Goal: Task Accomplishment & Management: Manage account settings

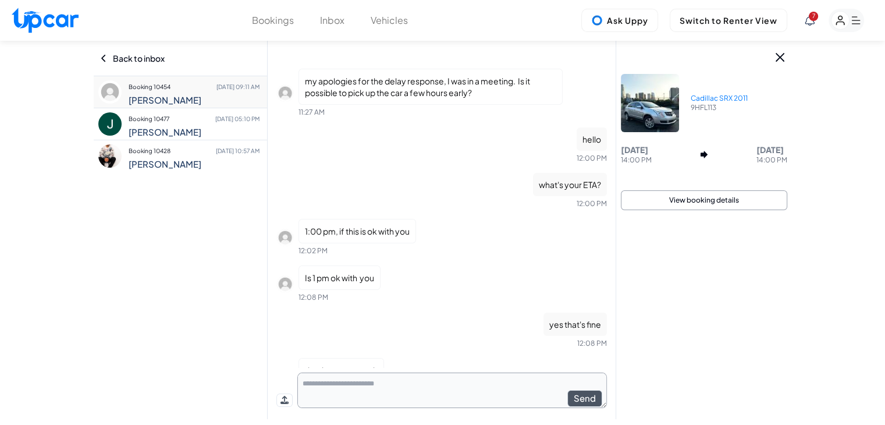
scroll to position [637, 0]
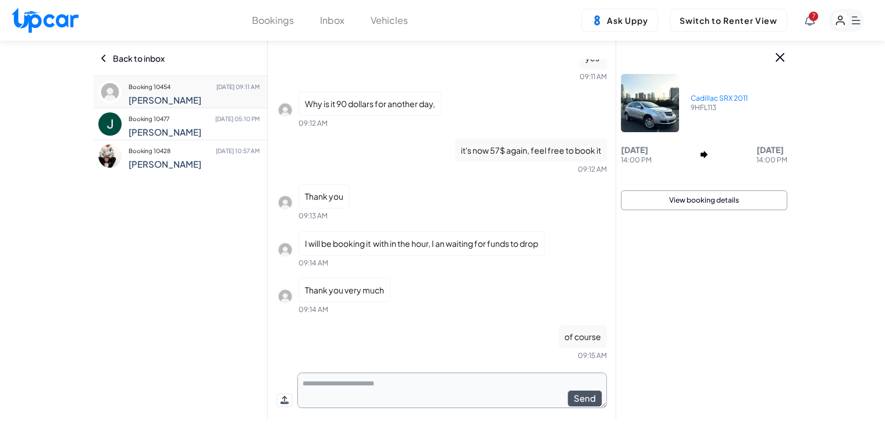
click at [815, 23] on div "7" at bounding box center [834, 20] width 59 height 23
click at [814, 19] on span "7" at bounding box center [813, 16] width 9 height 9
click at [840, 19] on rect "button" at bounding box center [841, 21] width 18 height 18
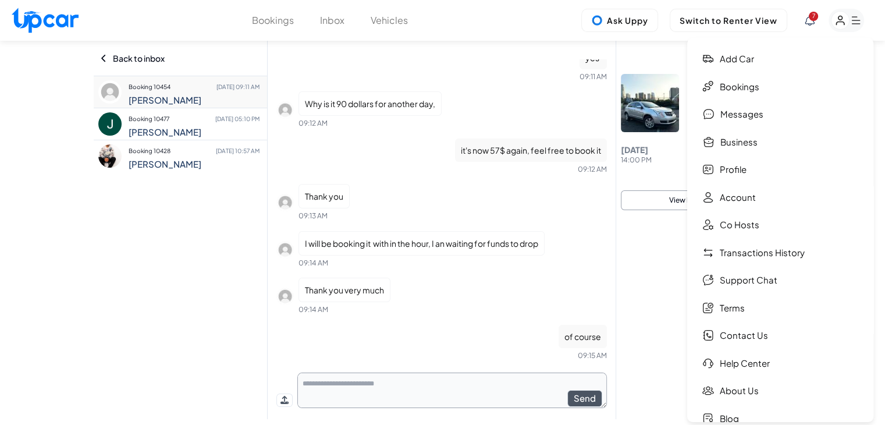
click at [54, 28] on img at bounding box center [45, 20] width 67 height 25
select select "********"
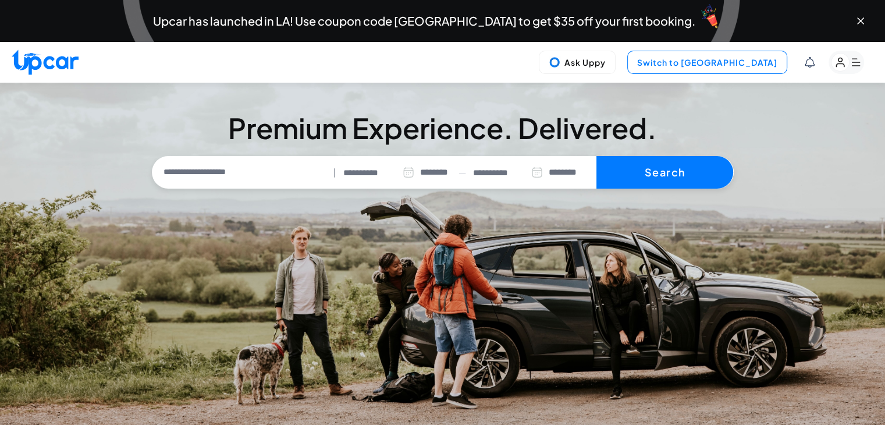
click at [747, 66] on button "Switch to Upper View" at bounding box center [707, 62] width 160 height 23
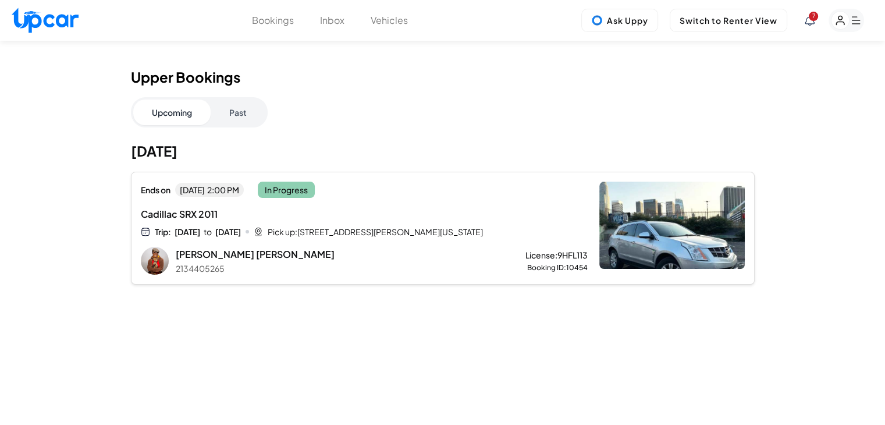
click at [474, 222] on div "Cadillac SRX 2011 Trip: Wed, Oct 8 to Fri, Oct 10 Pick up: 4500 South Figueroa …" at bounding box center [326, 222] width 371 height 30
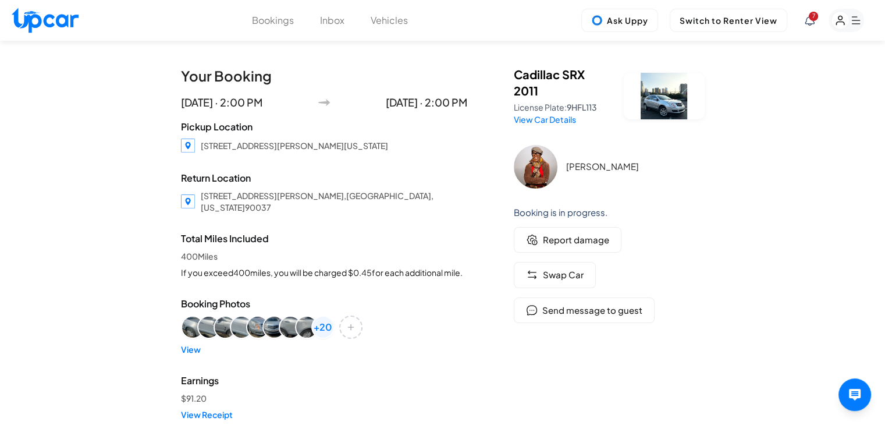
click at [402, 18] on button "Vehicles" at bounding box center [389, 20] width 37 height 14
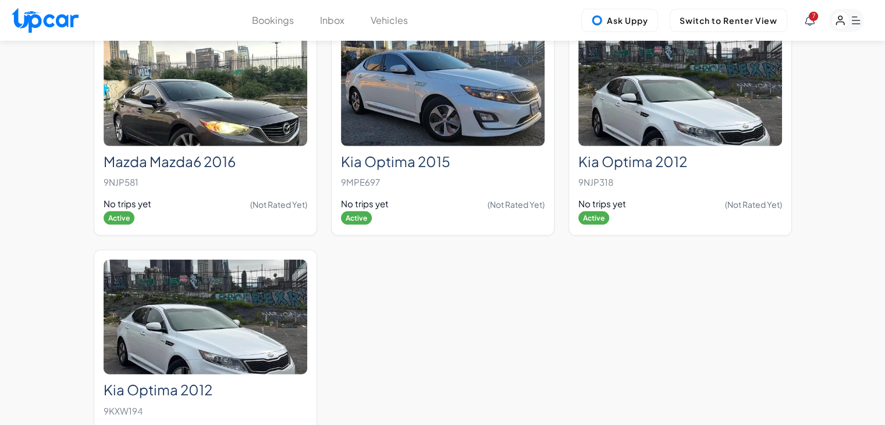
scroll to position [3684, 0]
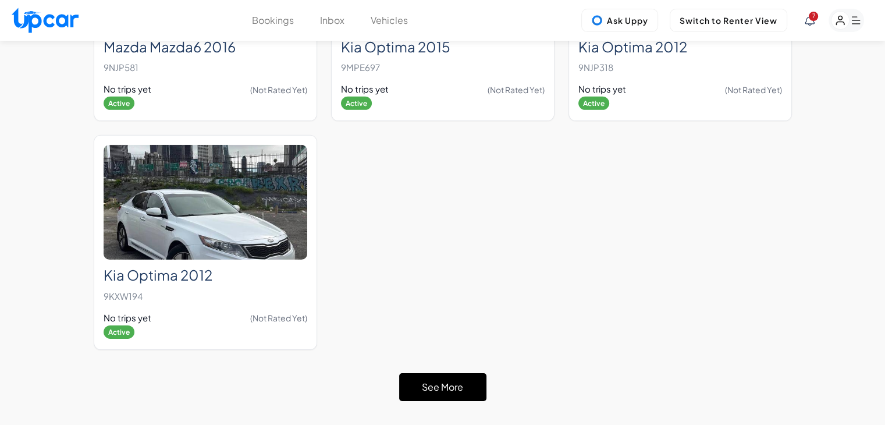
click at [437, 373] on button "See More" at bounding box center [442, 387] width 87 height 28
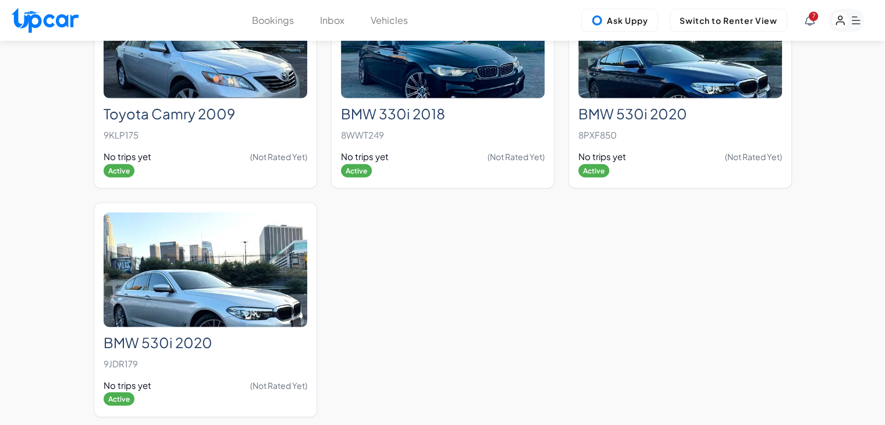
scroll to position [7457, 0]
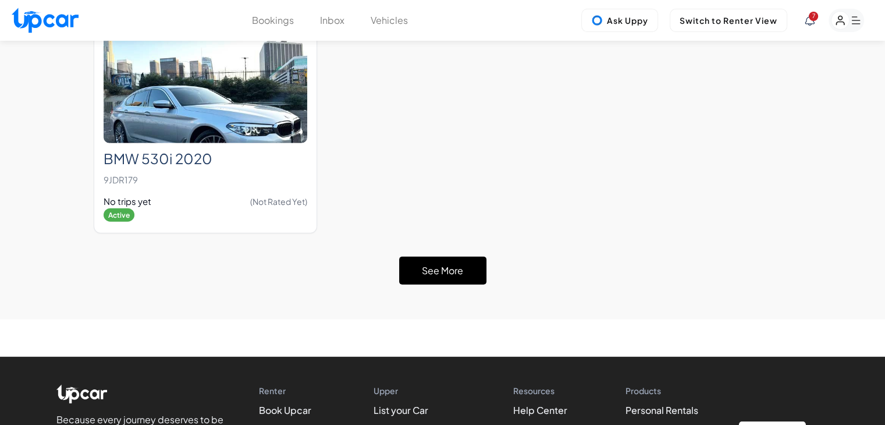
click at [435, 257] on button "See More" at bounding box center [442, 271] width 87 height 28
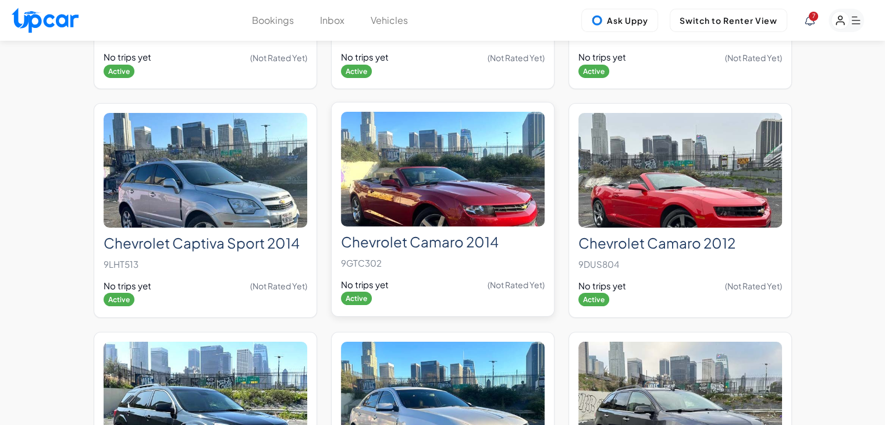
scroll to position [8621, 0]
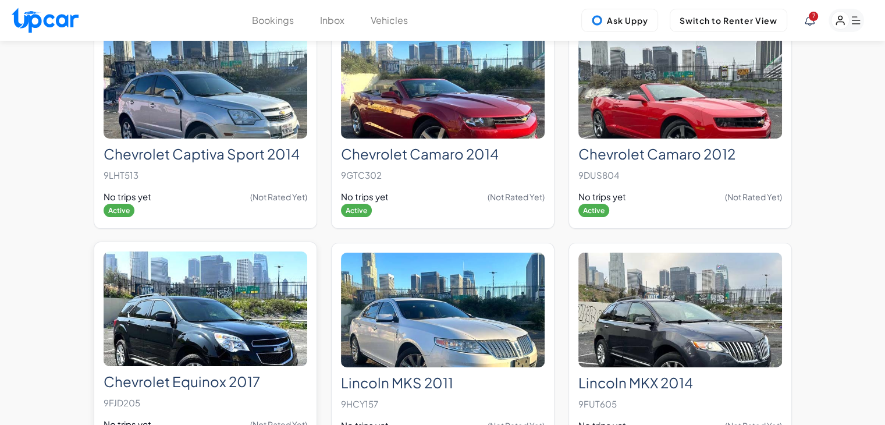
click at [222, 288] on img at bounding box center [206, 308] width 204 height 115
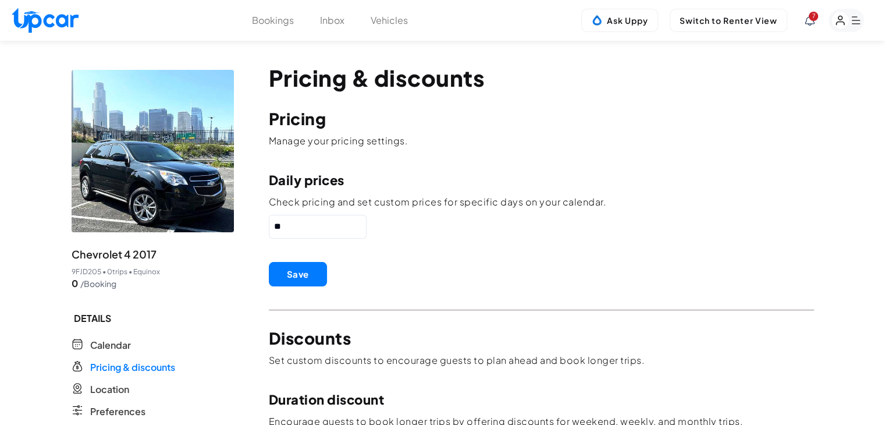
drag, startPoint x: 246, startPoint y: 231, endPoint x: 178, endPoint y: 231, distance: 67.5
type input "**"
click at [284, 272] on button "Save" at bounding box center [298, 274] width 58 height 24
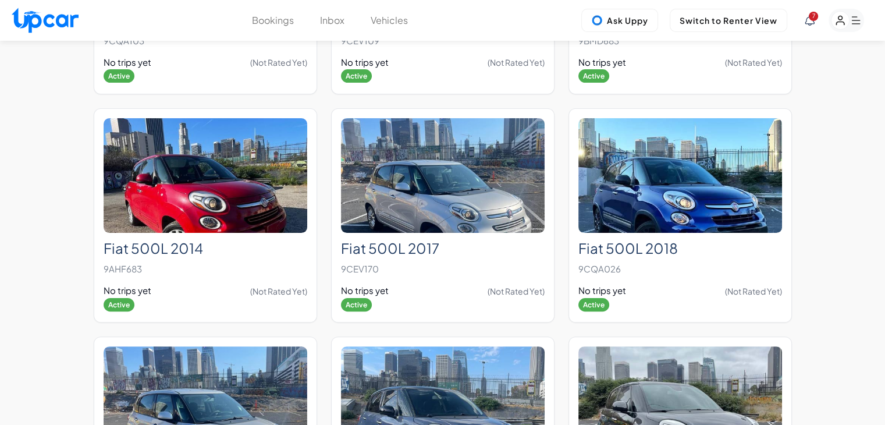
scroll to position [3909, 0]
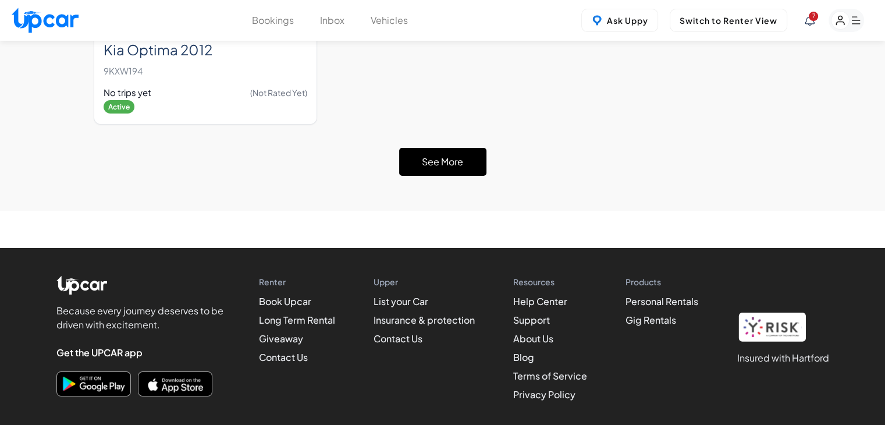
click at [455, 148] on button "See More" at bounding box center [442, 162] width 87 height 28
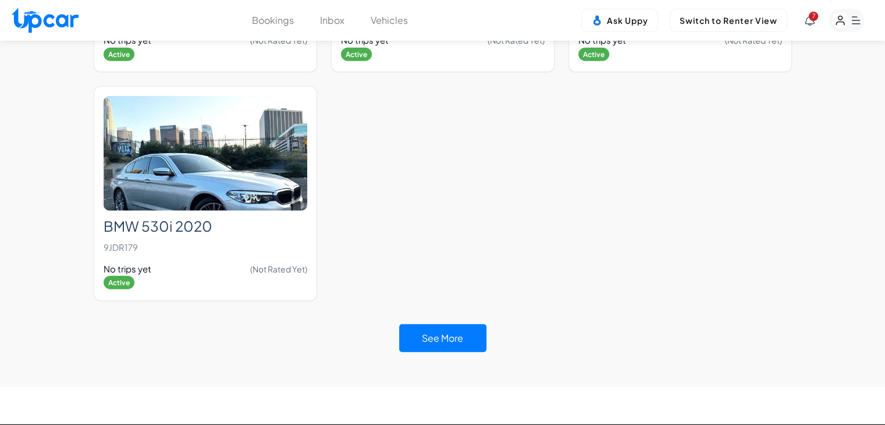
scroll to position [7389, 0]
click at [464, 324] on button "See More" at bounding box center [442, 338] width 87 height 28
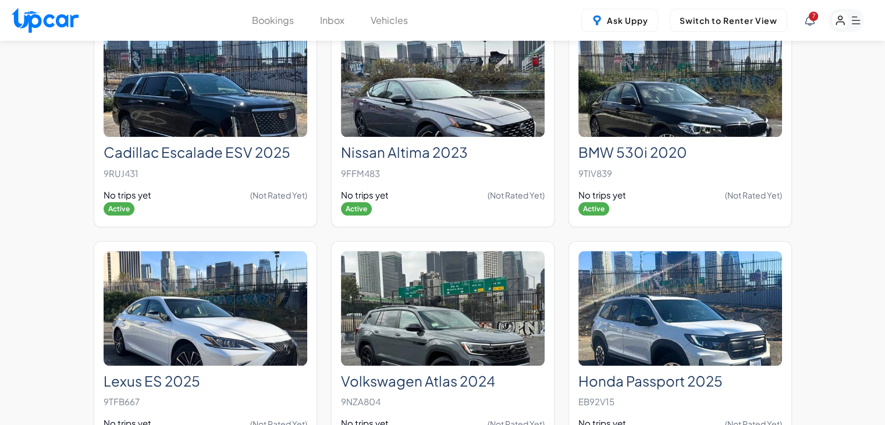
scroll to position [10289, 0]
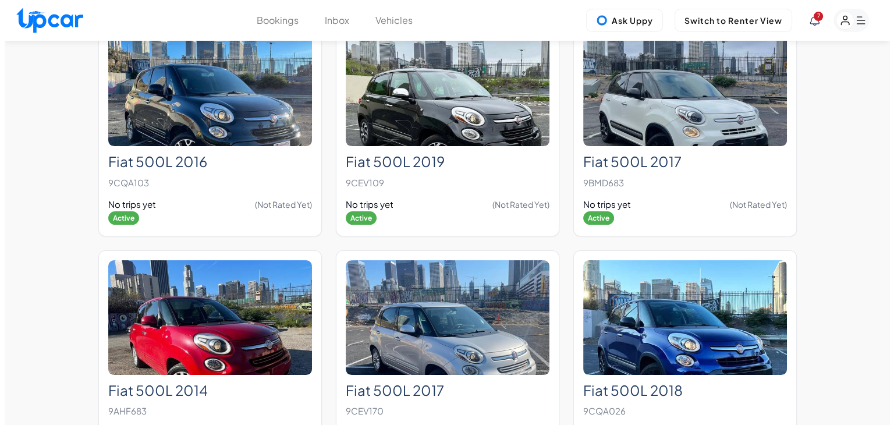
scroll to position [0, 0]
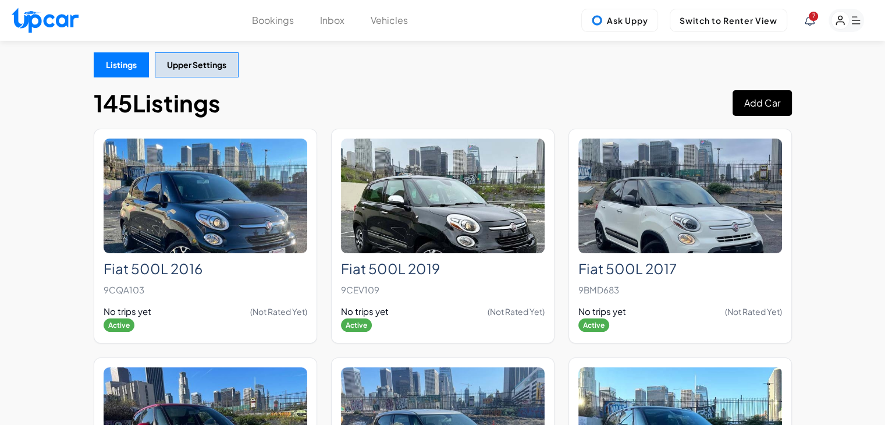
click at [761, 98] on button "Add Car" at bounding box center [762, 103] width 59 height 26
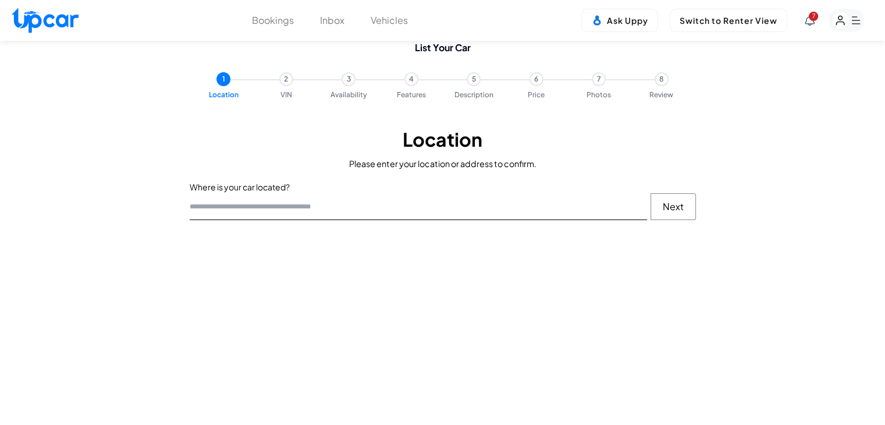
click at [321, 210] on input "text" at bounding box center [418, 206] width 457 height 27
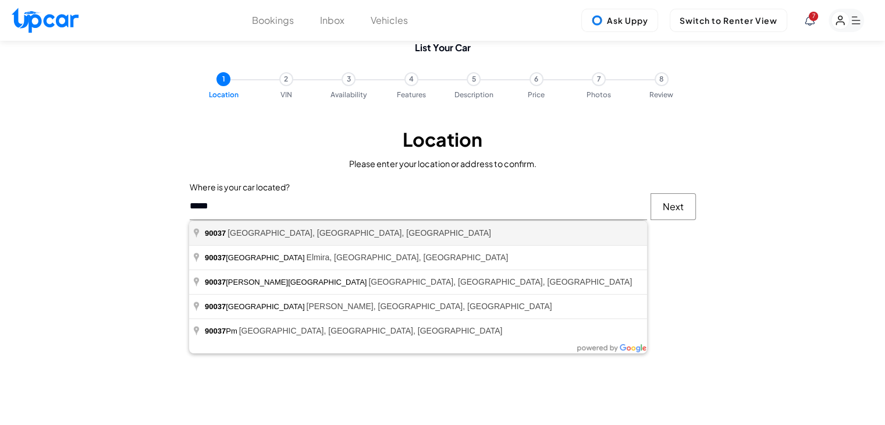
type input "**********"
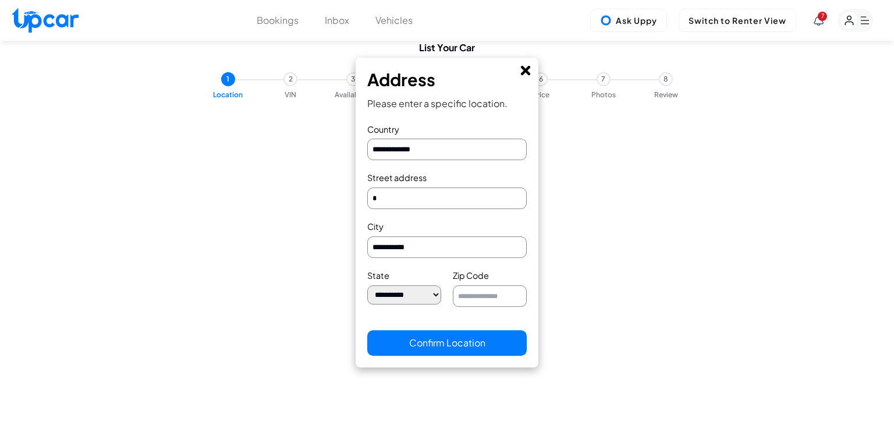
click at [431, 198] on input "text" at bounding box center [446, 198] width 159 height 22
type input "**********"
select select "**"
click at [456, 350] on button "Confirm Location" at bounding box center [446, 343] width 159 height 26
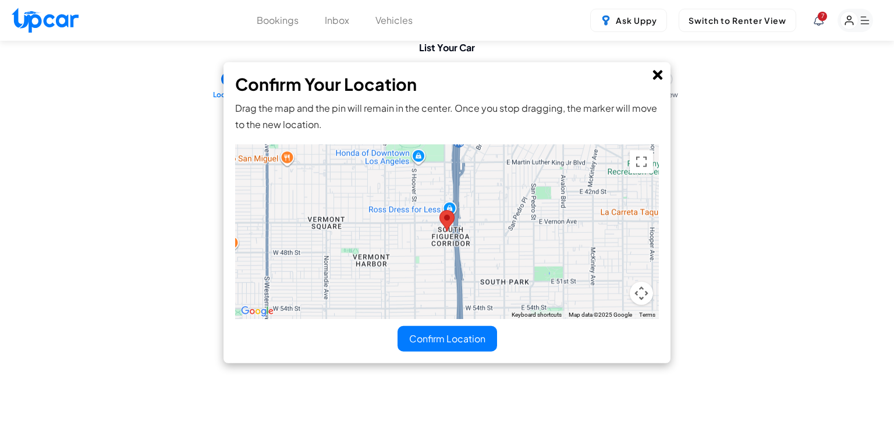
click at [448, 339] on button "Confirm Location" at bounding box center [448, 338] width 100 height 26
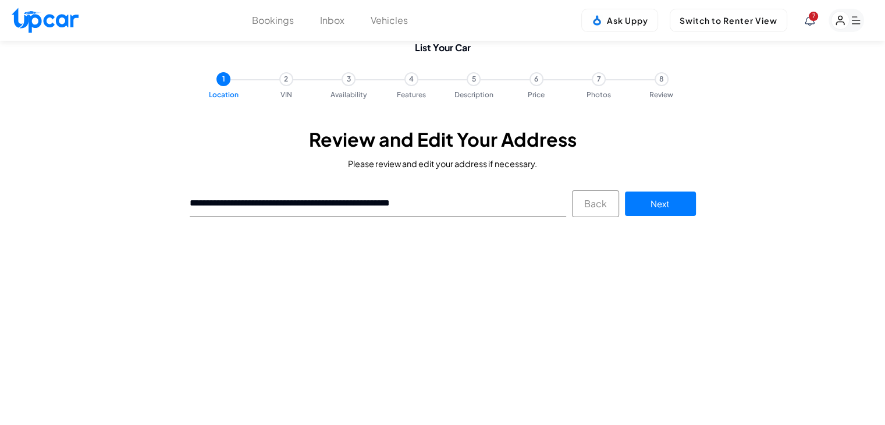
click at [669, 208] on button "Next" at bounding box center [660, 203] width 71 height 25
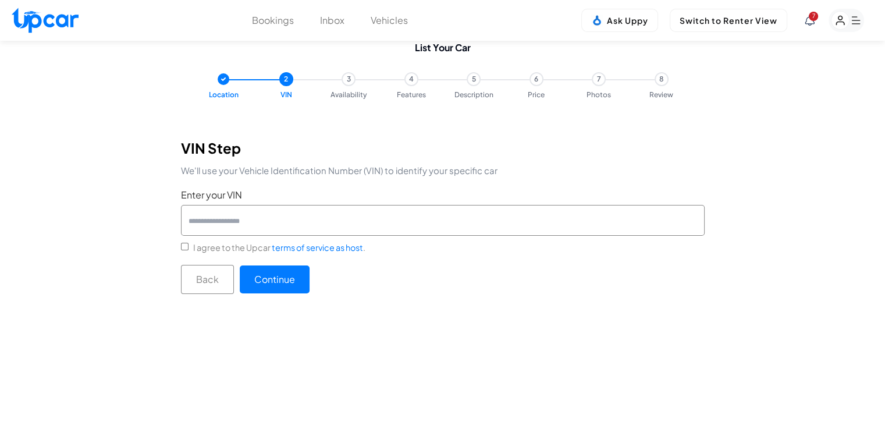
click at [445, 218] on input "Enter your VIN" at bounding box center [443, 220] width 524 height 30
type input "**********"
click at [267, 273] on button "Continue" at bounding box center [275, 279] width 70 height 28
select select "****"
select select "*****"
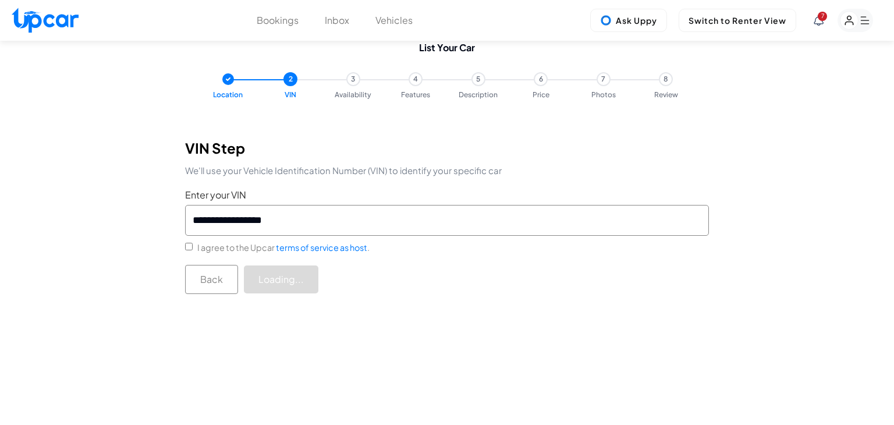
select select "***"
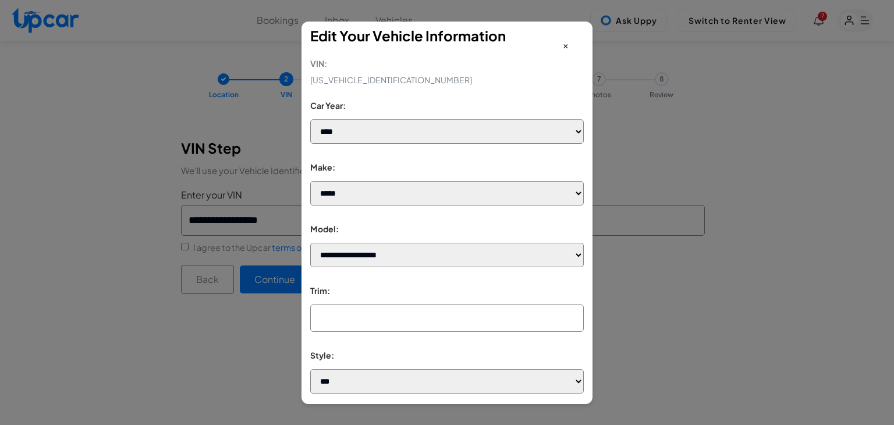
select select "*******"
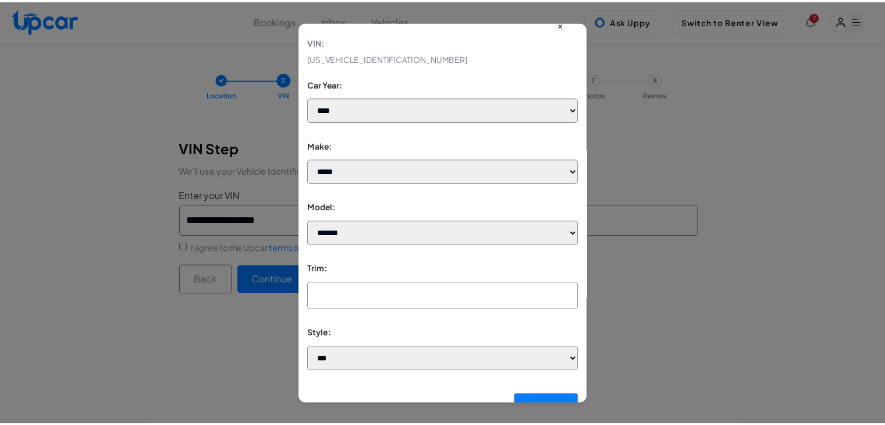
scroll to position [54, 0]
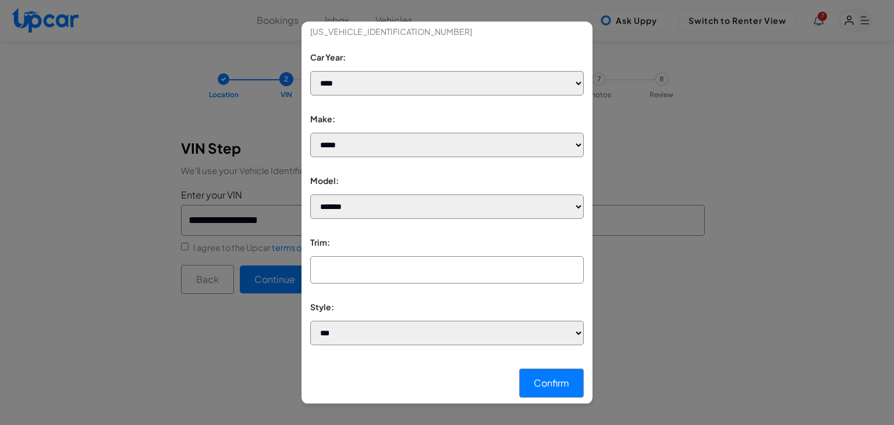
click at [370, 263] on input "text" at bounding box center [447, 269] width 274 height 27
click at [540, 383] on button "Confirm" at bounding box center [551, 382] width 65 height 29
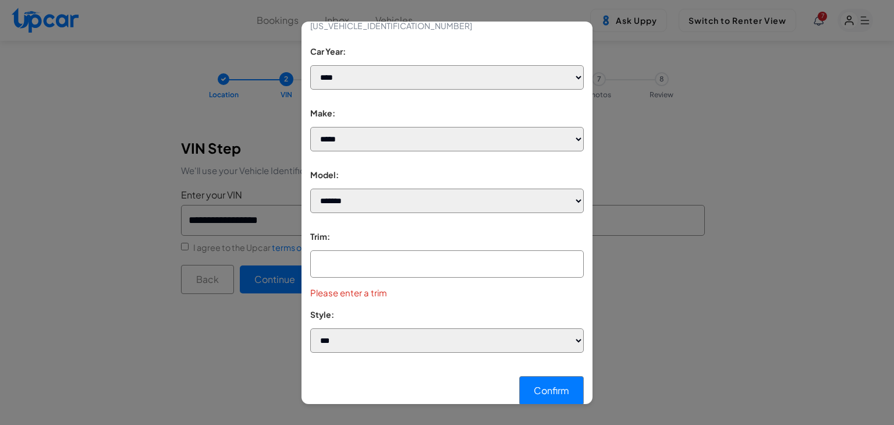
click at [395, 266] on input "text" at bounding box center [447, 263] width 274 height 27
type input "****"
click at [547, 394] on button "Confirm" at bounding box center [551, 390] width 65 height 29
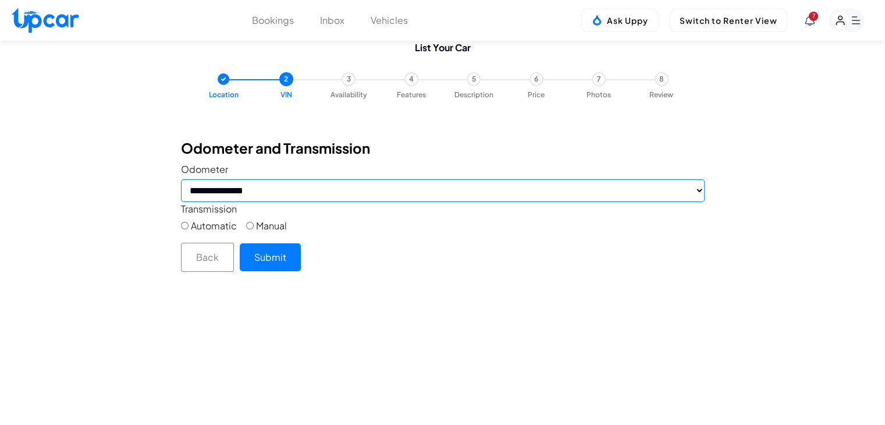
click at [306, 196] on select "**********" at bounding box center [443, 190] width 524 height 23
select select "******"
click at [181, 179] on select "**********" at bounding box center [443, 190] width 524 height 23
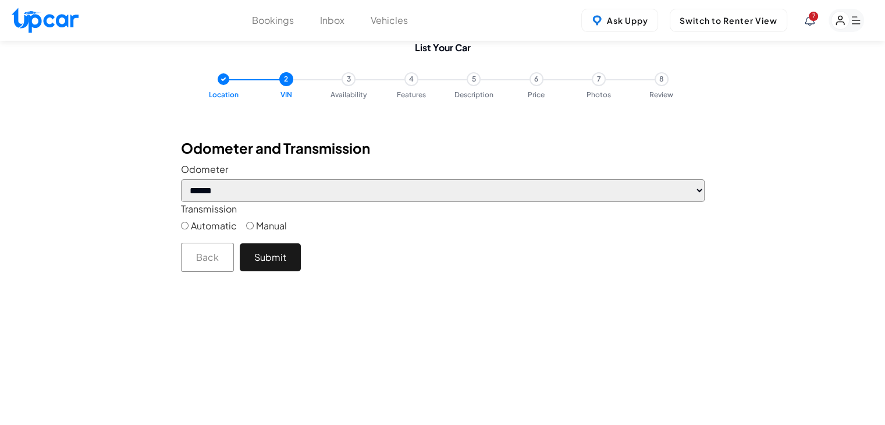
click at [272, 260] on button "Submit" at bounding box center [270, 257] width 61 height 28
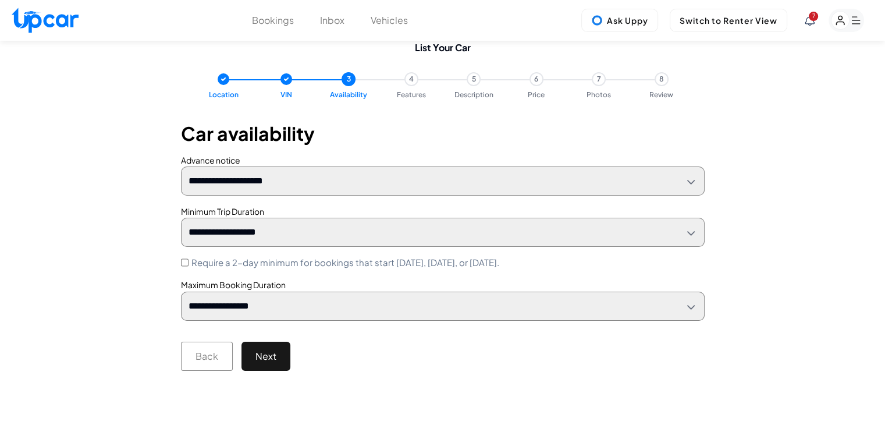
click at [275, 357] on button "Next" at bounding box center [266, 356] width 49 height 29
select select "*"
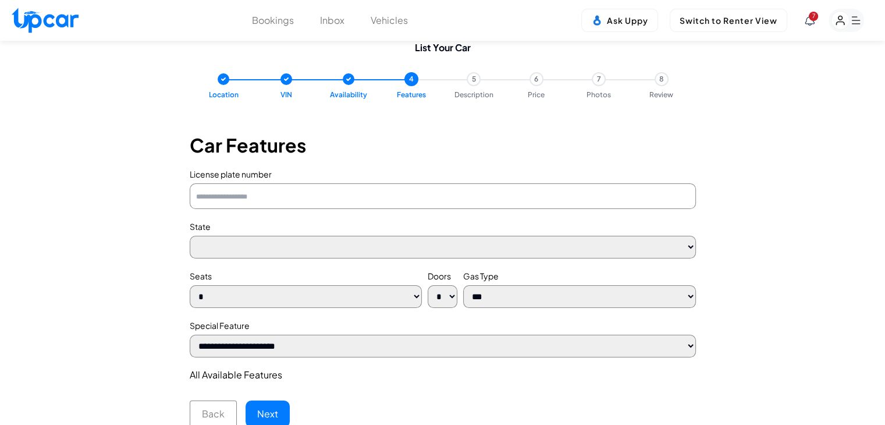
select select "**"
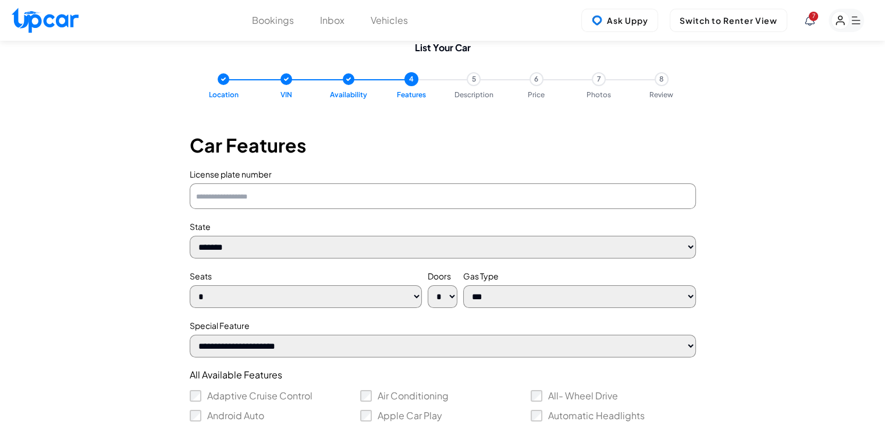
click at [291, 196] on input "License plate number" at bounding box center [443, 196] width 506 height 26
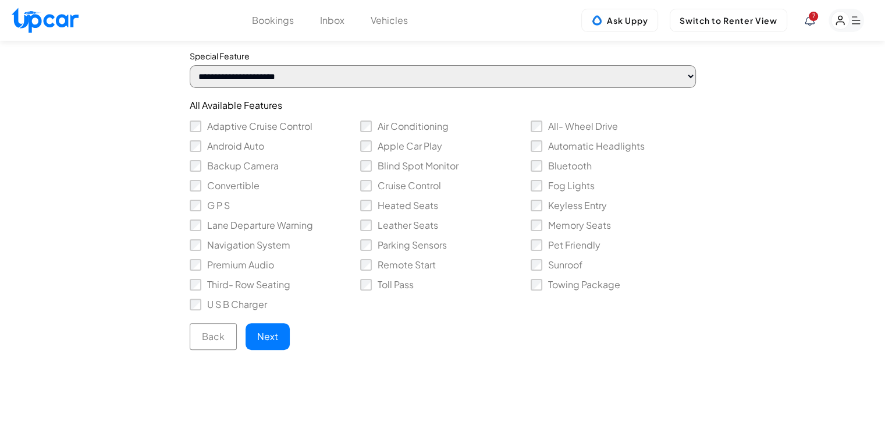
scroll to position [291, 0]
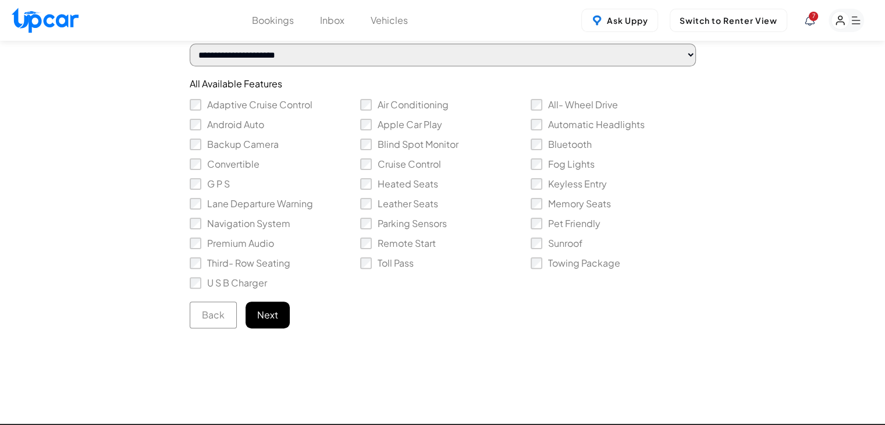
type input "*******"
click at [279, 315] on button "Next" at bounding box center [268, 314] width 44 height 27
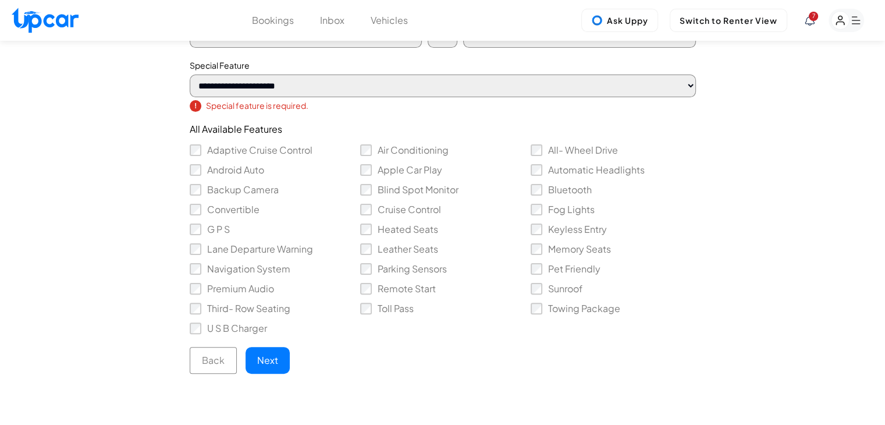
scroll to position [116, 0]
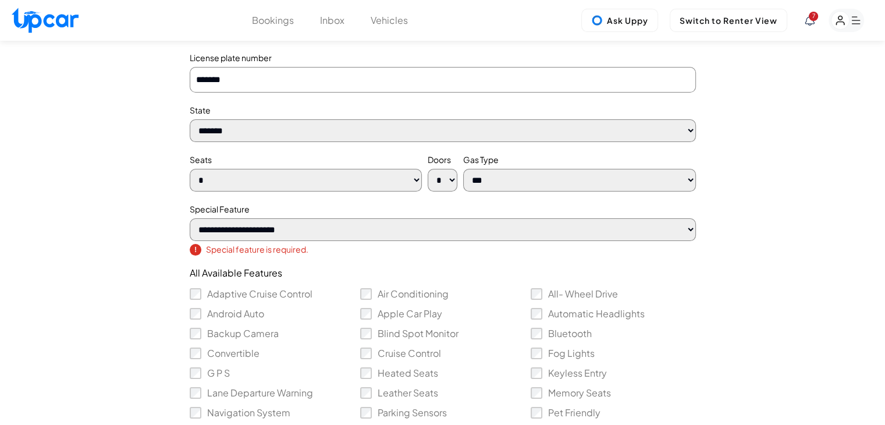
click at [312, 241] on select "**********" at bounding box center [443, 229] width 506 height 23
select select "**"
click at [190, 221] on select "**********" at bounding box center [443, 229] width 506 height 23
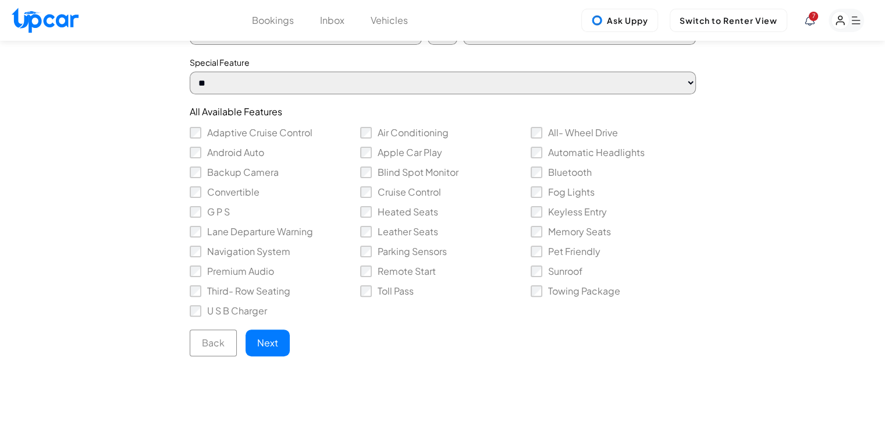
scroll to position [349, 0]
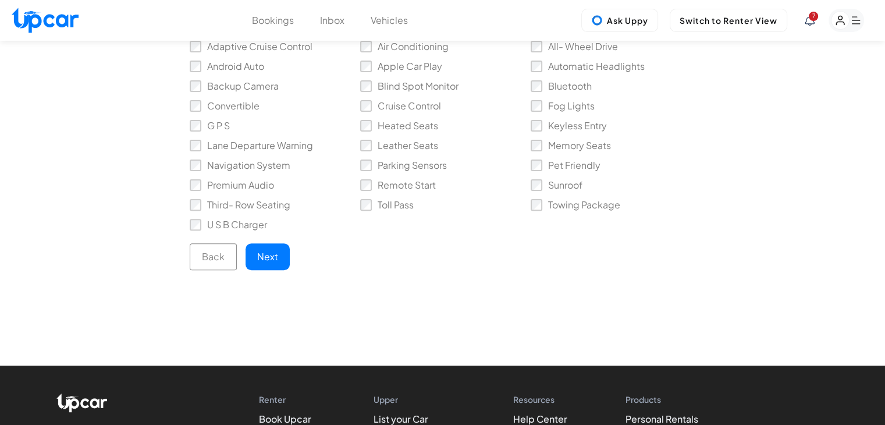
click at [270, 280] on div "**********" at bounding box center [443, 39] width 698 height 532
click at [269, 276] on div "**********" at bounding box center [443, 39] width 698 height 532
click at [270, 266] on button "Next" at bounding box center [268, 256] width 44 height 27
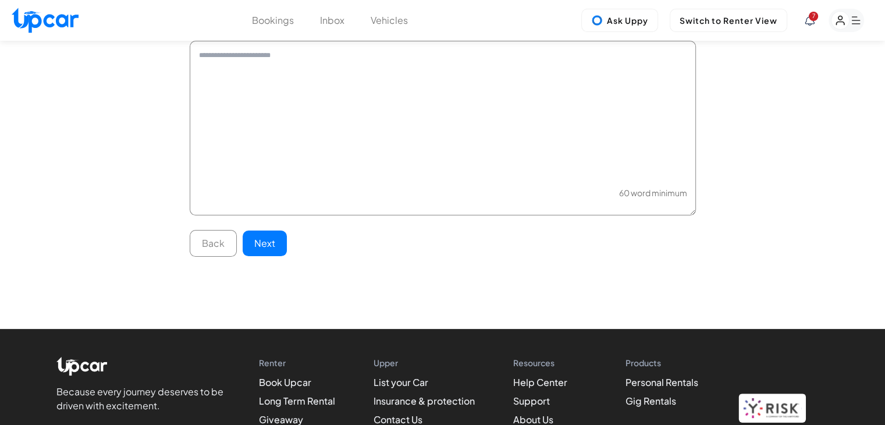
scroll to position [76, 0]
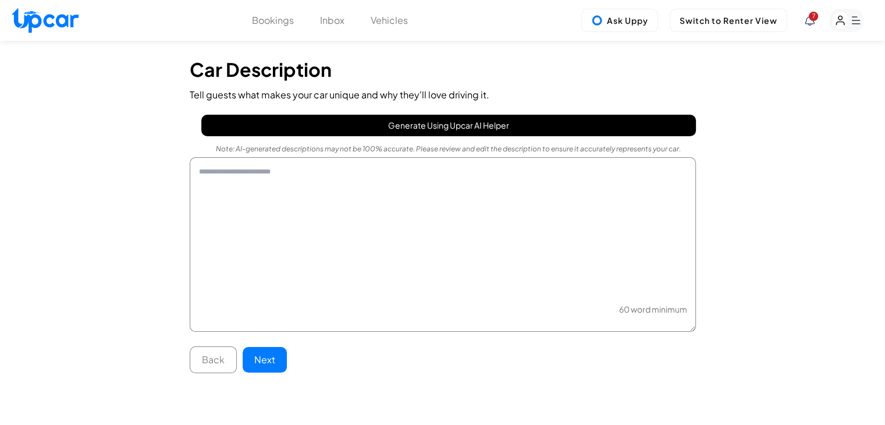
click at [371, 125] on button "Generate Using Upcar AI Helper" at bounding box center [448, 126] width 495 height 22
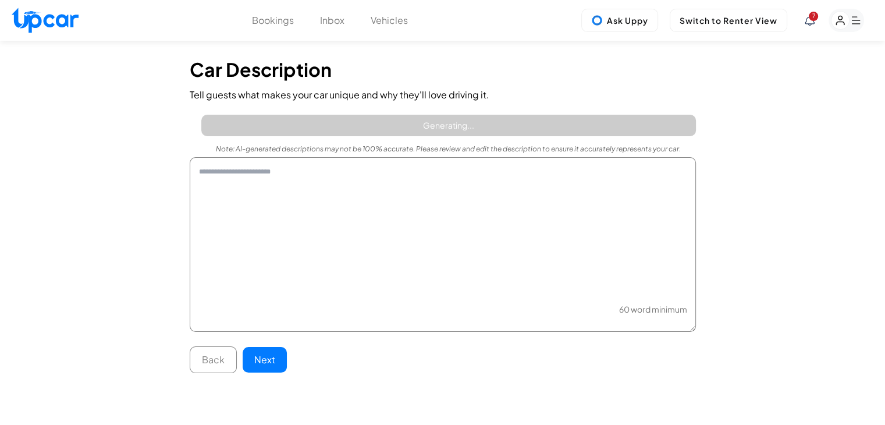
type textarea "**********"
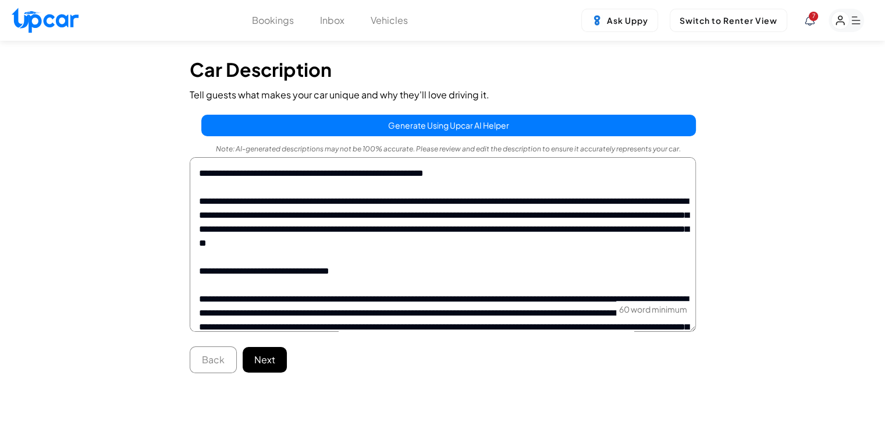
click at [265, 357] on button "Next" at bounding box center [265, 360] width 44 height 26
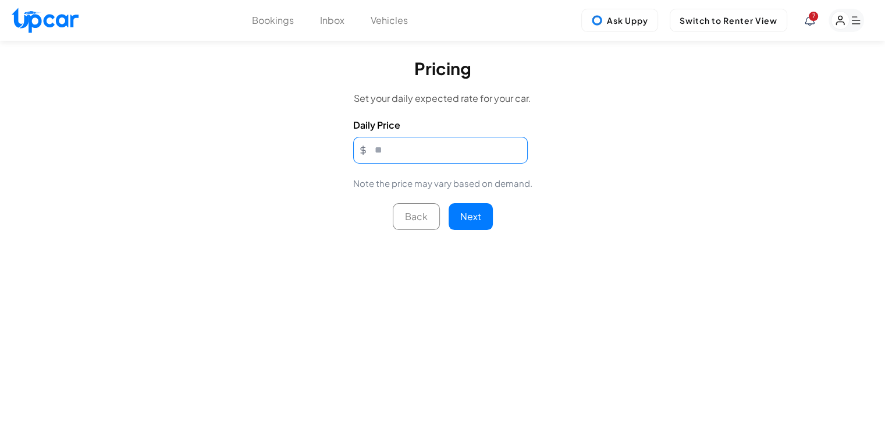
drag, startPoint x: 402, startPoint y: 152, endPoint x: 347, endPoint y: 152, distance: 54.7
click at [347, 152] on div "Pricing Set your daily expected rate for your car. Daily Price Note the price m…" at bounding box center [442, 259] width 349 height 425
type input "***"
click at [476, 207] on button "Next" at bounding box center [471, 216] width 44 height 27
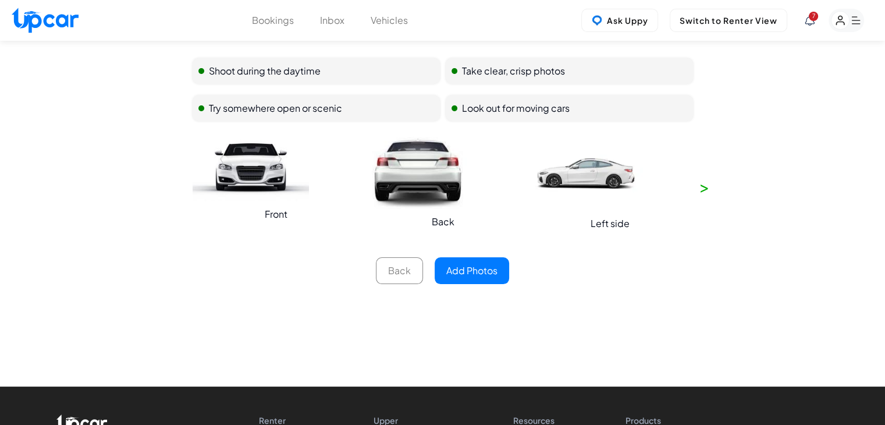
click at [254, 151] on img at bounding box center [251, 167] width 116 height 68
click at [453, 266] on button "Add Photos" at bounding box center [472, 270] width 75 height 27
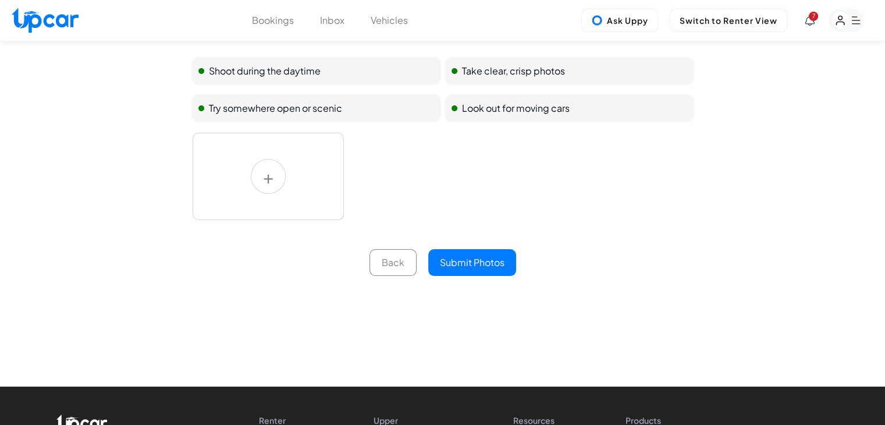
click at [290, 182] on label at bounding box center [268, 176] width 151 height 87
click at [0, 0] on input "file" at bounding box center [0, 0] width 0 height 0
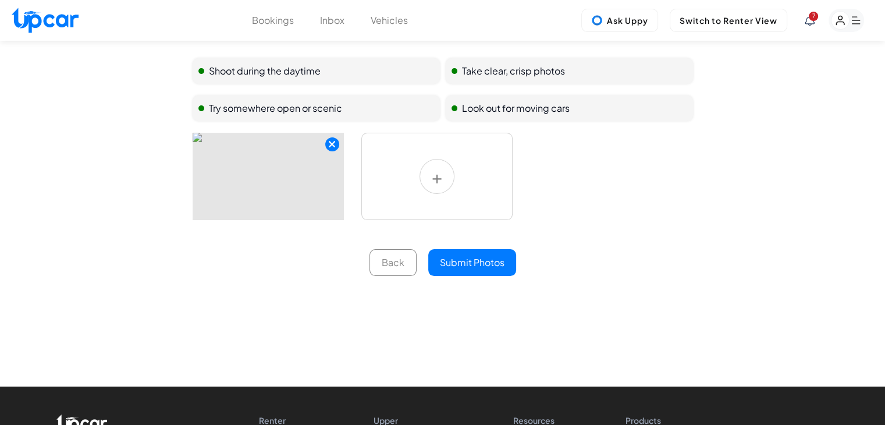
click at [450, 190] on label at bounding box center [436, 176] width 151 height 87
click at [0, 0] on input "file" at bounding box center [0, 0] width 0 height 0
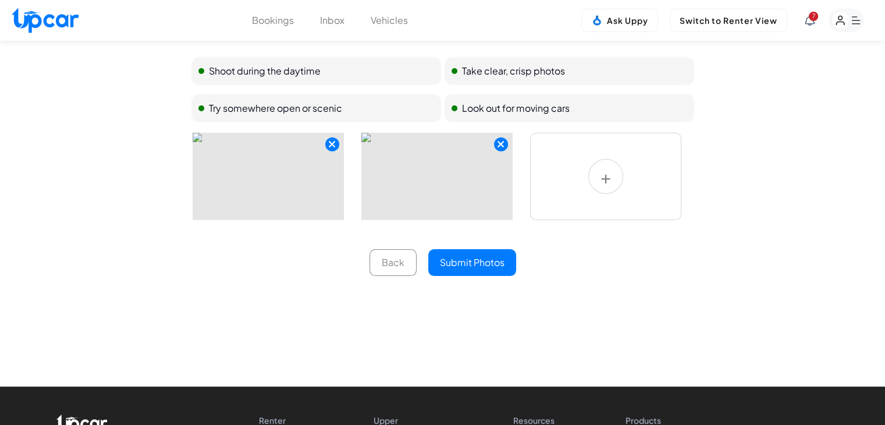
click at [497, 153] on img at bounding box center [436, 176] width 151 height 87
click at [501, 147] on icon "button" at bounding box center [501, 144] width 8 height 10
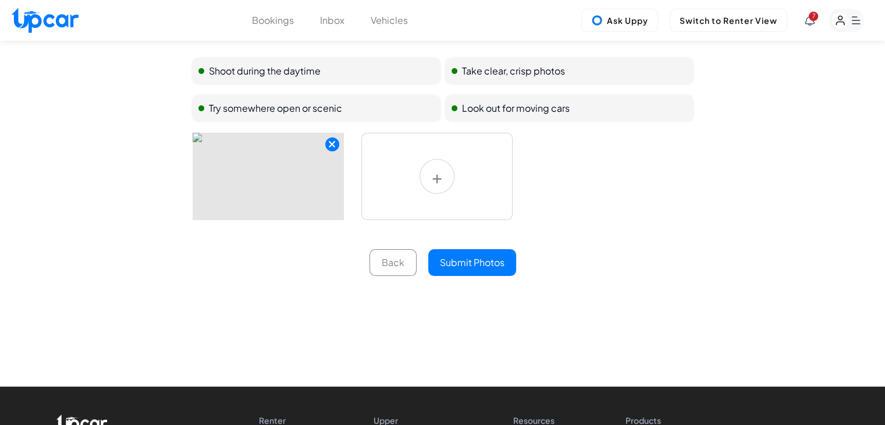
click at [479, 265] on button "Submit Photos" at bounding box center [472, 262] width 88 height 27
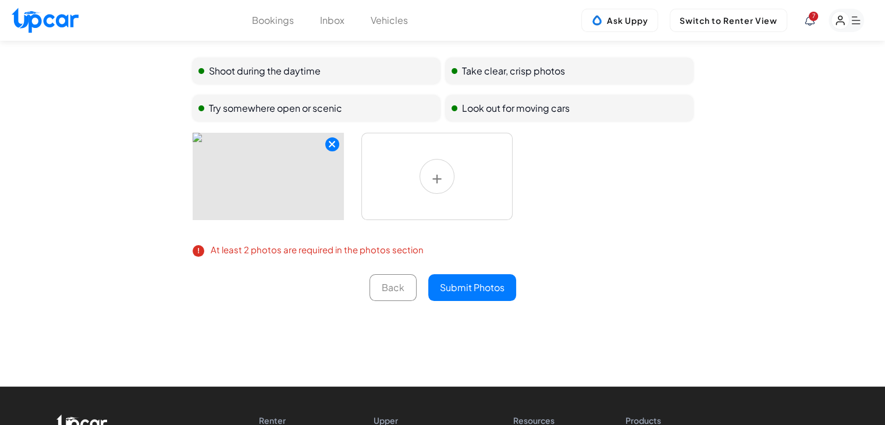
click at [429, 196] on label at bounding box center [436, 176] width 151 height 87
click at [0, 0] on input "file" at bounding box center [0, 0] width 0 height 0
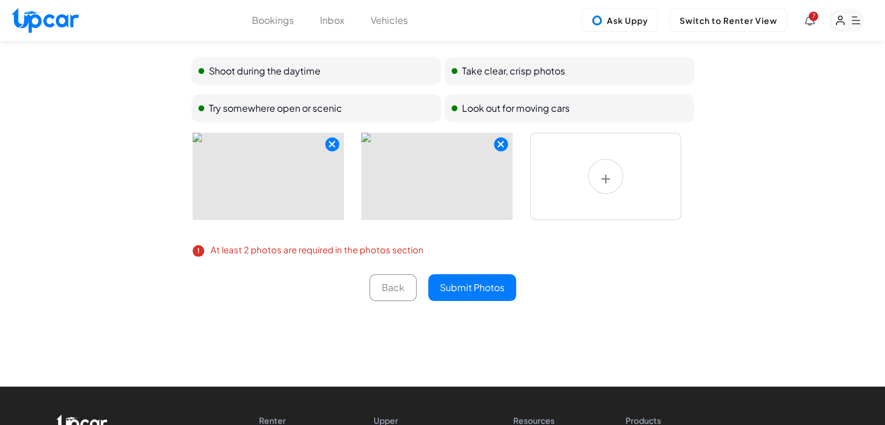
click at [494, 292] on button "Submit Photos" at bounding box center [472, 287] width 88 height 27
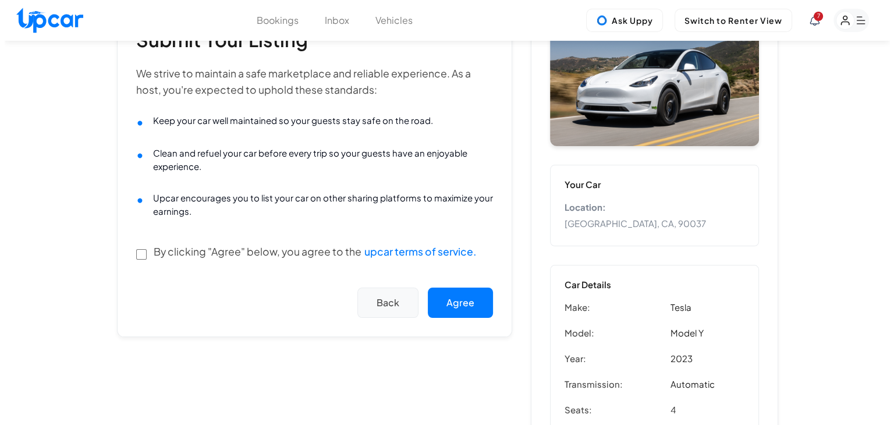
scroll to position [192, 0]
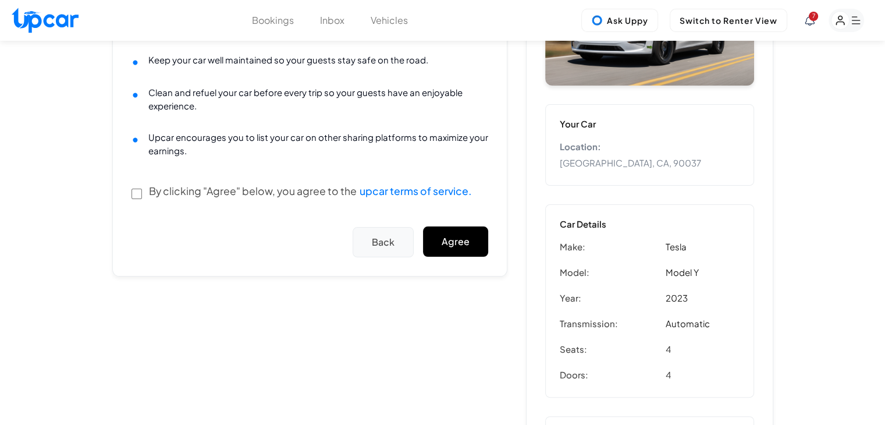
click at [459, 254] on button "Agree" at bounding box center [455, 241] width 65 height 30
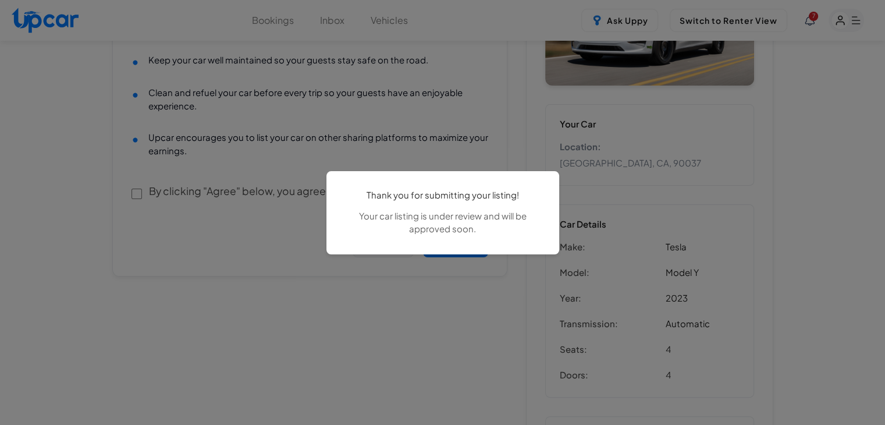
click at [520, 264] on div "Thank you for submitting your listing! Your car listing is under review and wil…" at bounding box center [442, 212] width 885 height 425
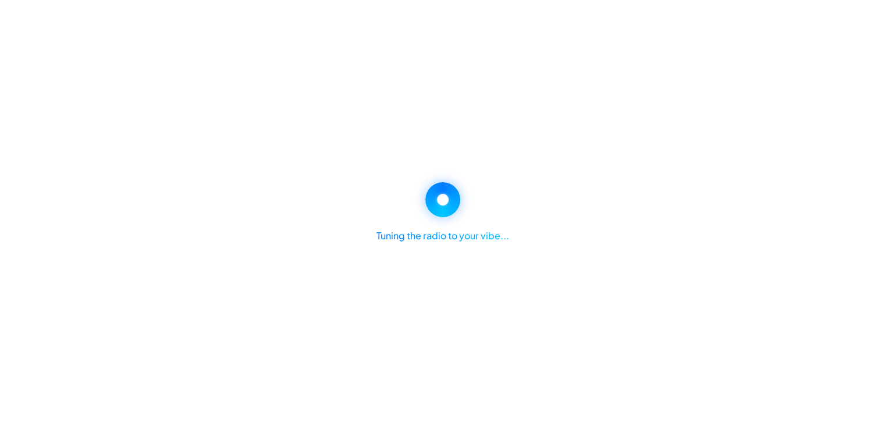
select select "*******"
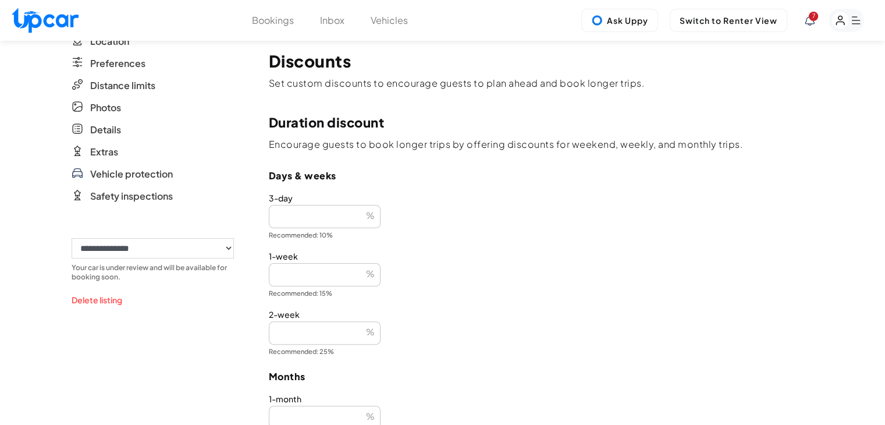
scroll to position [291, 0]
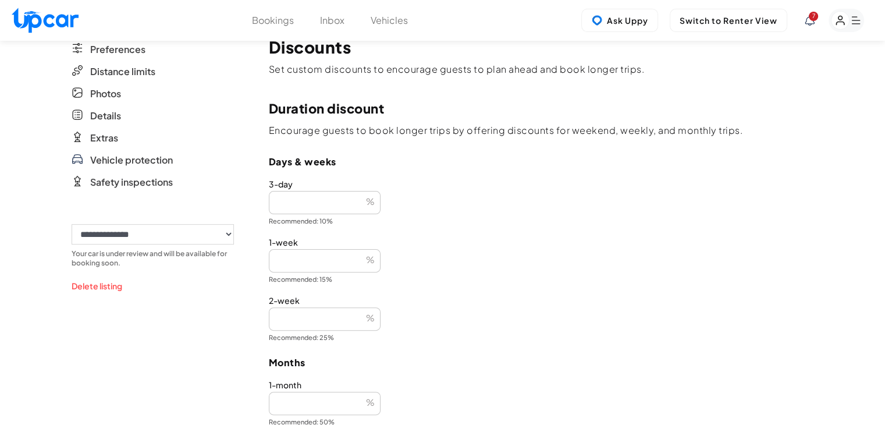
drag, startPoint x: 317, startPoint y: 265, endPoint x: 282, endPoint y: 265, distance: 34.9
click at [282, 265] on input "*" at bounding box center [325, 260] width 112 height 23
drag, startPoint x: 292, startPoint y: 262, endPoint x: 269, endPoint y: 262, distance: 22.7
click at [269, 262] on input "*" at bounding box center [325, 260] width 112 height 23
type input "**"
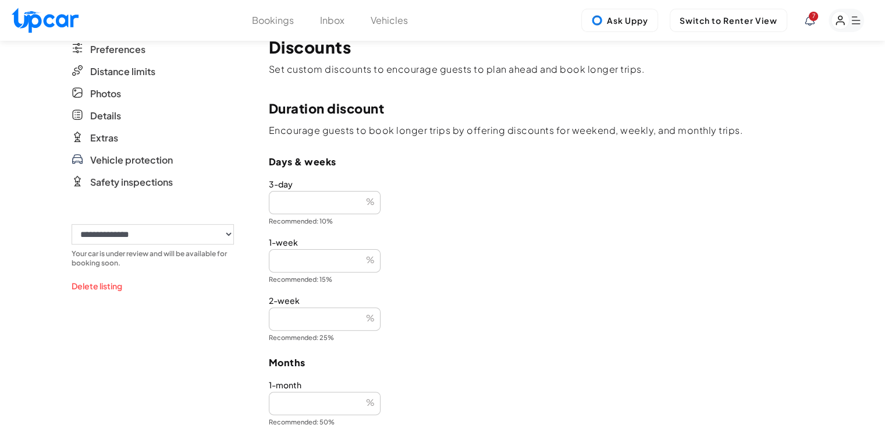
drag, startPoint x: 319, startPoint y: 314, endPoint x: 271, endPoint y: 314, distance: 47.7
click at [271, 314] on input "*" at bounding box center [325, 318] width 112 height 23
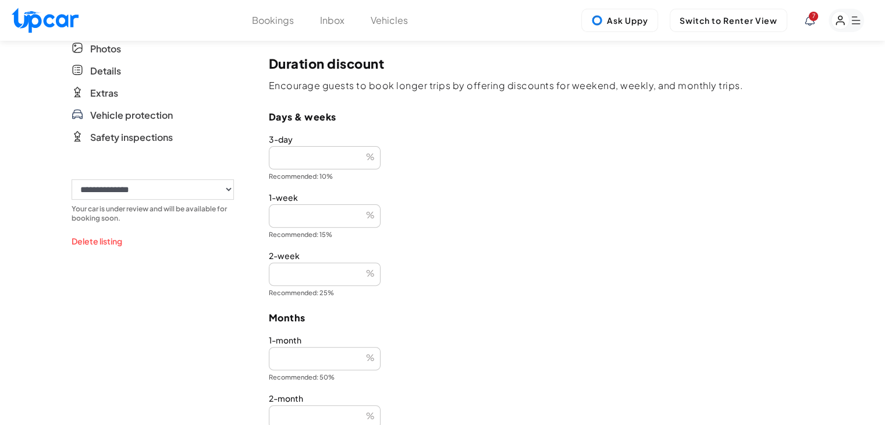
scroll to position [407, 0]
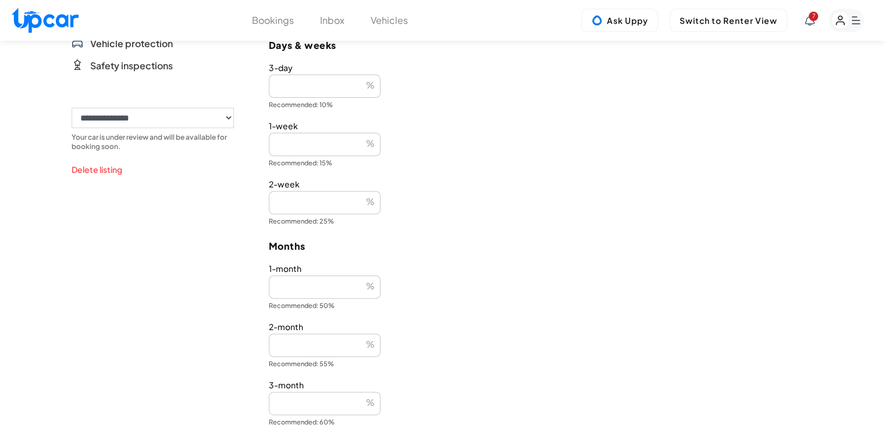
type input "**"
drag, startPoint x: 291, startPoint y: 282, endPoint x: 243, endPoint y: 281, distance: 48.3
click at [243, 281] on div "**********" at bounding box center [443, 125] width 743 height 984
type input "**"
drag, startPoint x: 301, startPoint y: 345, endPoint x: 256, endPoint y: 345, distance: 45.4
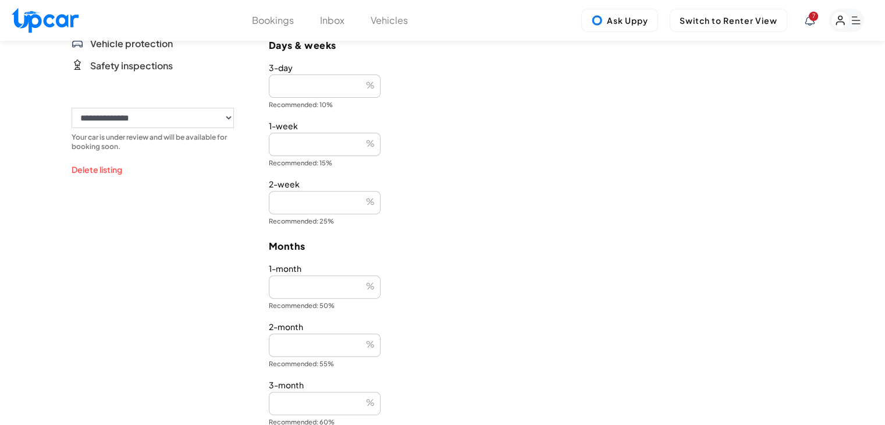
click at [256, 345] on div "**********" at bounding box center [443, 125] width 743 height 984
type input "**"
drag, startPoint x: 326, startPoint y: 388, endPoint x: 320, endPoint y: 392, distance: 7.3
click at [322, 390] on div "3-month ** % Recommended: 60%" at bounding box center [541, 403] width 545 height 47
drag, startPoint x: 318, startPoint y: 398, endPoint x: 284, endPoint y: 381, distance: 38.0
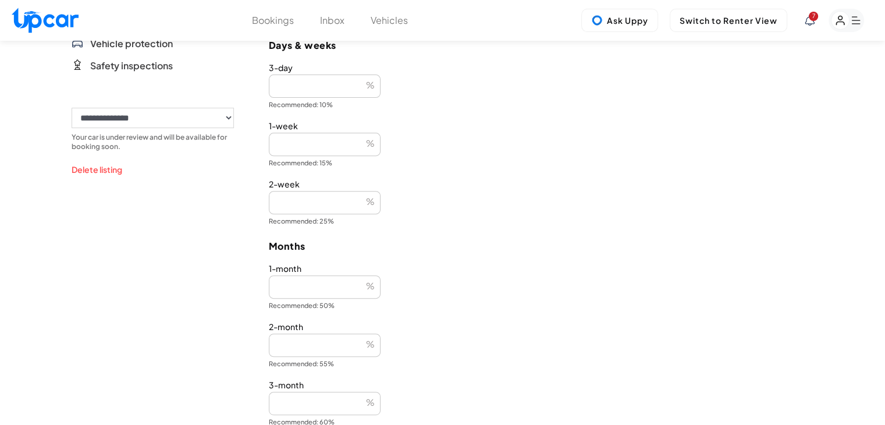
click at [225, 405] on div "**********" at bounding box center [443, 125] width 743 height 984
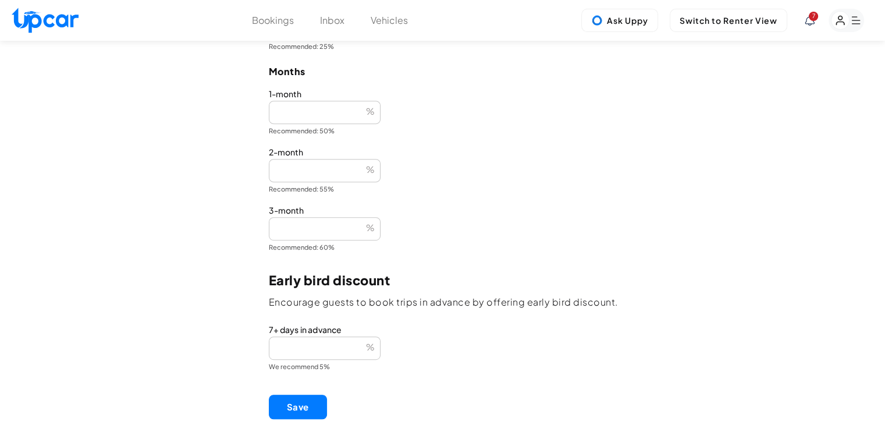
type input "**"
click at [300, 410] on button "Save" at bounding box center [298, 407] width 58 height 24
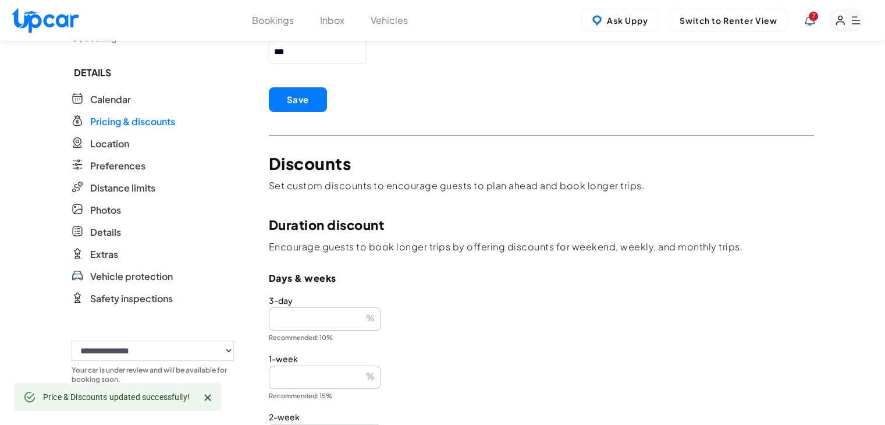
scroll to position [0, 0]
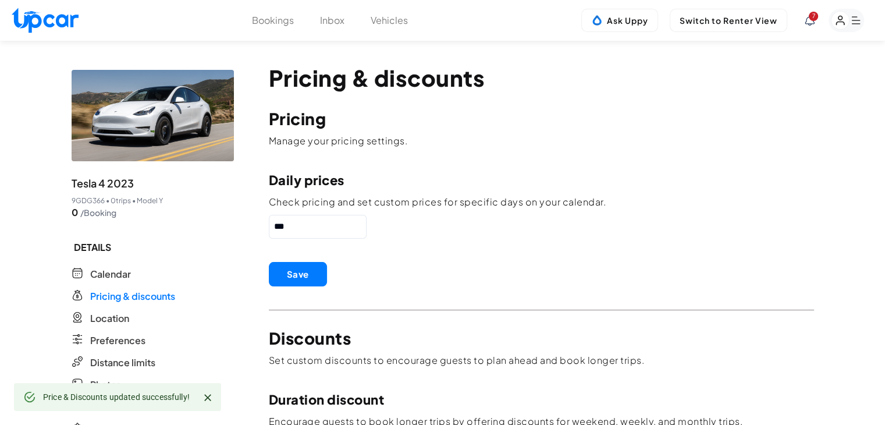
click at [37, 21] on img at bounding box center [45, 20] width 67 height 25
select select "********"
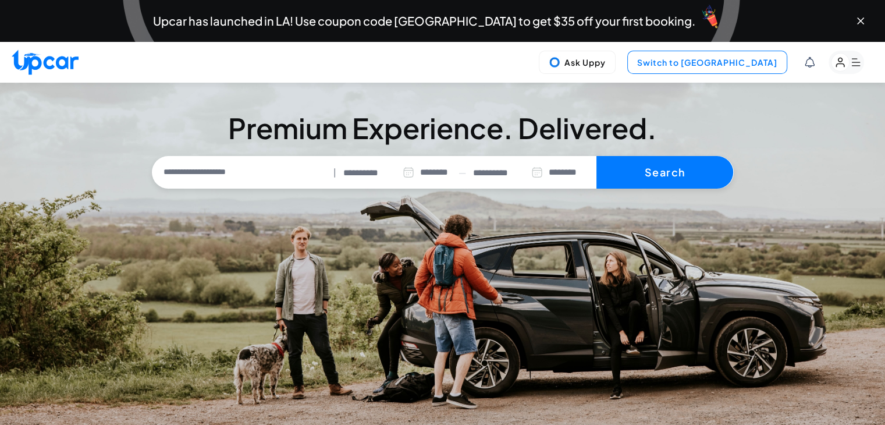
click at [755, 63] on button "Switch to Upper View" at bounding box center [707, 62] width 160 height 23
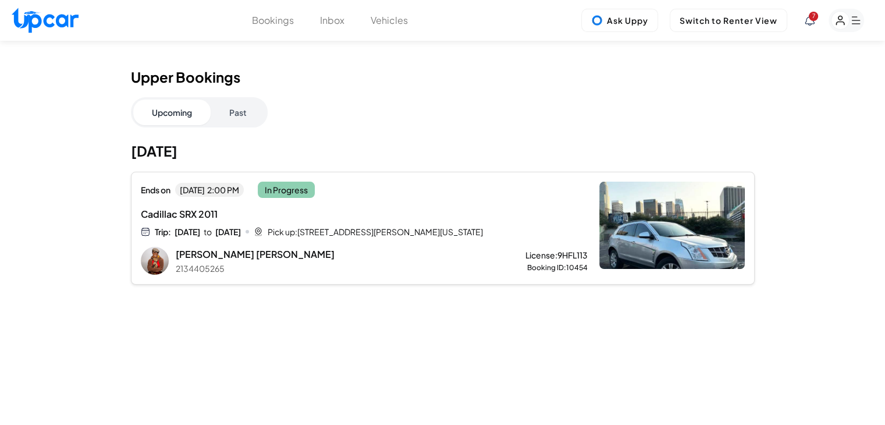
click at [398, 22] on button "Vehicles" at bounding box center [389, 20] width 37 height 14
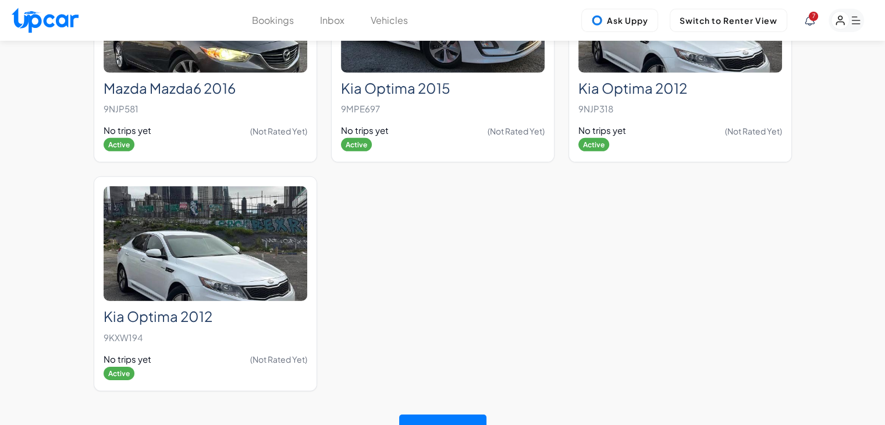
scroll to position [3702, 0]
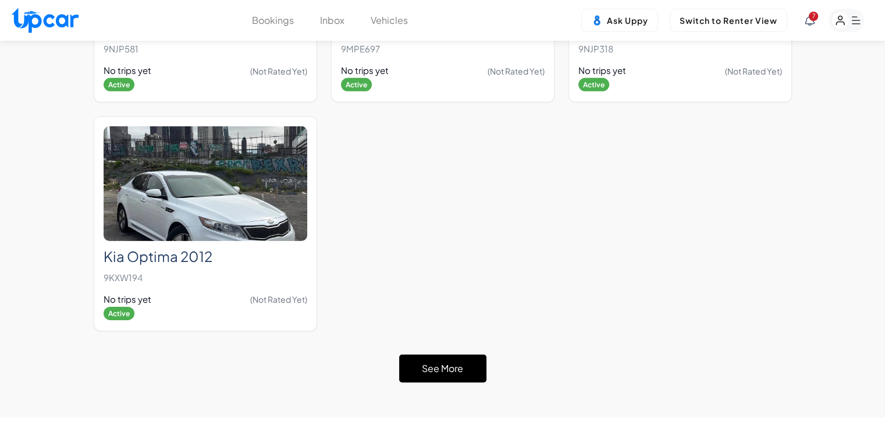
click at [449, 354] on button "See More" at bounding box center [442, 368] width 87 height 28
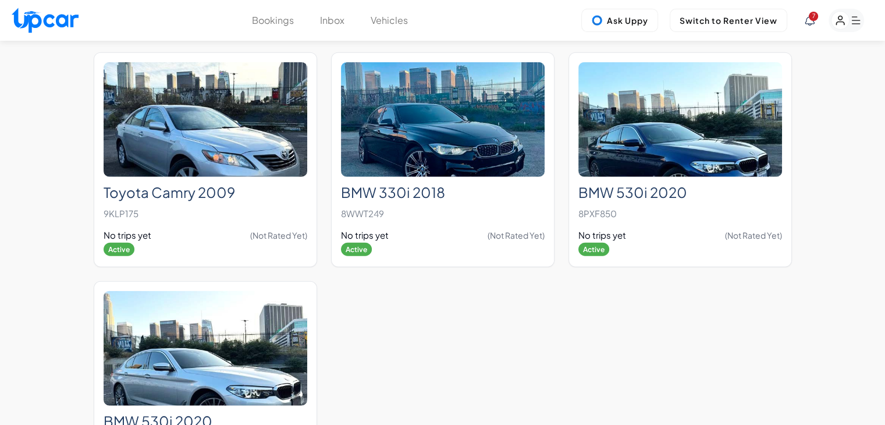
scroll to position [7486, 0]
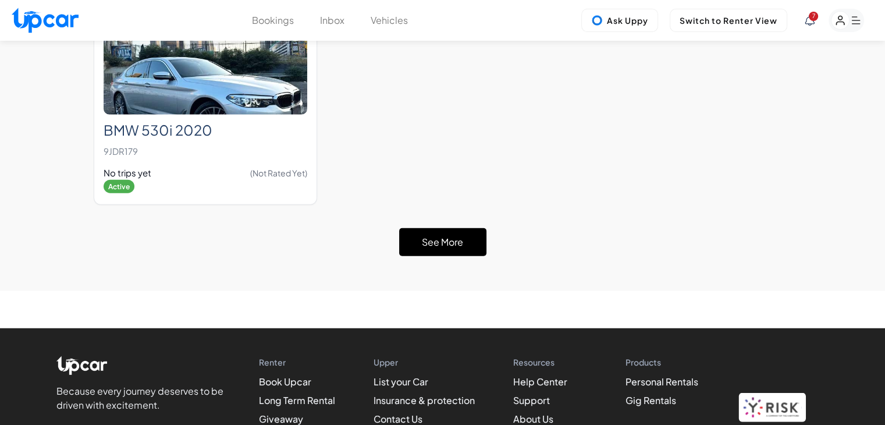
click at [463, 228] on button "See More" at bounding box center [442, 242] width 87 height 28
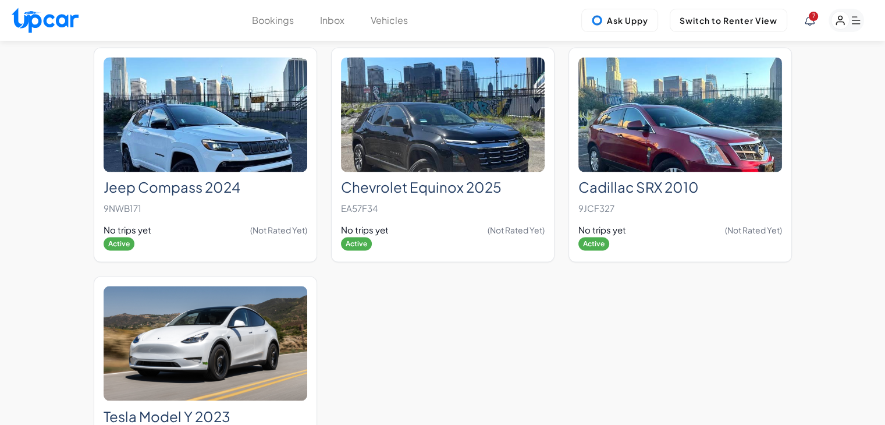
scroll to position [10687, 0]
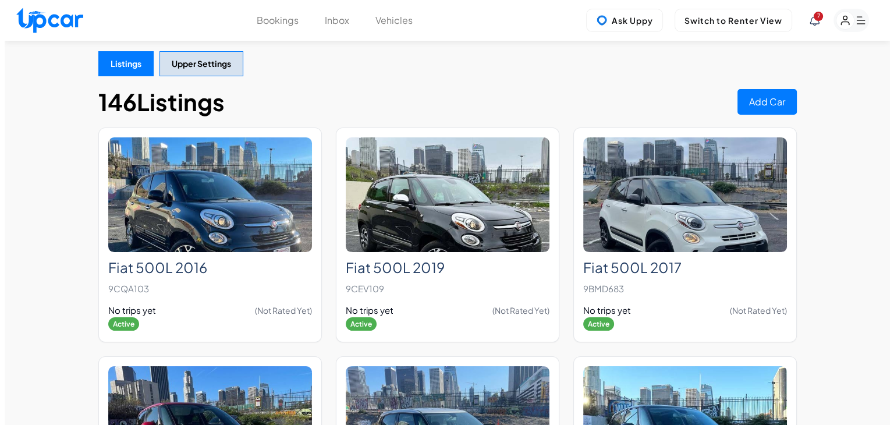
scroll to position [0, 0]
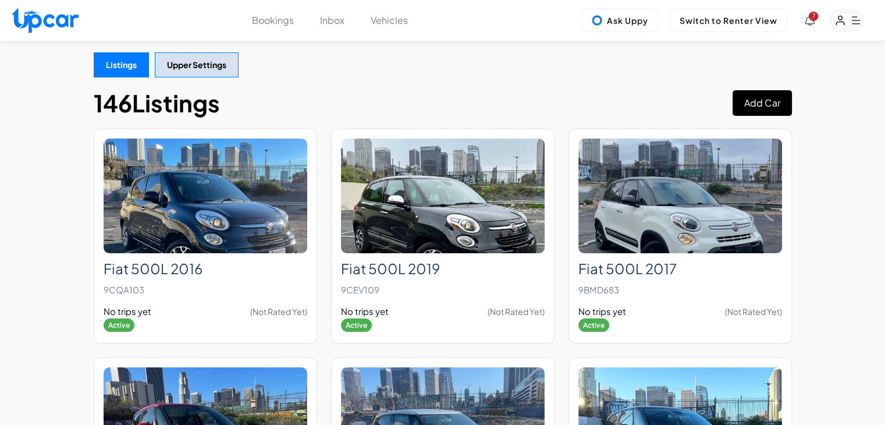
click at [754, 108] on button "Add Car" at bounding box center [762, 103] width 59 height 26
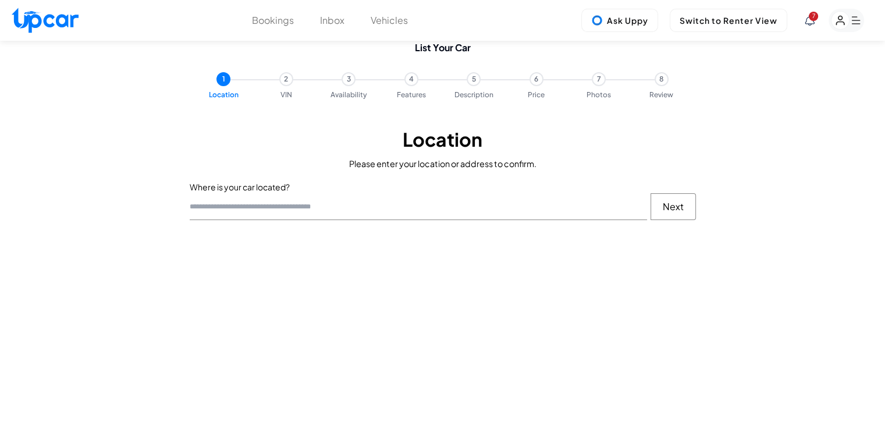
click at [362, 221] on div "Location Please enter your location or address to confirm. Where is your car lo…" at bounding box center [443, 173] width 698 height 103
click at [356, 215] on input "text" at bounding box center [418, 206] width 457 height 27
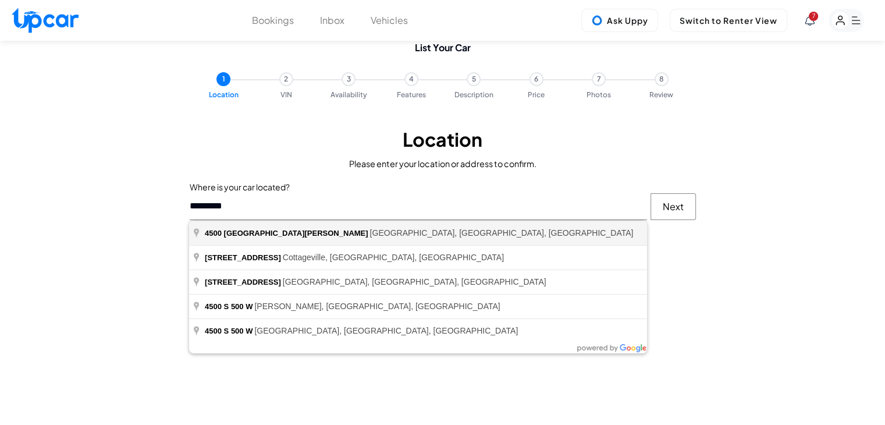
type input "**********"
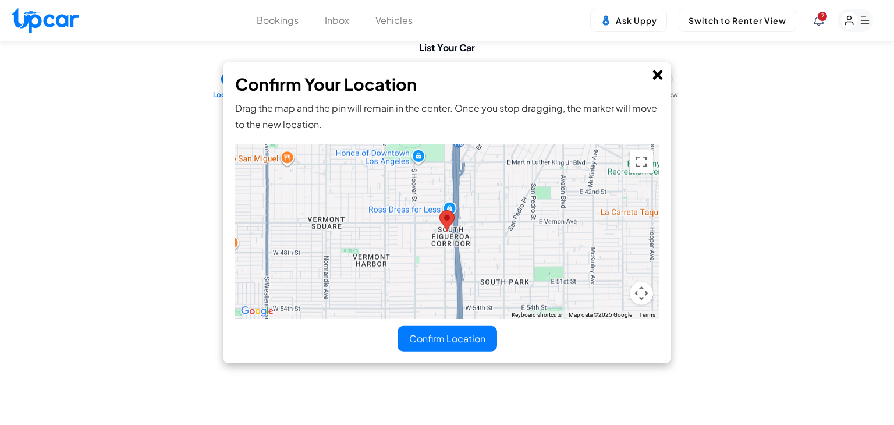
click at [471, 333] on button "Confirm Location" at bounding box center [448, 338] width 100 height 26
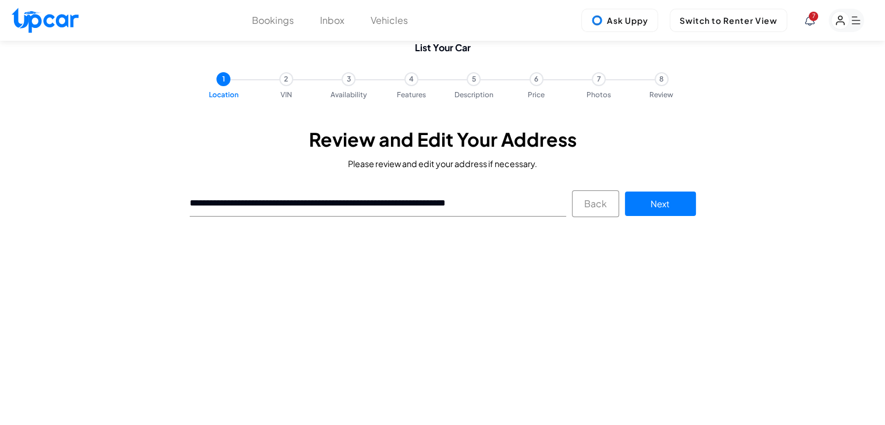
click at [667, 200] on button "Next" at bounding box center [660, 203] width 71 height 25
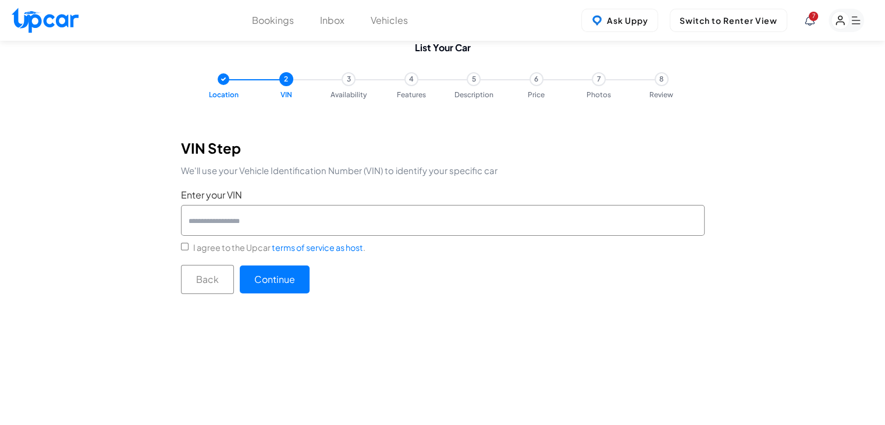
click at [320, 219] on input "Enter your VIN" at bounding box center [443, 220] width 524 height 30
type input "**********"
click at [279, 285] on button "Continue" at bounding box center [275, 279] width 70 height 28
select select "****"
select select "******"
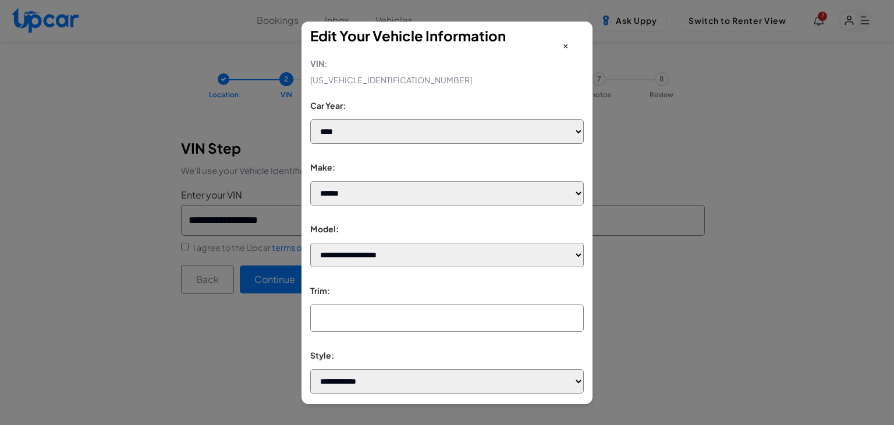
select select "*****"
click at [407, 319] on input "text" at bounding box center [447, 317] width 274 height 27
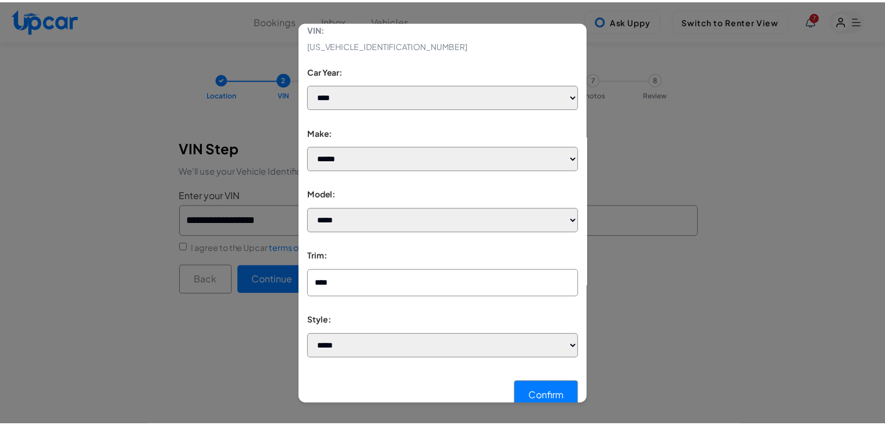
scroll to position [54, 0]
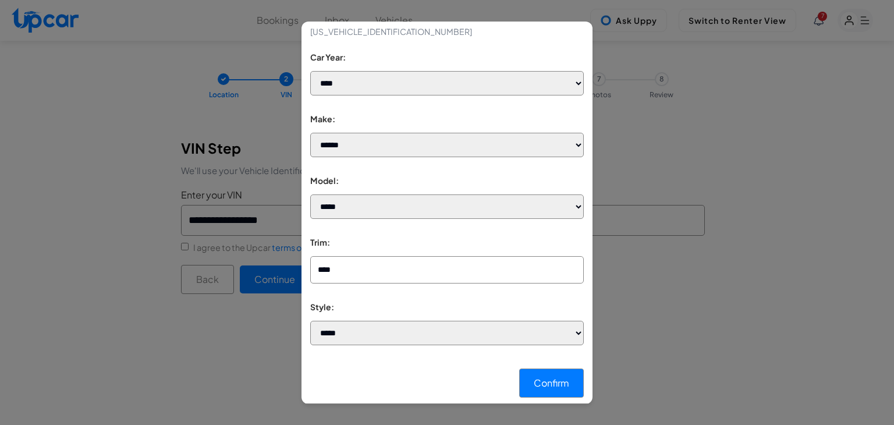
type input "****"
click at [545, 373] on button "Confirm" at bounding box center [551, 382] width 65 height 29
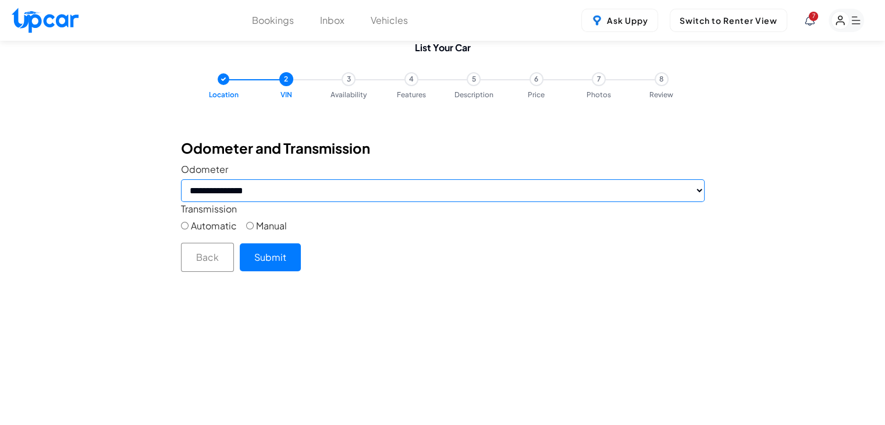
click at [275, 198] on select "**********" at bounding box center [443, 190] width 524 height 23
select select "******"
click at [181, 179] on select "**********" at bounding box center [443, 190] width 524 height 23
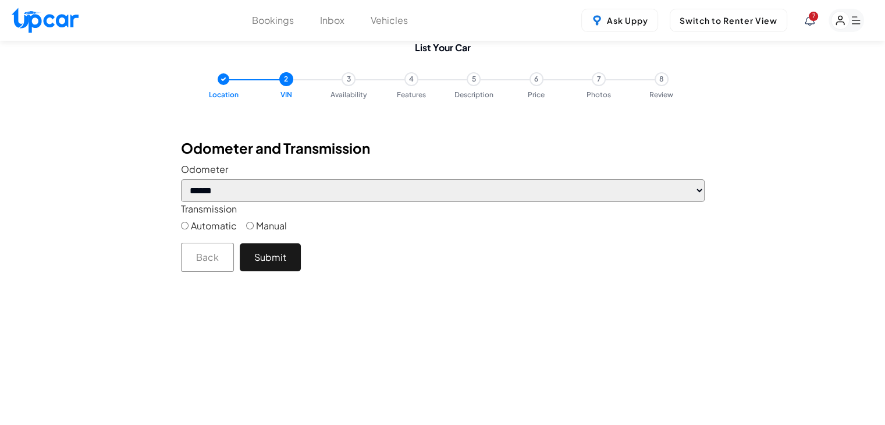
click at [262, 262] on button "Submit" at bounding box center [270, 257] width 61 height 28
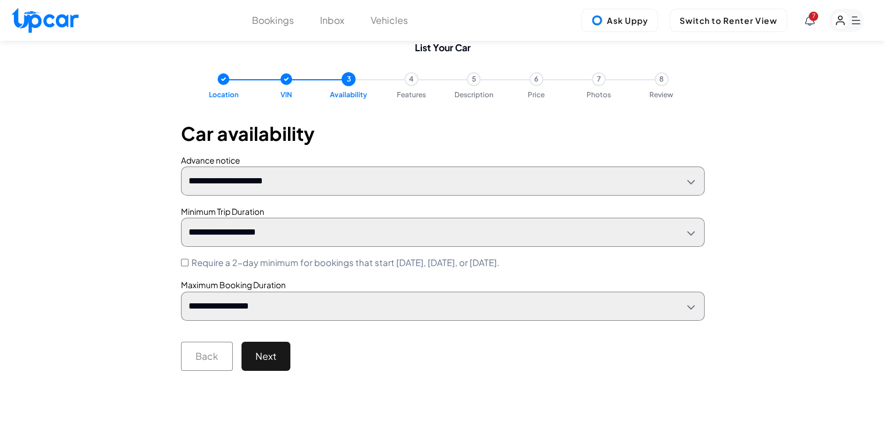
click at [274, 352] on button "Next" at bounding box center [266, 356] width 49 height 29
select select "**"
select select "*"
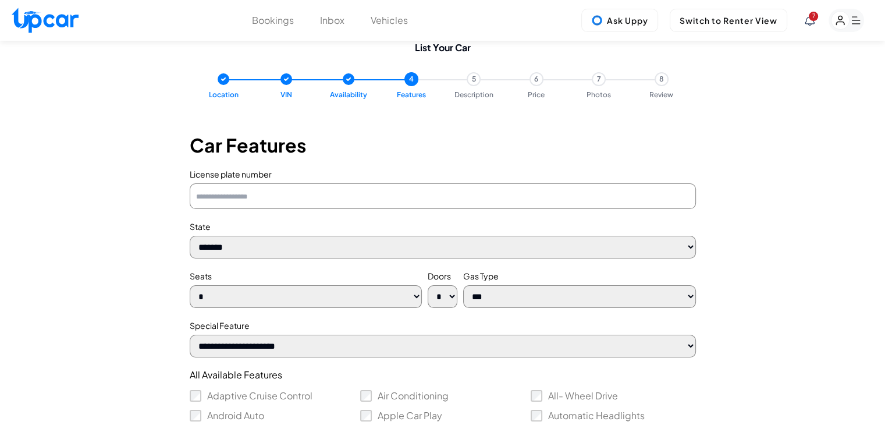
click at [289, 196] on input "License plate number" at bounding box center [443, 196] width 506 height 26
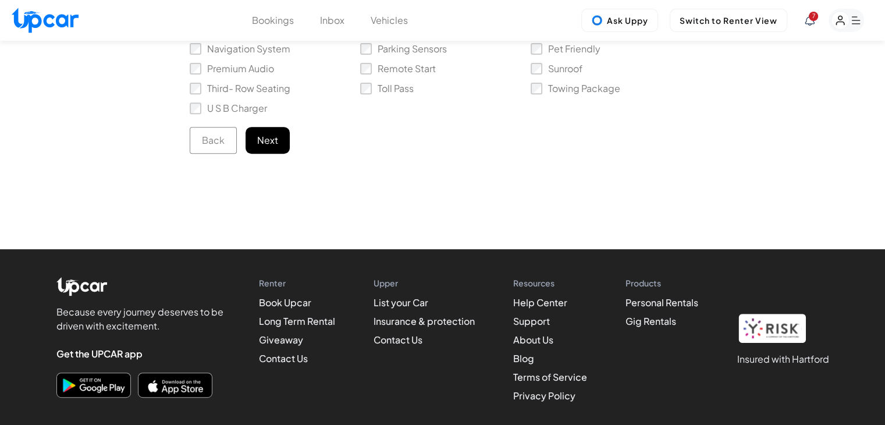
type input "*******"
click at [280, 146] on button "Next" at bounding box center [268, 140] width 44 height 27
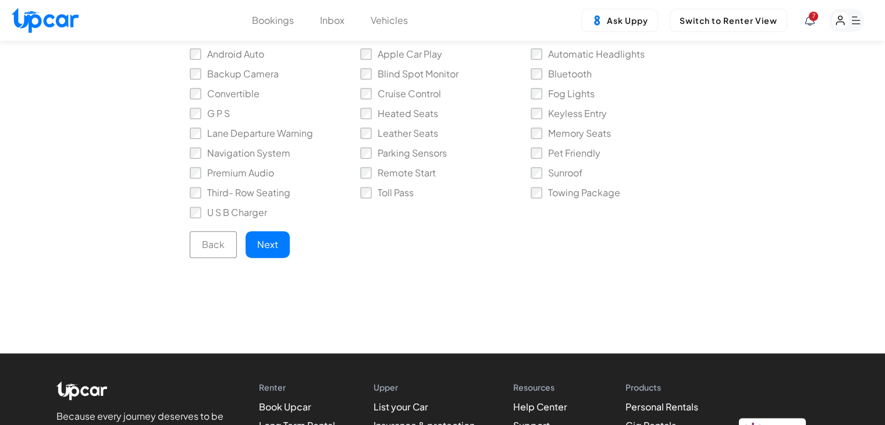
scroll to position [189, 0]
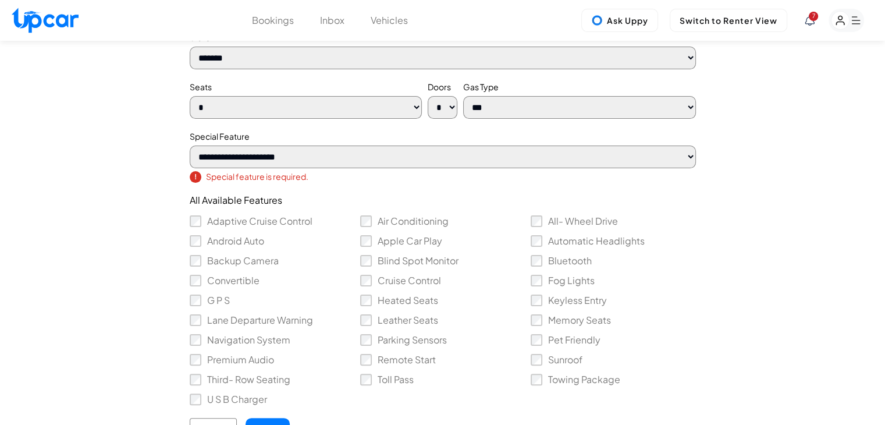
click at [351, 162] on select "**********" at bounding box center [443, 157] width 506 height 23
select select "*******"
click at [190, 148] on select "**********" at bounding box center [443, 157] width 506 height 23
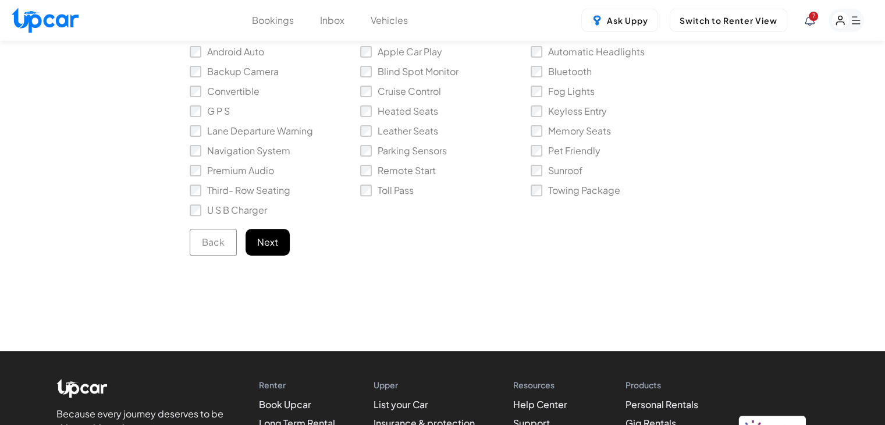
click at [274, 244] on button "Next" at bounding box center [268, 242] width 44 height 27
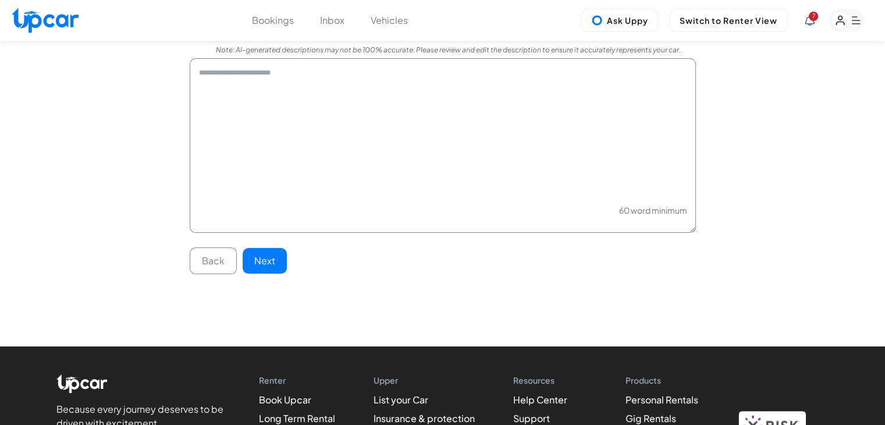
scroll to position [0, 0]
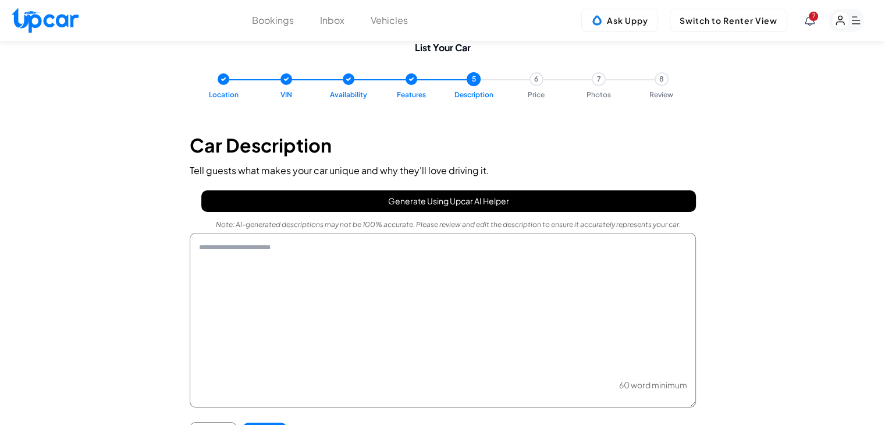
click at [385, 207] on button "Generate Using Upcar AI Helper" at bounding box center [448, 201] width 495 height 22
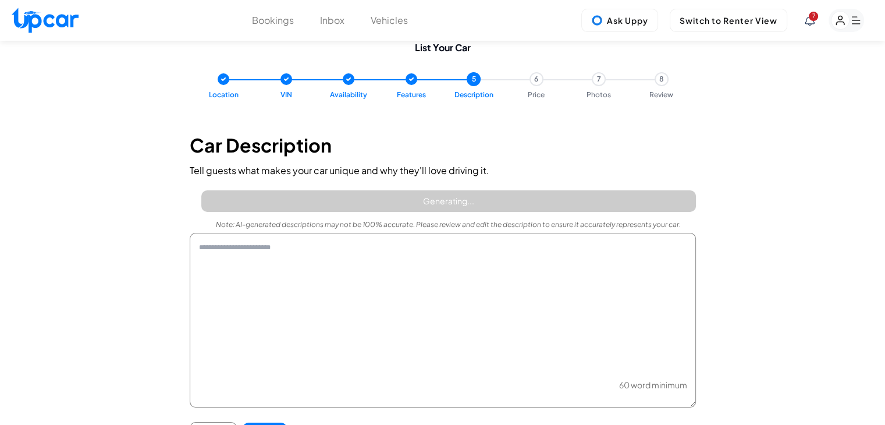
type textarea "**********"
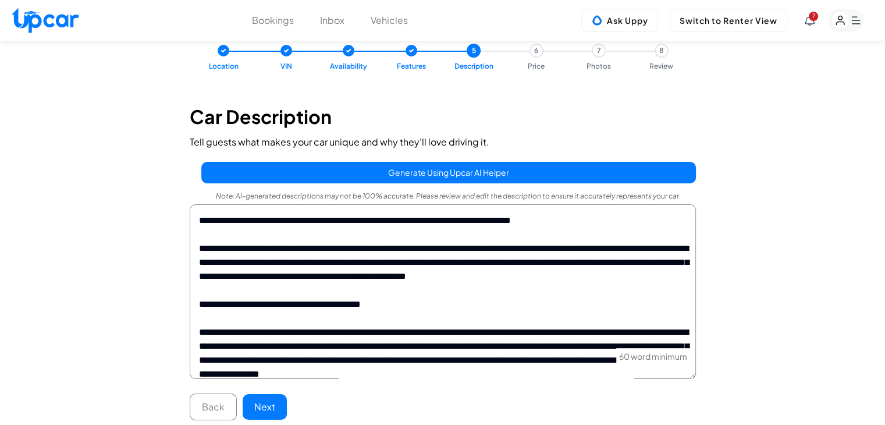
scroll to position [308, 0]
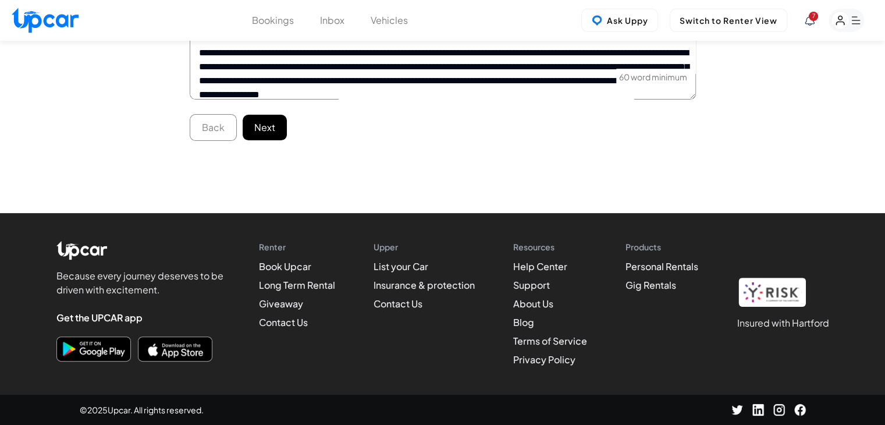
click at [265, 123] on button "Next" at bounding box center [265, 128] width 44 height 26
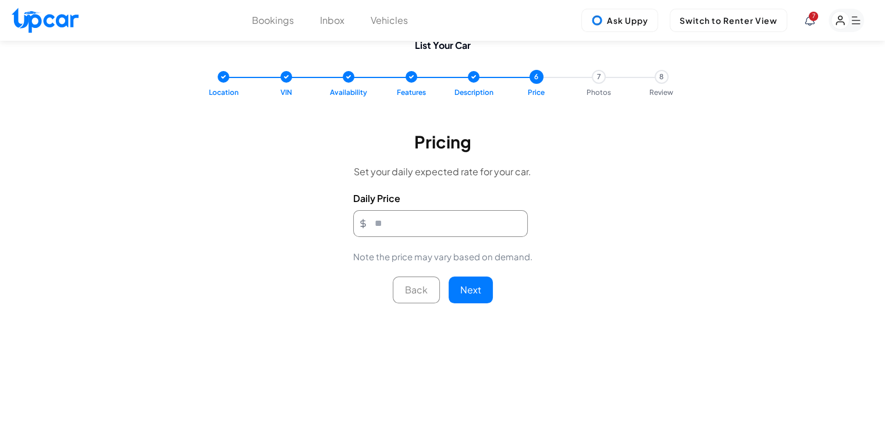
scroll to position [0, 0]
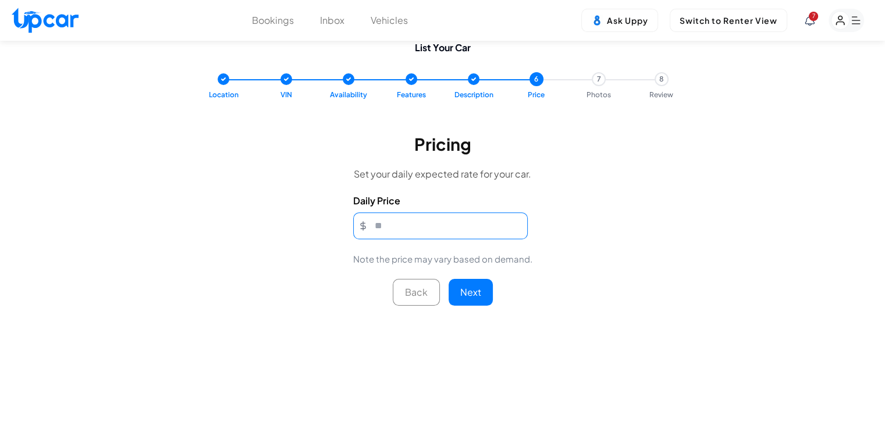
drag, startPoint x: 421, startPoint y: 228, endPoint x: 340, endPoint y: 229, distance: 81.5
click at [342, 229] on div "Pricing Set your daily expected rate for your car. Daily Price Note the price m…" at bounding box center [442, 334] width 349 height 425
type input "***"
click at [454, 288] on button "Next" at bounding box center [471, 292] width 44 height 27
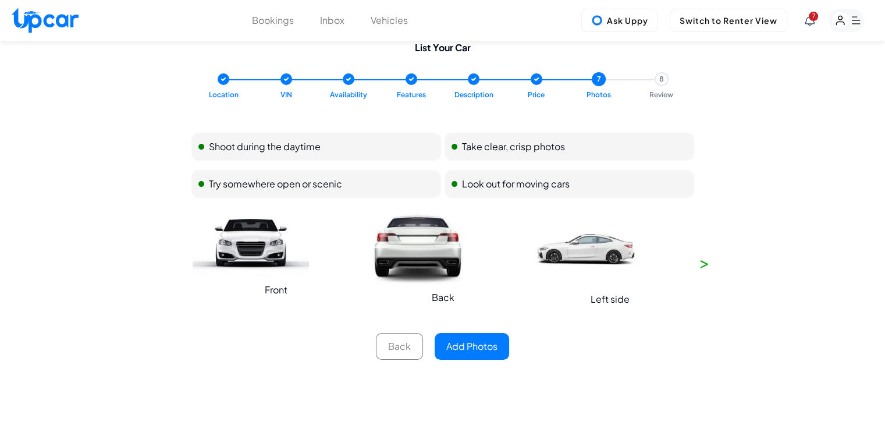
click at [487, 339] on button "Add Photos" at bounding box center [472, 346] width 75 height 27
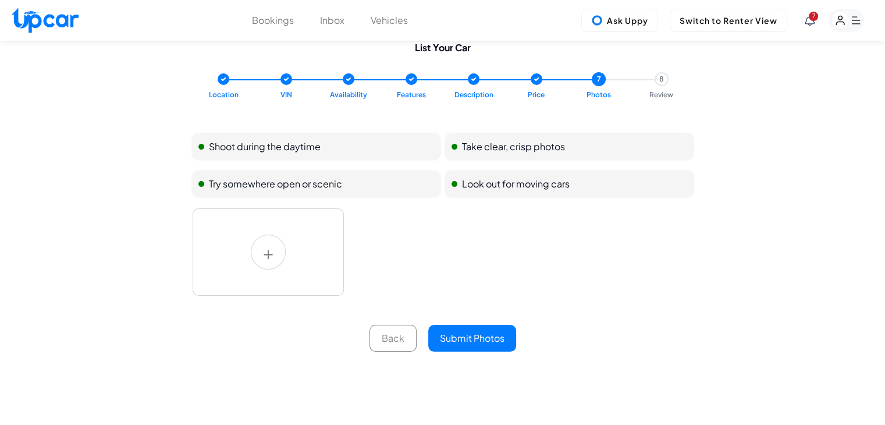
click at [254, 233] on label at bounding box center [268, 251] width 151 height 87
click at [0, 0] on input "file" at bounding box center [0, 0] width 0 height 0
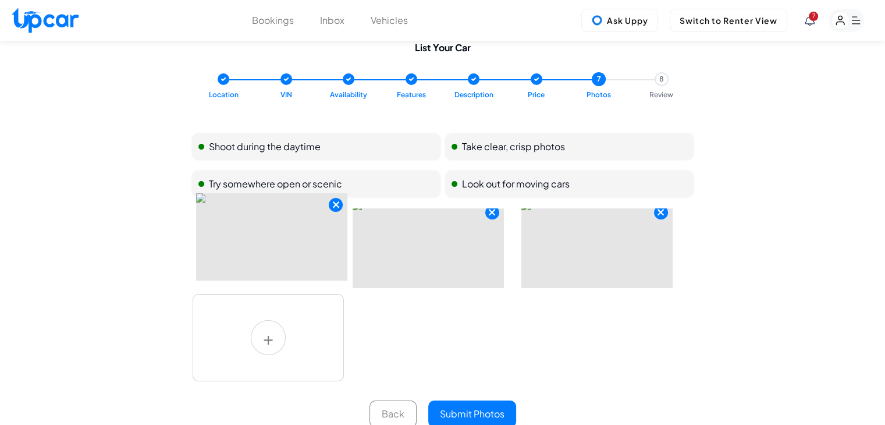
scroll to position [3, 0]
drag, startPoint x: 589, startPoint y: 254, endPoint x: 250, endPoint y: 257, distance: 338.8
click at [250, 257] on div at bounding box center [443, 295] width 501 height 175
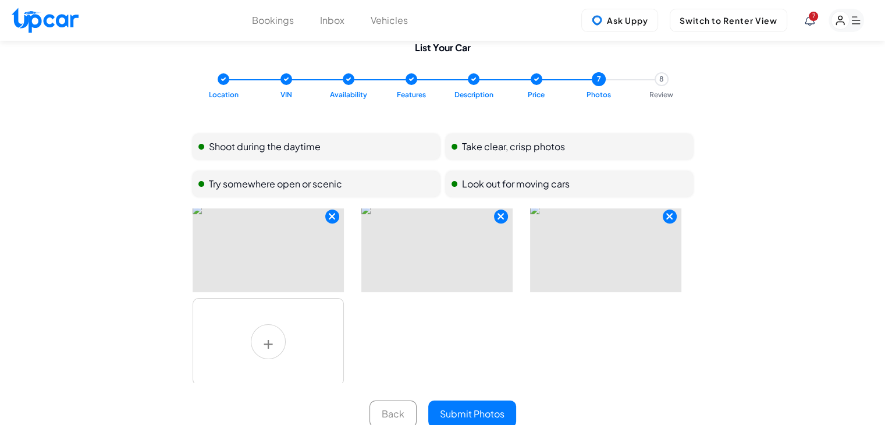
click at [483, 415] on button "Submit Photos" at bounding box center [472, 413] width 88 height 27
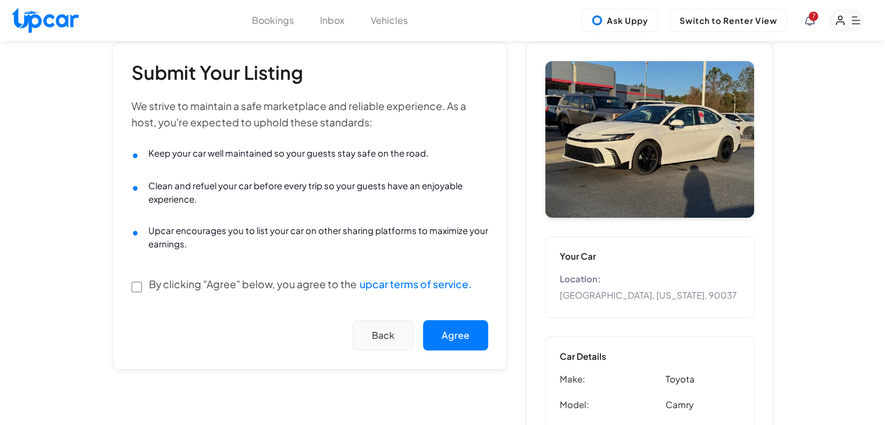
scroll to position [233, 0]
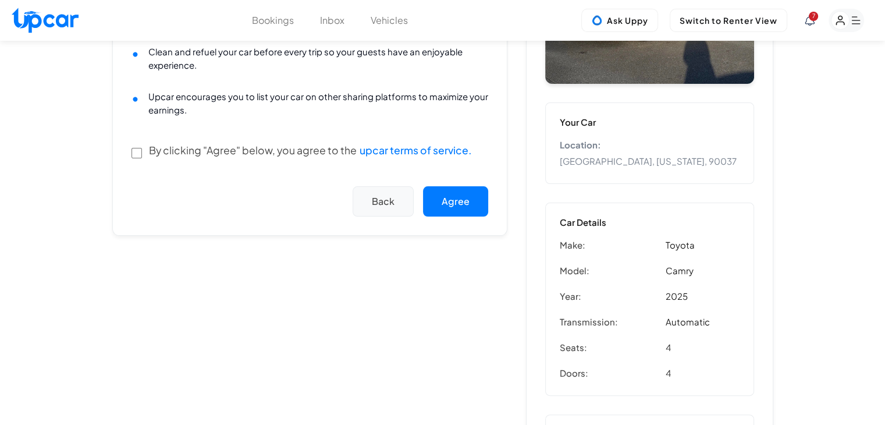
click at [224, 147] on label "By clicking "Agree" below, you agree to the upcar terms of service." at bounding box center [310, 150] width 323 height 16
click at [470, 203] on button "Agree" at bounding box center [455, 201] width 65 height 30
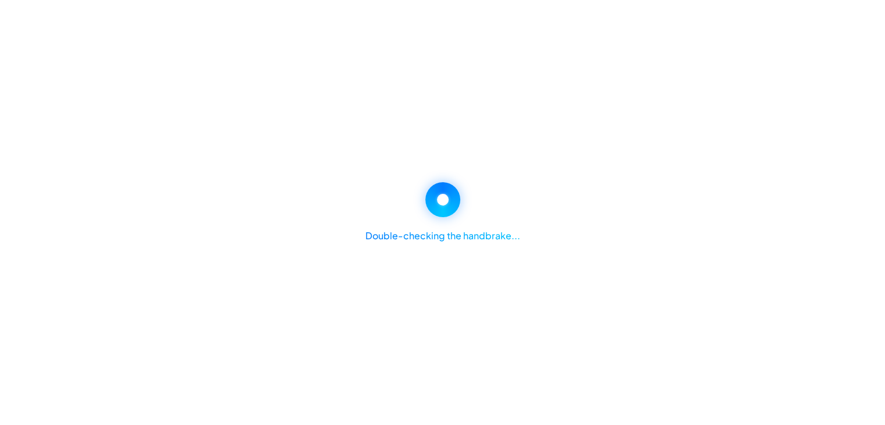
select select "*******"
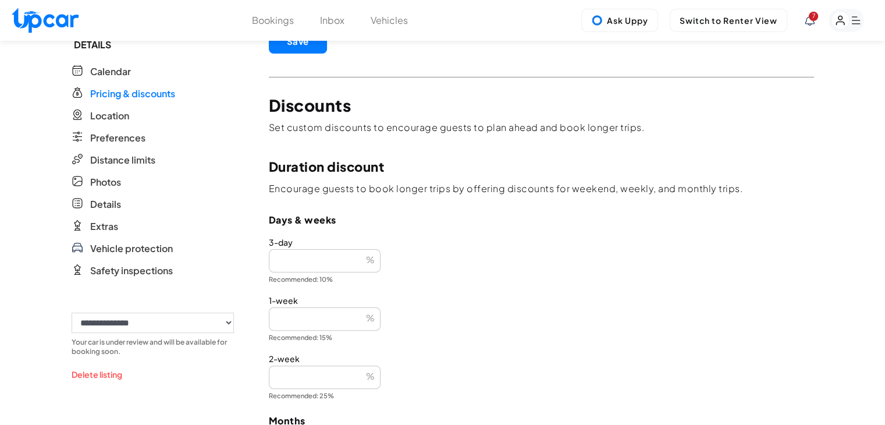
scroll to position [349, 0]
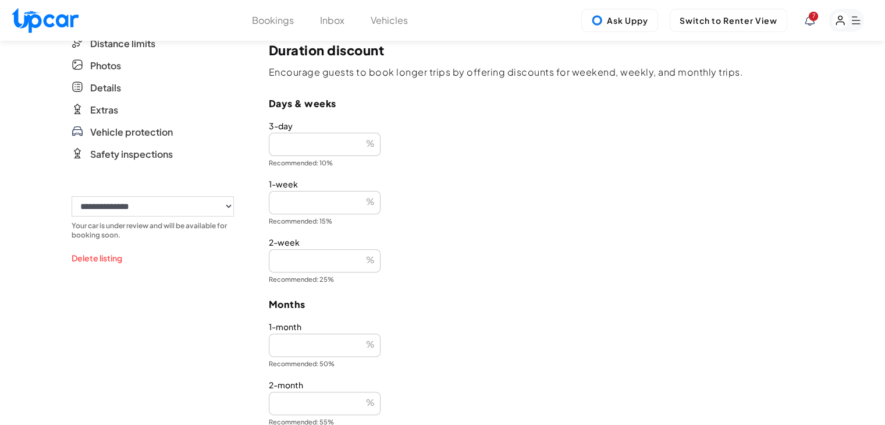
click at [216, 211] on div "**********" at bounding box center [443, 184] width 743 height 984
type input "**"
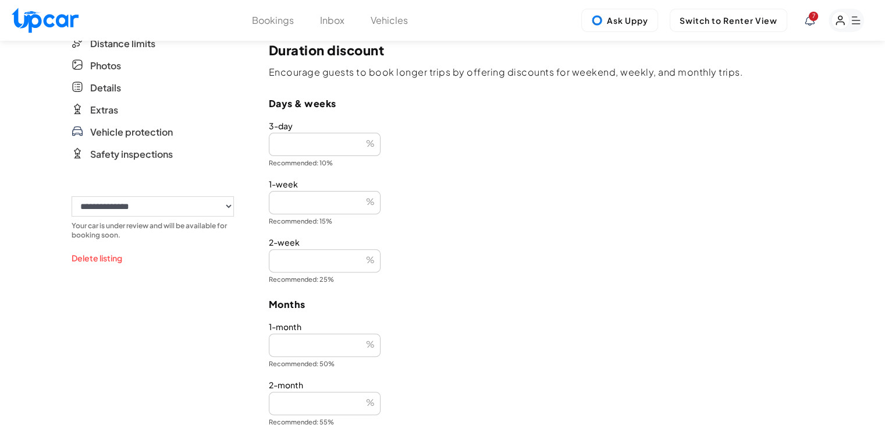
scroll to position [597, 0]
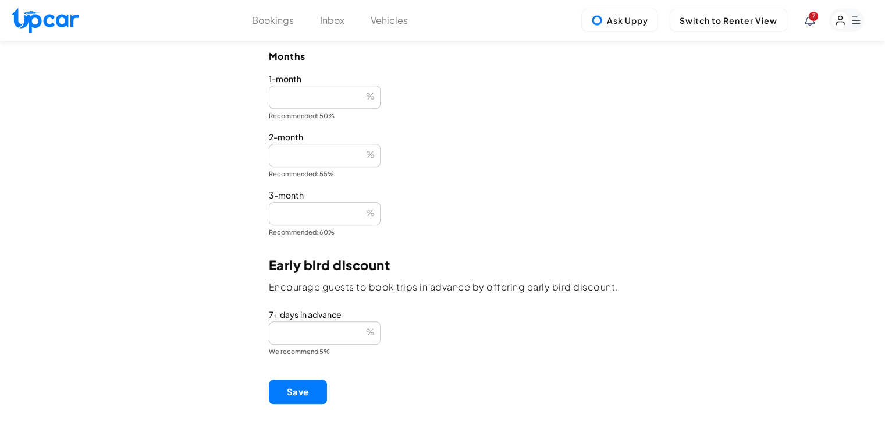
type input "**"
click at [307, 386] on button "Save" at bounding box center [298, 391] width 58 height 24
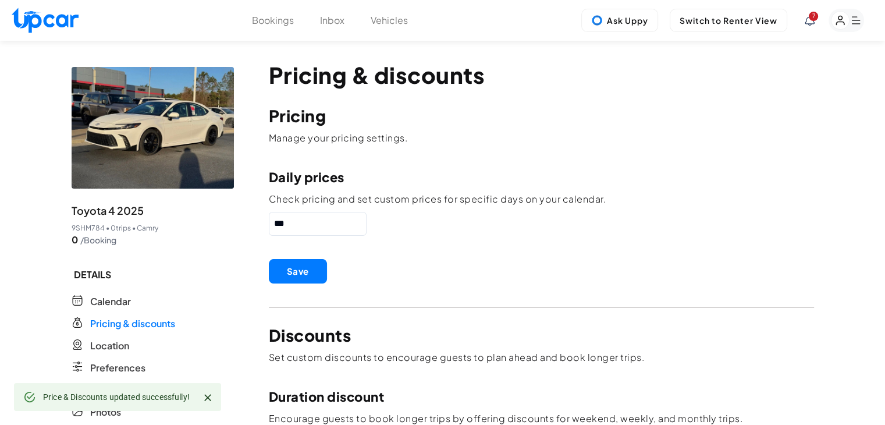
scroll to position [0, 0]
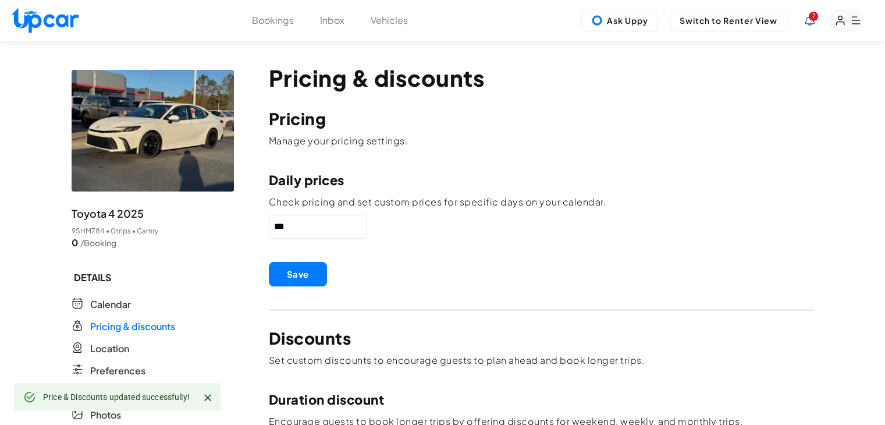
click at [399, 29] on div "Bookings Inbox Vehicles 7 Ask Uppy Switch to Renter View 7" at bounding box center [442, 20] width 885 height 41
click at [398, 19] on button "Vehicles" at bounding box center [389, 20] width 37 height 14
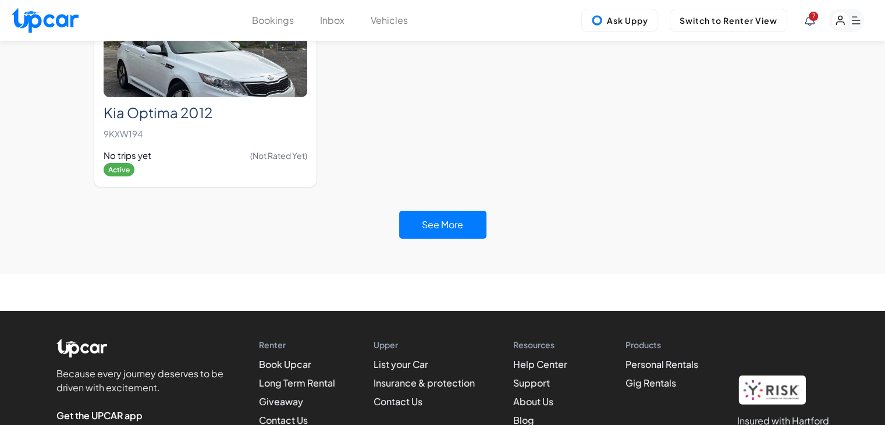
scroll to position [3909, 0]
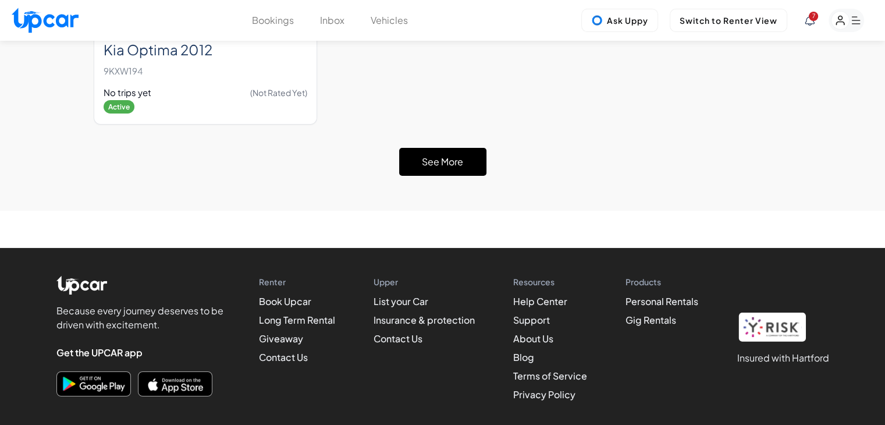
click at [438, 148] on button "See More" at bounding box center [442, 162] width 87 height 28
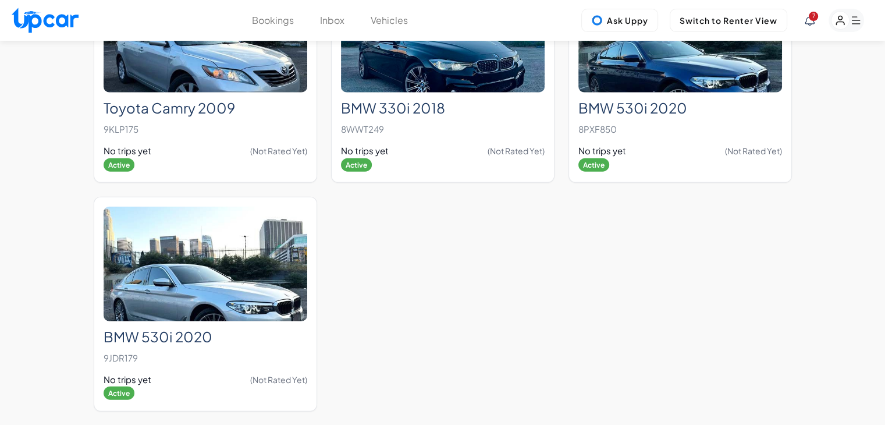
scroll to position [7299, 0]
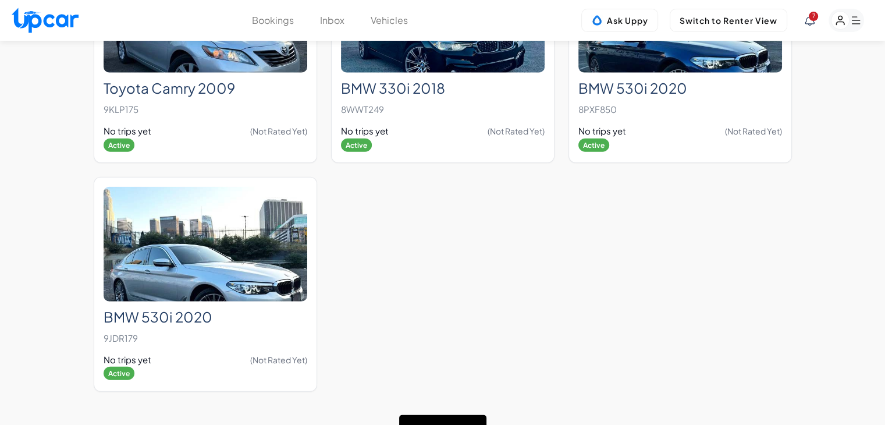
click at [445, 415] on button "See More" at bounding box center [442, 429] width 87 height 28
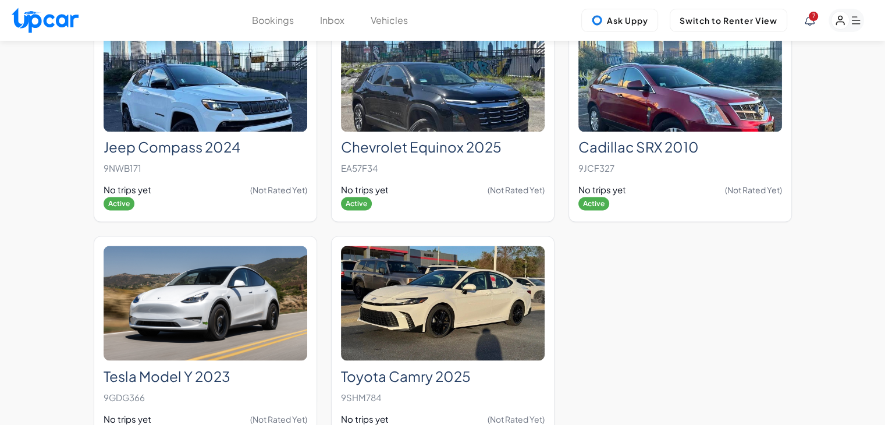
scroll to position [10705, 0]
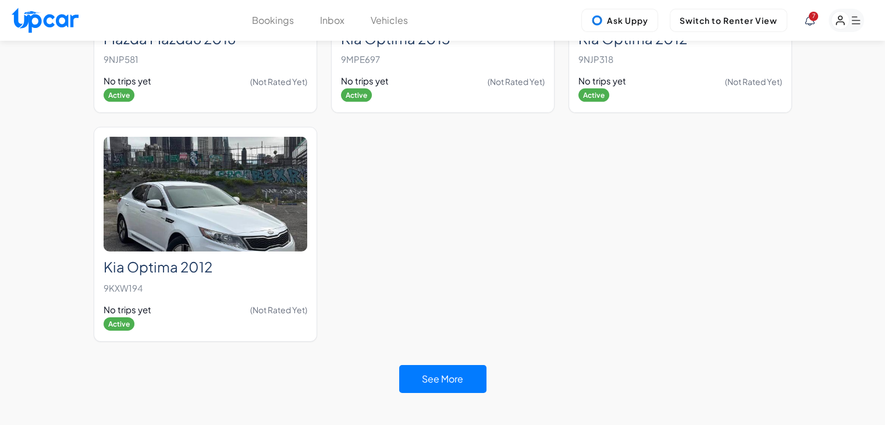
scroll to position [3909, 0]
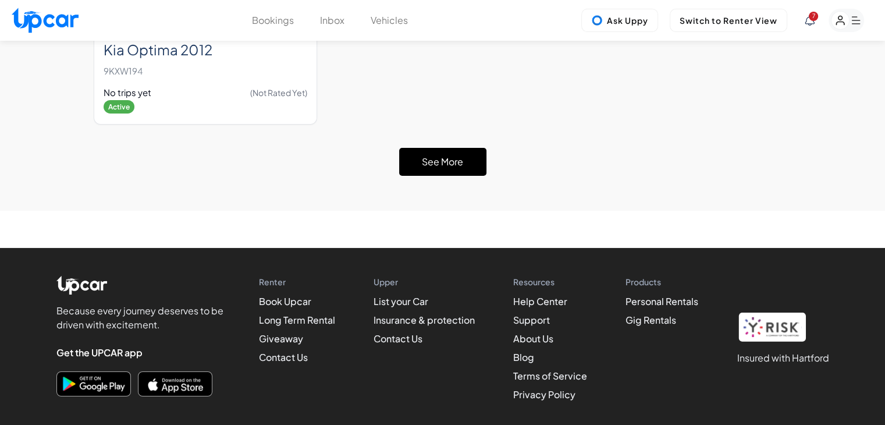
click at [446, 148] on button "See More" at bounding box center [442, 162] width 87 height 28
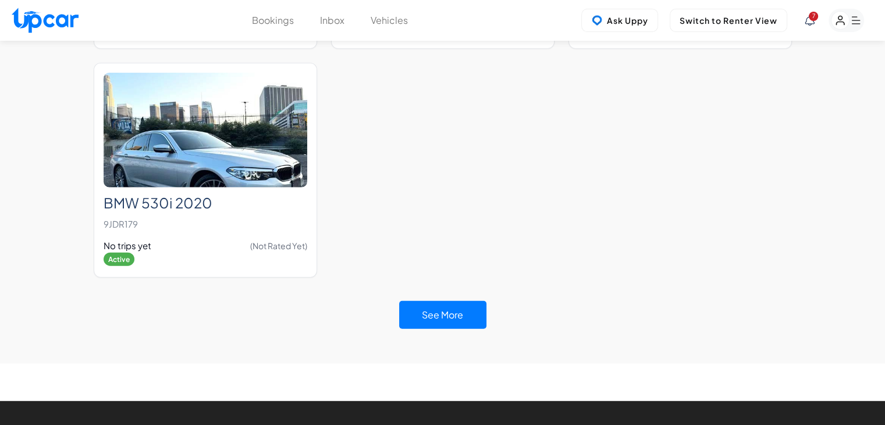
scroll to position [7273, 0]
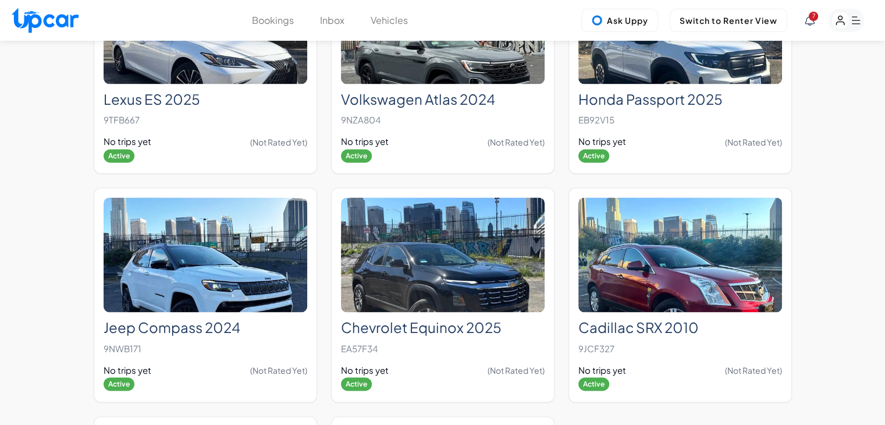
scroll to position [10406, 0]
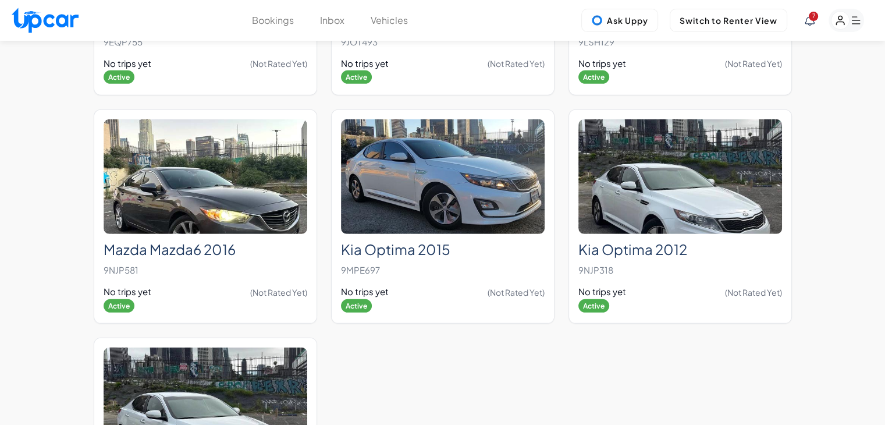
scroll to position [3692, 0]
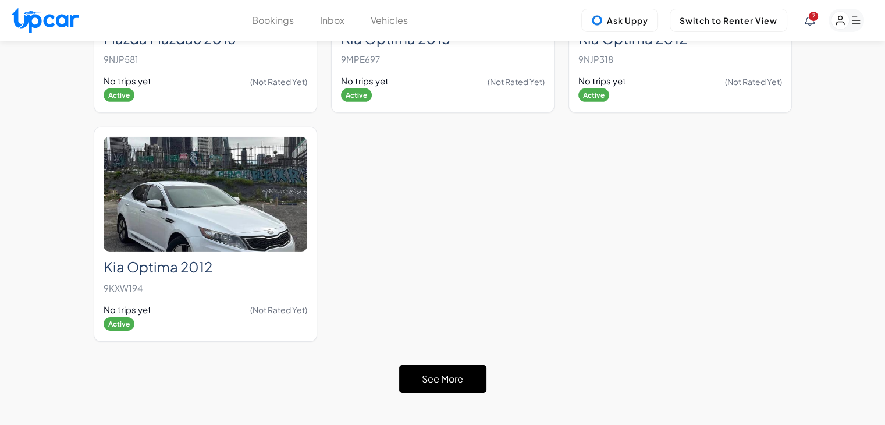
click at [415, 365] on button "See More" at bounding box center [442, 379] width 87 height 28
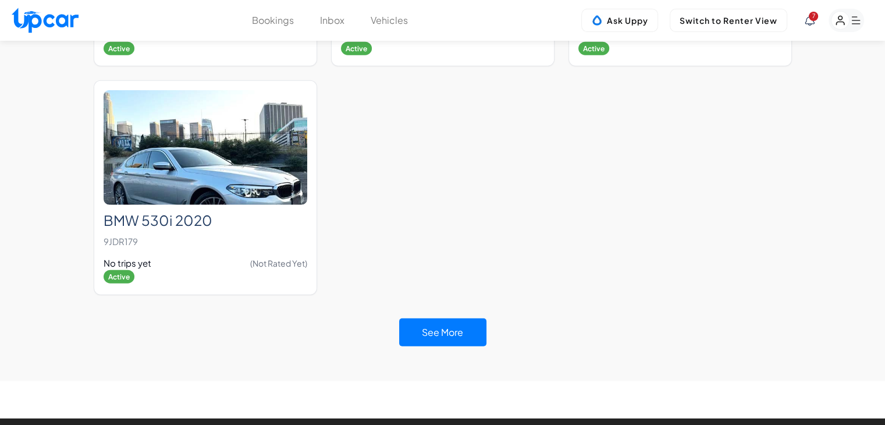
scroll to position [7322, 0]
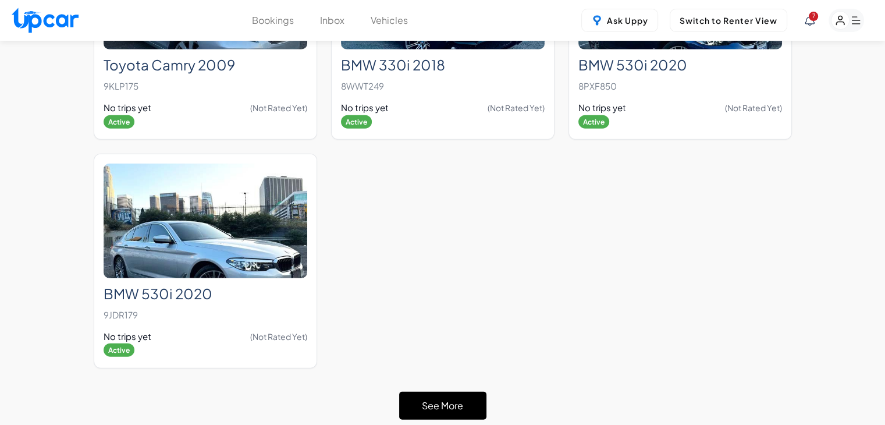
click at [456, 392] on button "See More" at bounding box center [442, 406] width 87 height 28
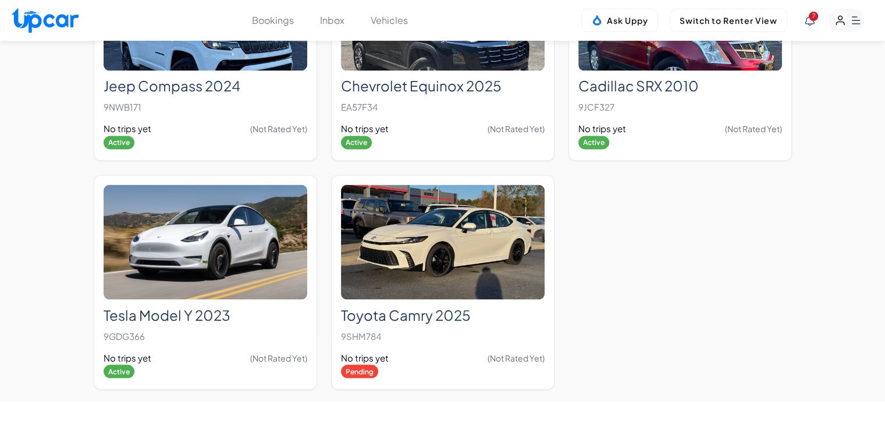
scroll to position [10758, 0]
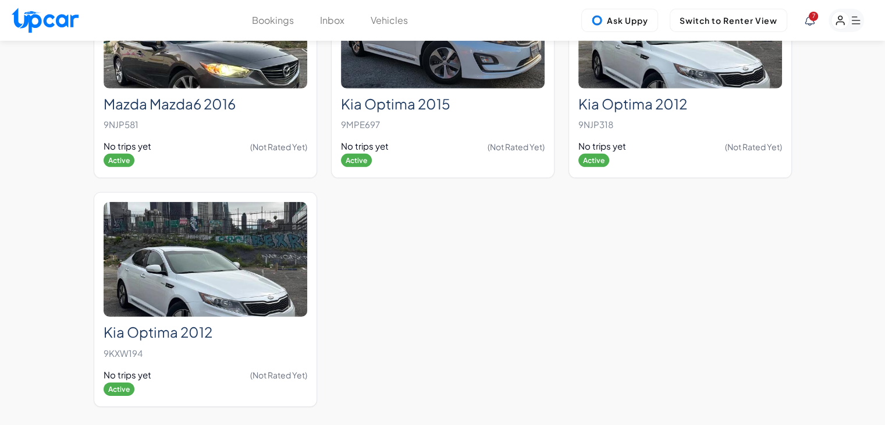
scroll to position [3681, 0]
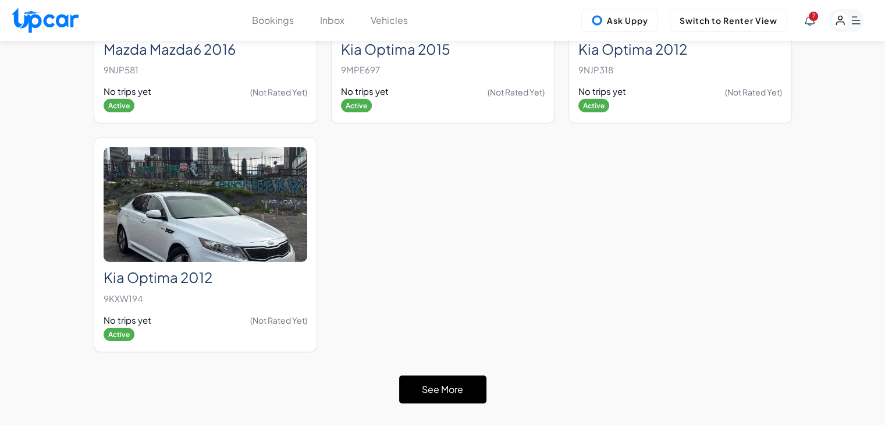
click at [469, 375] on button "See More" at bounding box center [442, 389] width 87 height 28
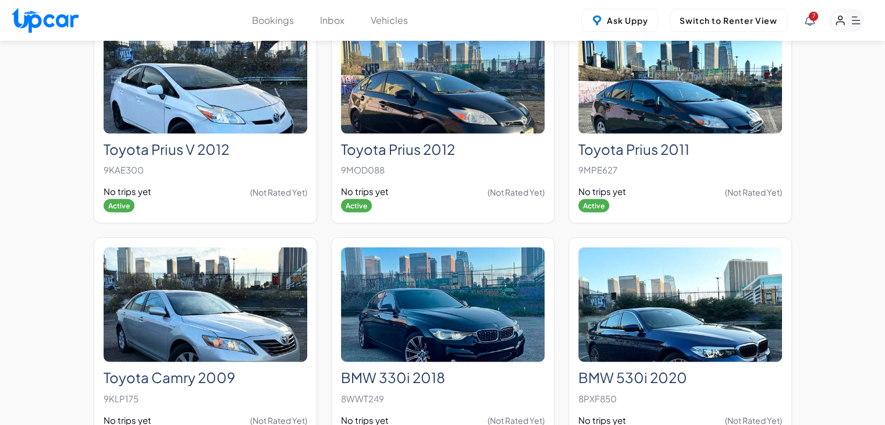
scroll to position [7564, 0]
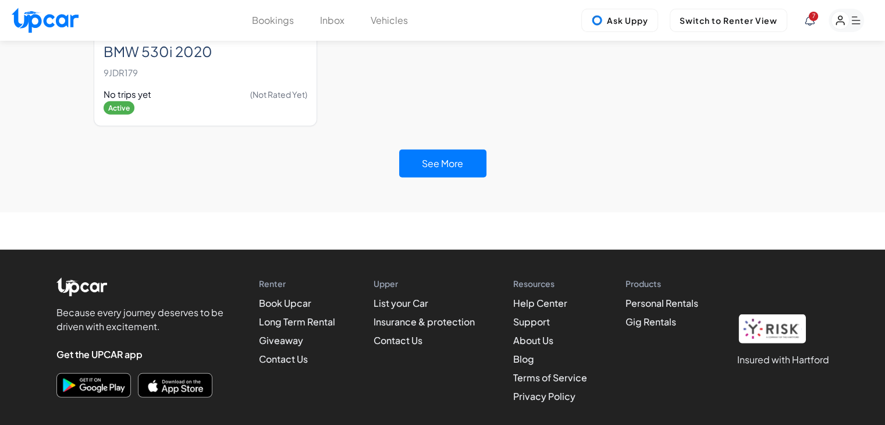
click at [424, 138] on div "See More" at bounding box center [442, 163] width 87 height 51
click at [432, 150] on button "See More" at bounding box center [442, 164] width 87 height 28
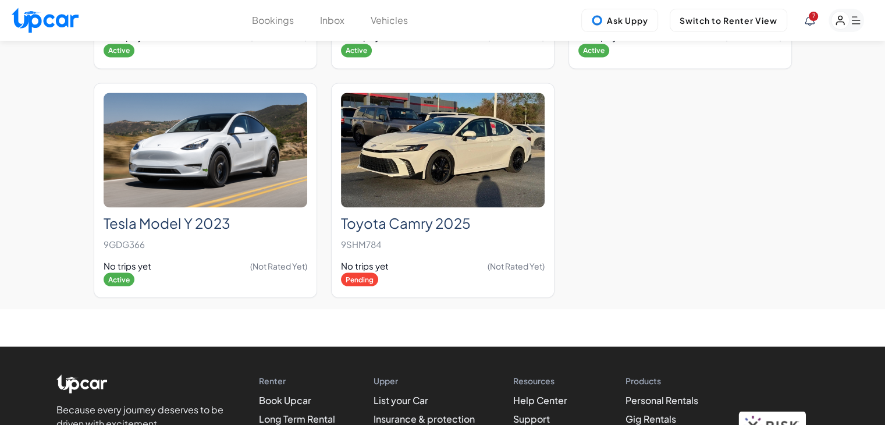
scroll to position [10864, 0]
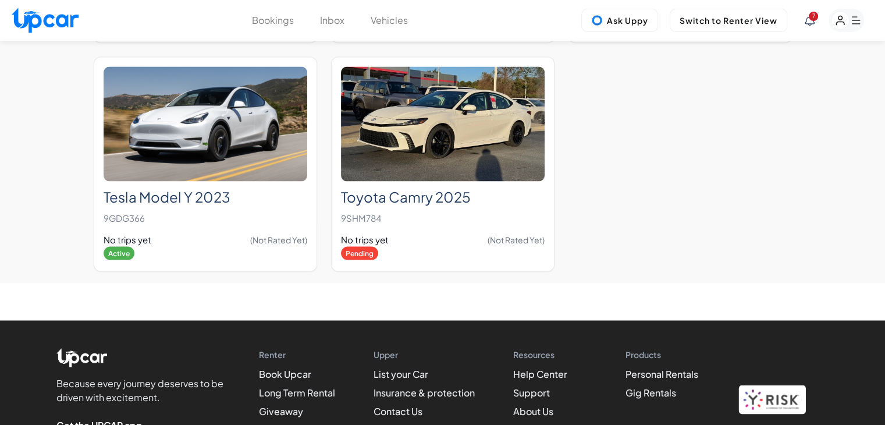
click at [811, 24] on icon at bounding box center [810, 20] width 10 height 10
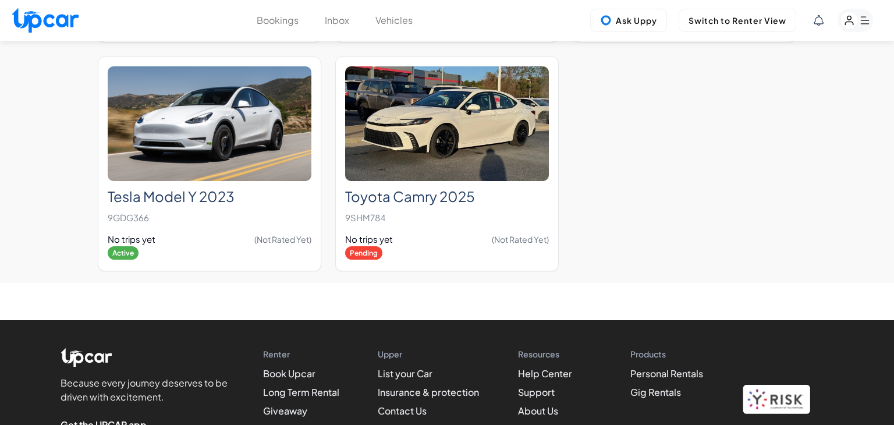
click at [618, 143] on div at bounding box center [447, 212] width 894 height 425
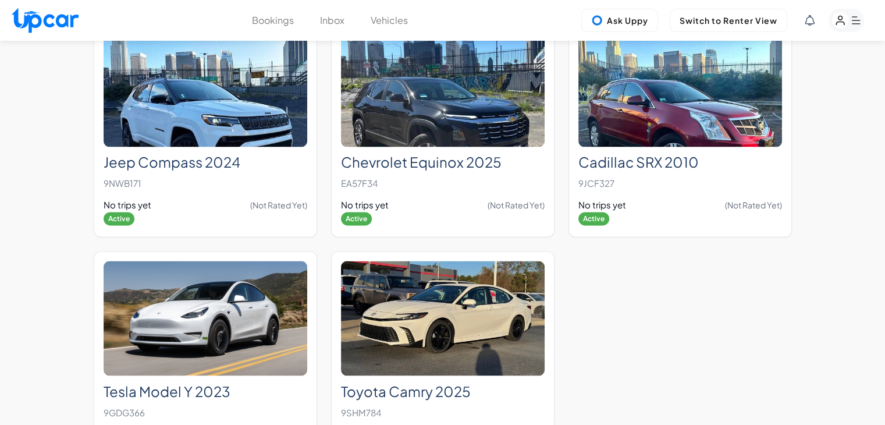
scroll to position [10690, 0]
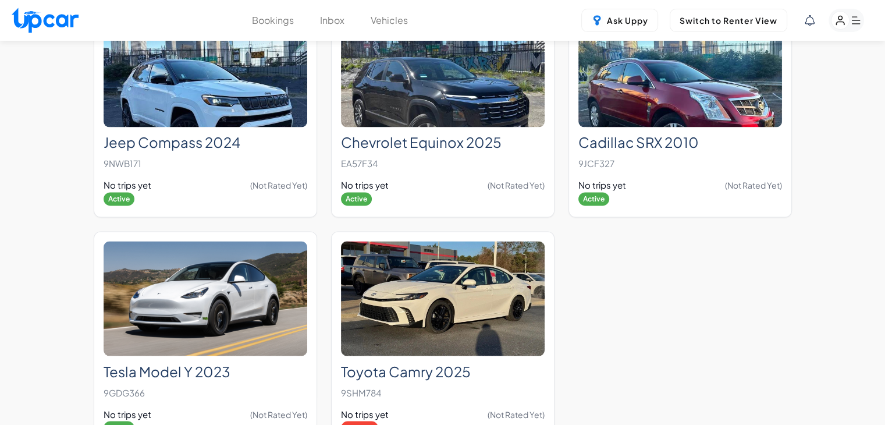
click at [850, 17] on rect "button" at bounding box center [847, 20] width 36 height 23
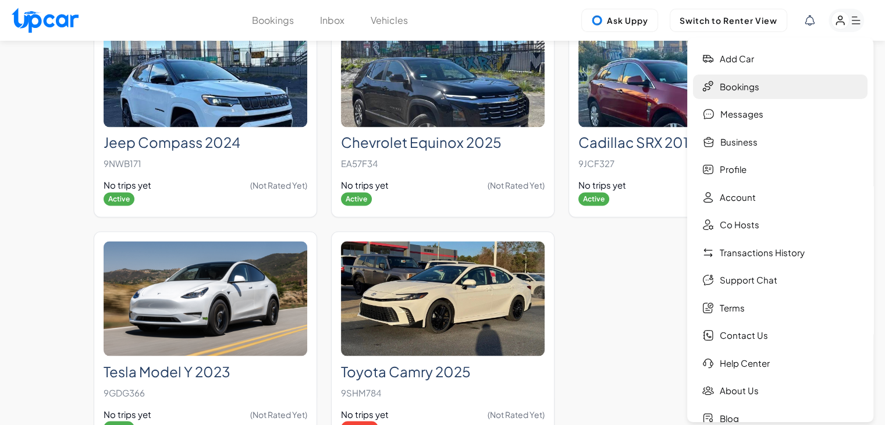
click at [748, 93] on link "Bookings" at bounding box center [780, 87] width 175 height 25
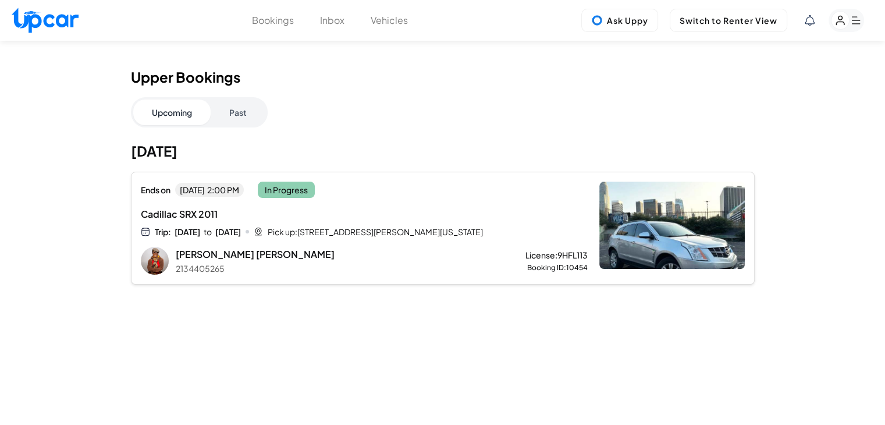
click at [426, 261] on div "Georgie Oliver 2134405265 License: 9HFL113 Booking ID: 10454" at bounding box center [382, 260] width 412 height 27
click at [385, 24] on button "Vehicles" at bounding box center [389, 20] width 37 height 14
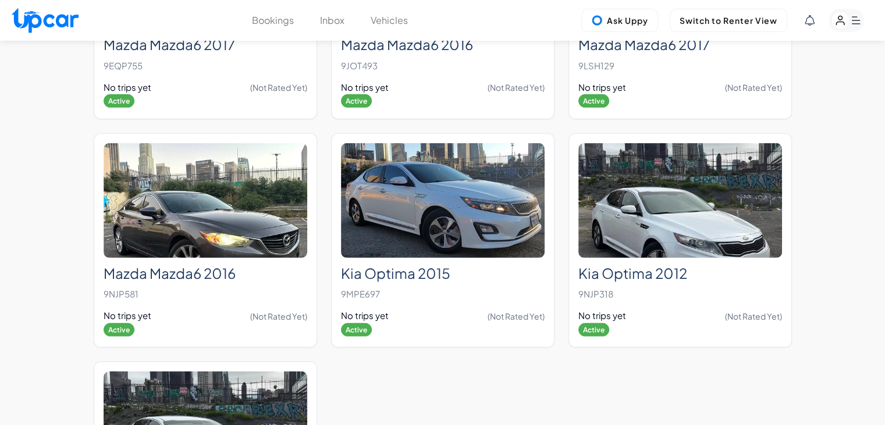
scroll to position [3627, 0]
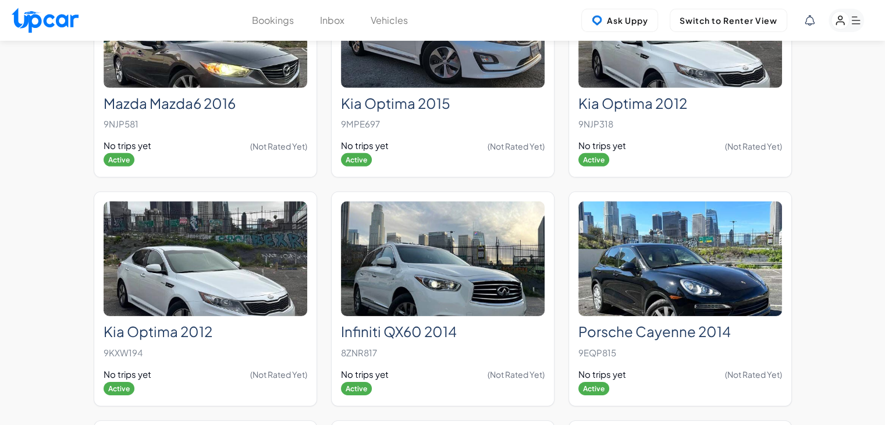
scroll to position [7564, 0]
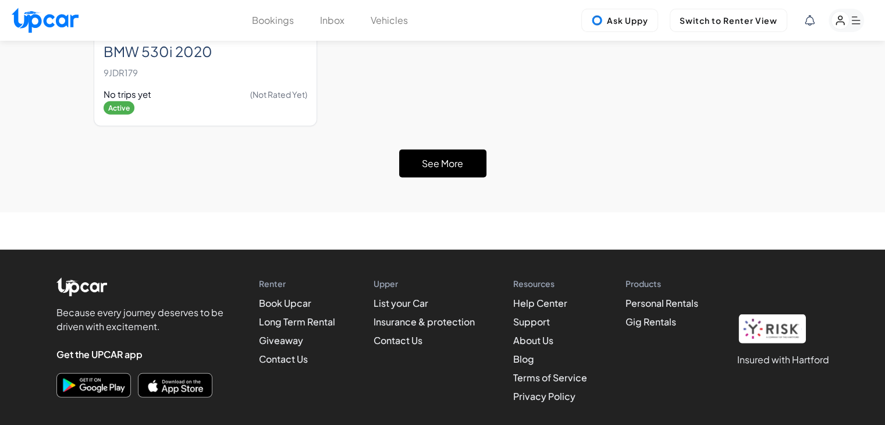
click at [477, 150] on button "See More" at bounding box center [442, 164] width 87 height 28
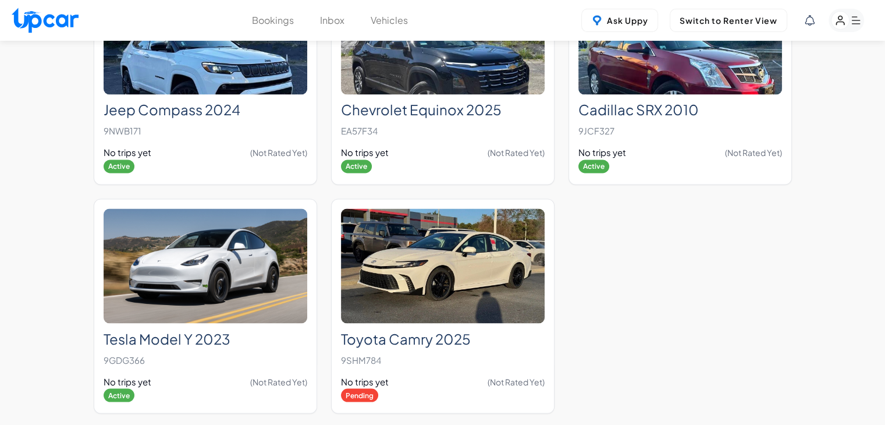
scroll to position [10700, 0]
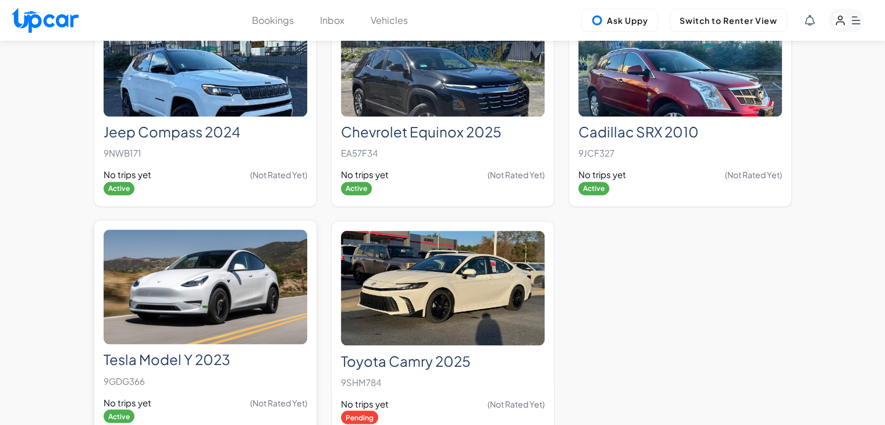
click at [143, 254] on img at bounding box center [206, 286] width 204 height 115
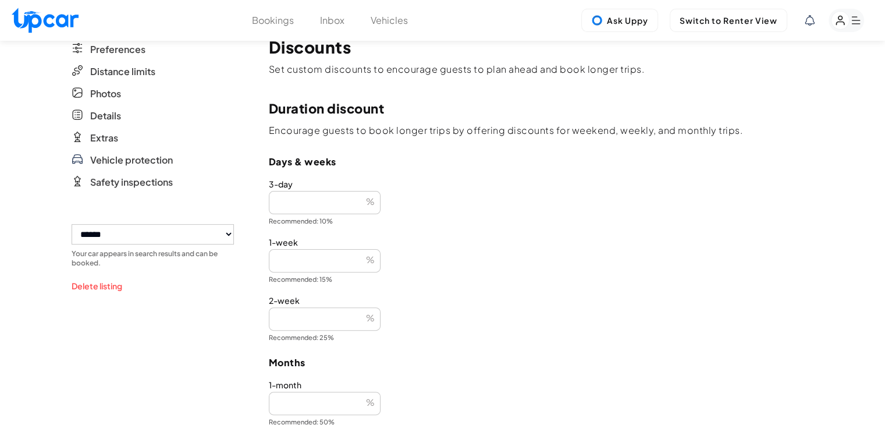
scroll to position [175, 0]
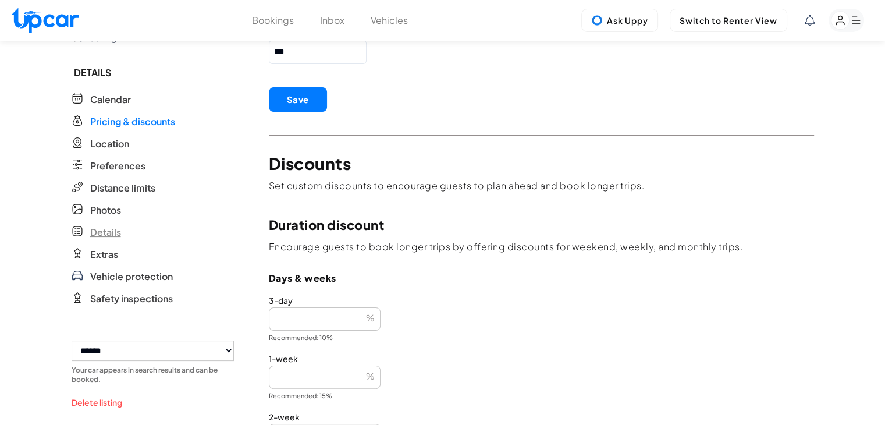
click at [98, 231] on span "Details" at bounding box center [105, 232] width 31 height 14
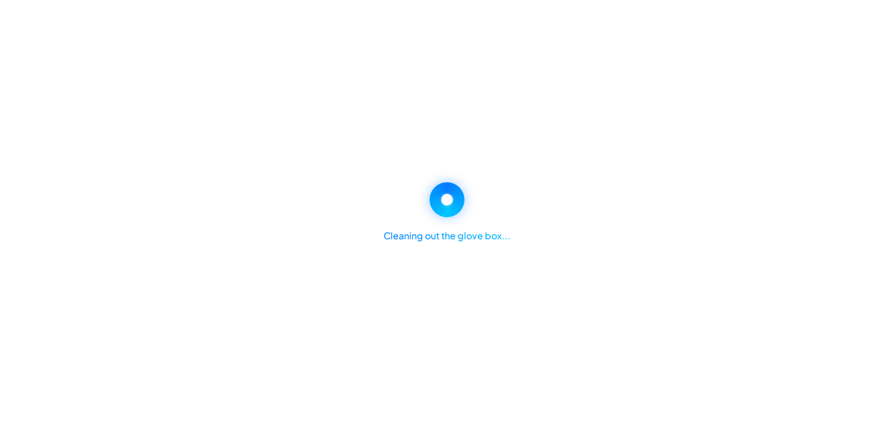
select select "*"
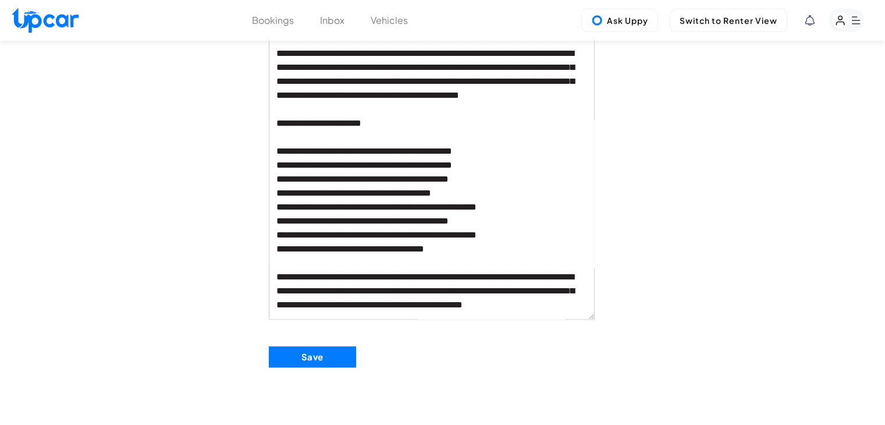
scroll to position [698, 0]
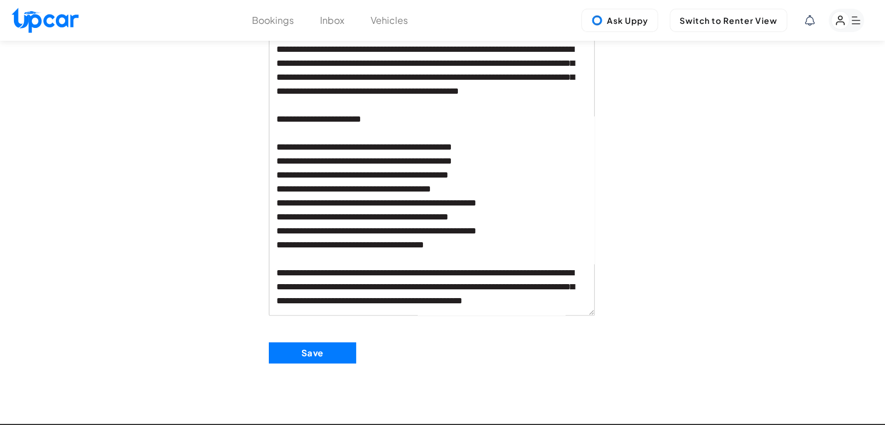
click at [447, 306] on textarea at bounding box center [432, 169] width 326 height 291
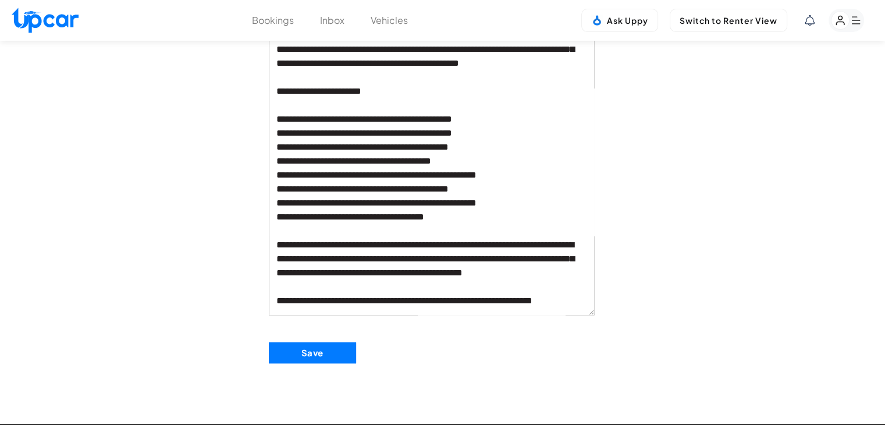
scroll to position [484, 0]
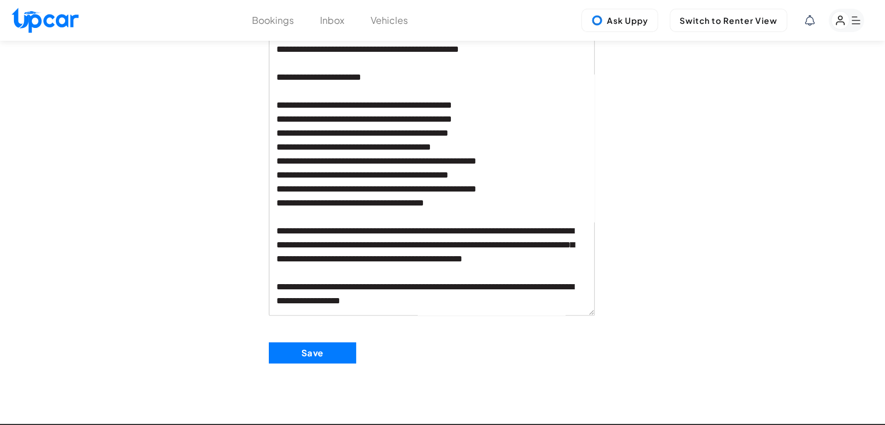
click at [487, 295] on textarea at bounding box center [432, 169] width 326 height 291
click at [517, 311] on textarea at bounding box center [432, 169] width 326 height 291
click at [333, 293] on textarea at bounding box center [432, 169] width 326 height 291
drag, startPoint x: 534, startPoint y: 313, endPoint x: 214, endPoint y: 292, distance: 320.8
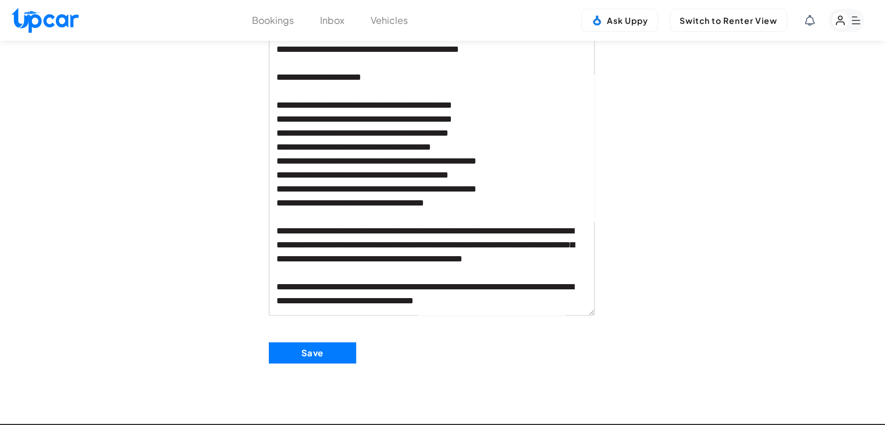
type textarea "**********"
click at [320, 349] on button "Save" at bounding box center [312, 352] width 87 height 21
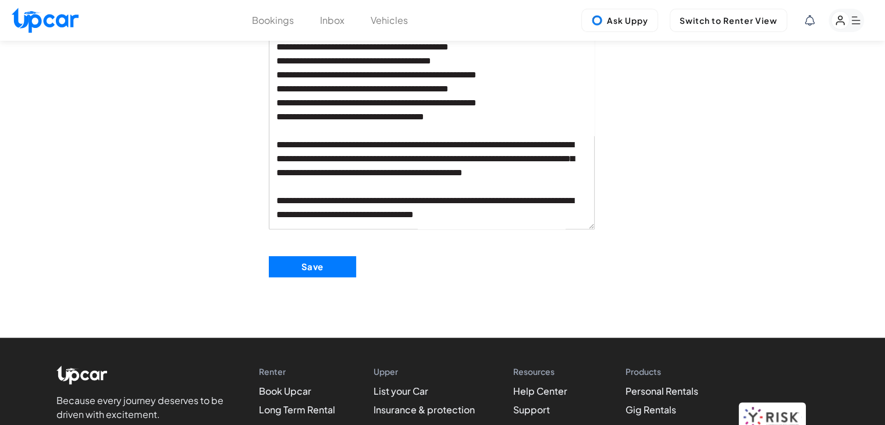
scroll to position [909, 0]
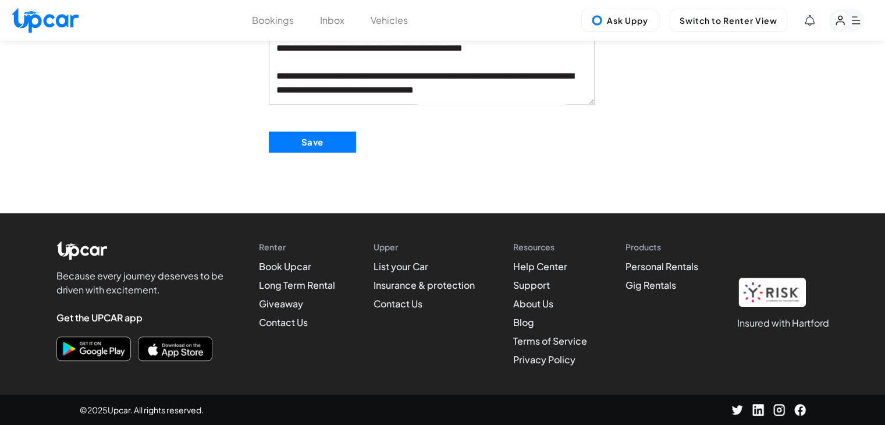
click at [333, 143] on button "Save" at bounding box center [312, 142] width 87 height 21
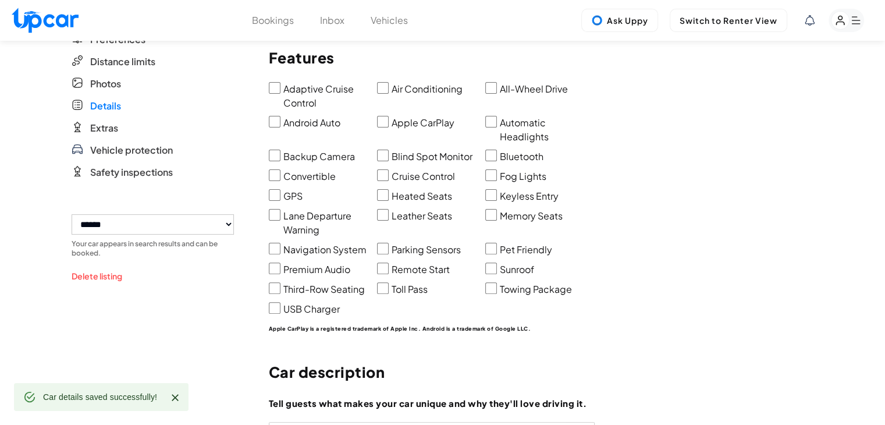
scroll to position [152, 0]
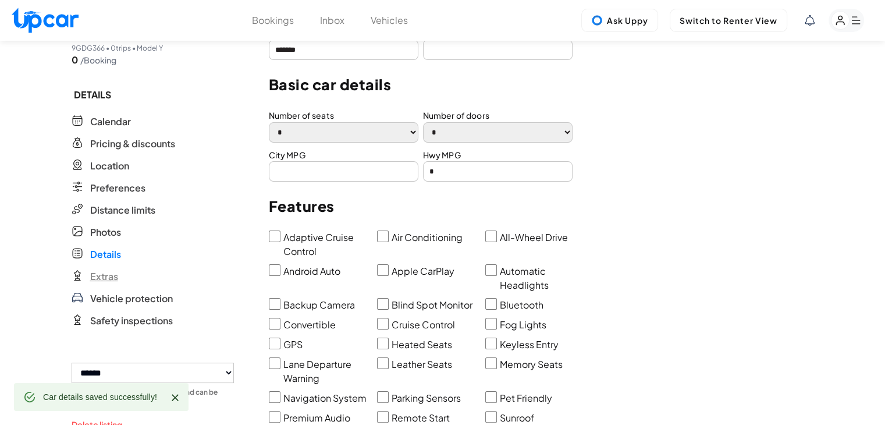
click at [109, 276] on span "Extras" at bounding box center [104, 276] width 28 height 14
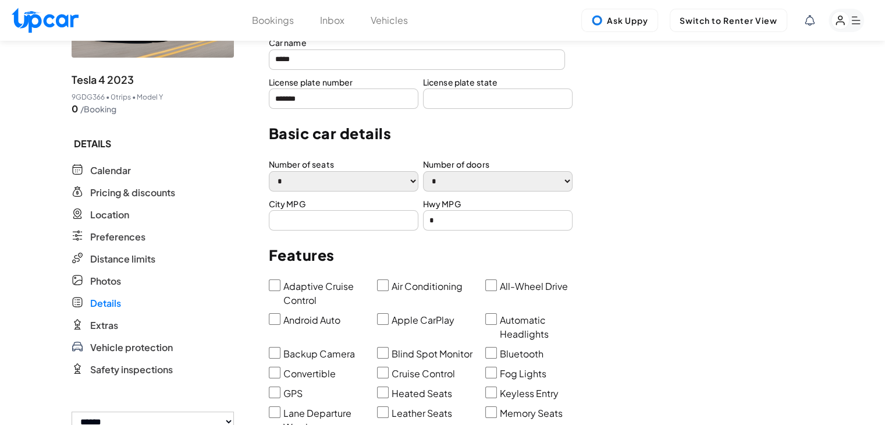
scroll to position [0, 0]
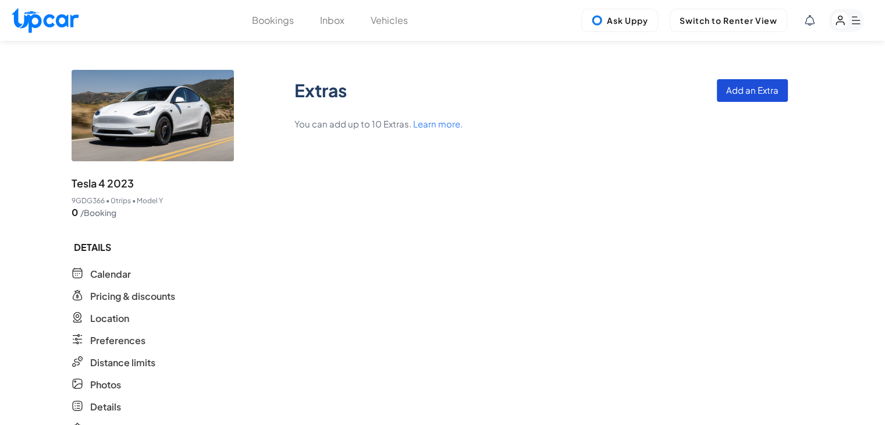
click at [770, 86] on button "Add an Extra" at bounding box center [752, 90] width 71 height 23
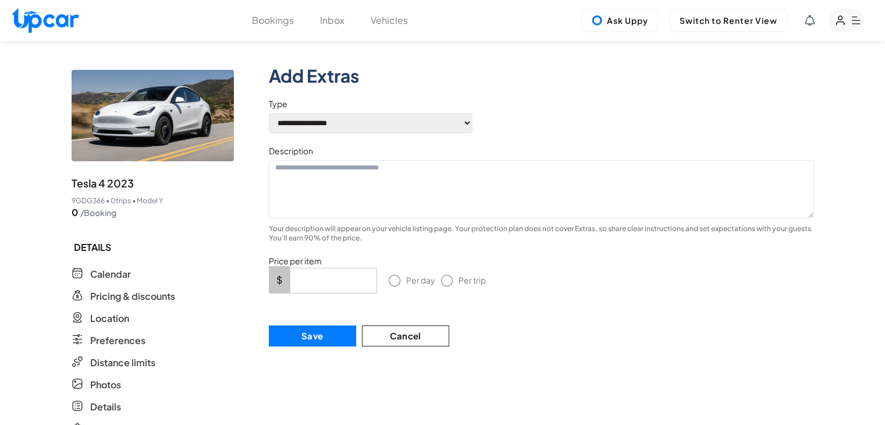
click at [432, 124] on select "**********" at bounding box center [371, 123] width 204 height 20
select select "*****"
click at [269, 113] on select "**********" at bounding box center [371, 123] width 204 height 20
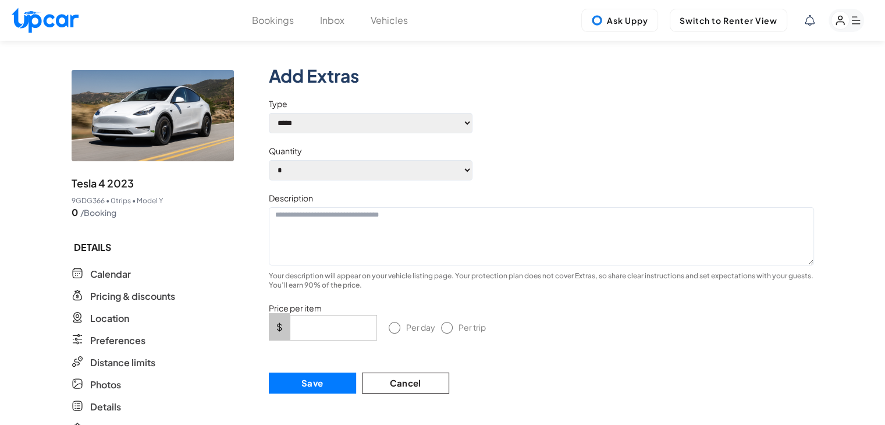
click at [354, 224] on textarea at bounding box center [541, 236] width 545 height 58
type textarea "**********"
type input "**"
click at [315, 381] on button "Save" at bounding box center [312, 383] width 87 height 21
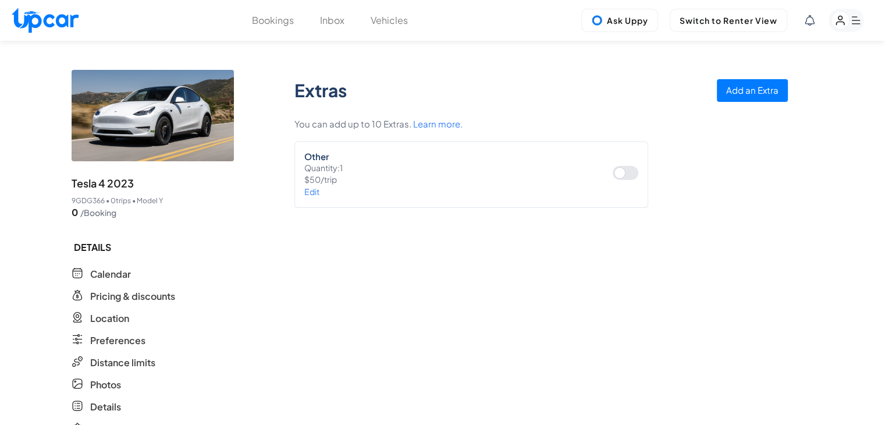
click at [617, 171] on div at bounding box center [626, 173] width 26 height 14
click at [631, 172] on div at bounding box center [626, 173] width 26 height 14
click at [376, 22] on button "Vehicles" at bounding box center [389, 20] width 37 height 14
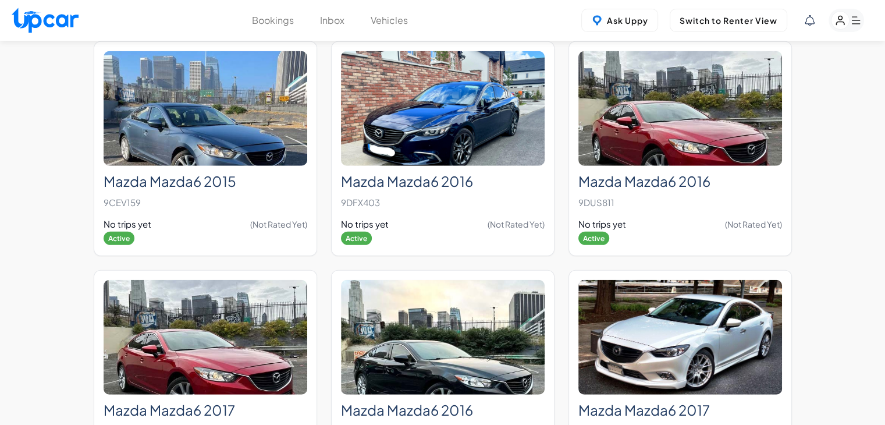
scroll to position [3909, 0]
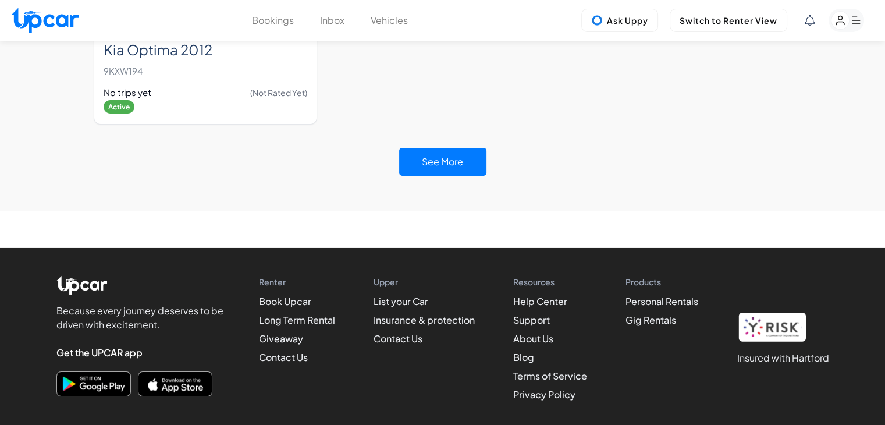
click at [475, 148] on button "See More" at bounding box center [442, 162] width 87 height 28
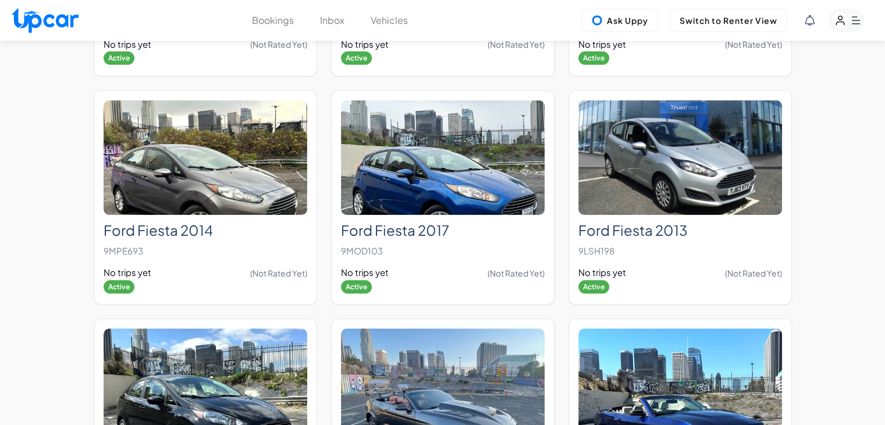
scroll to position [7564, 0]
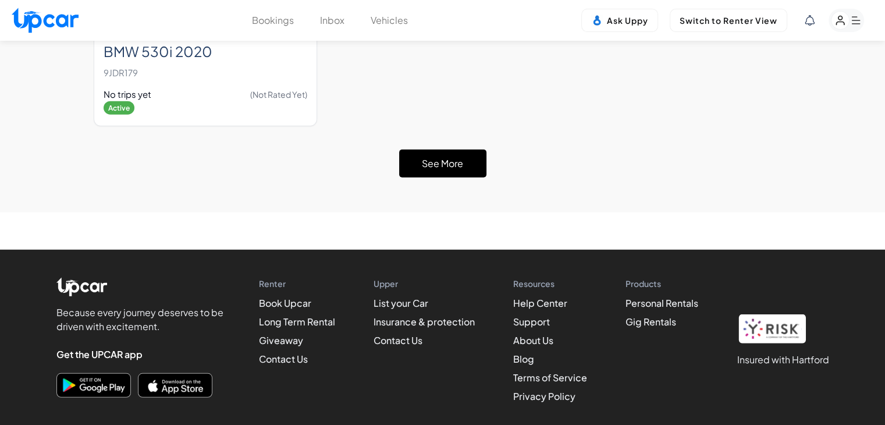
click at [453, 150] on button "See More" at bounding box center [442, 164] width 87 height 28
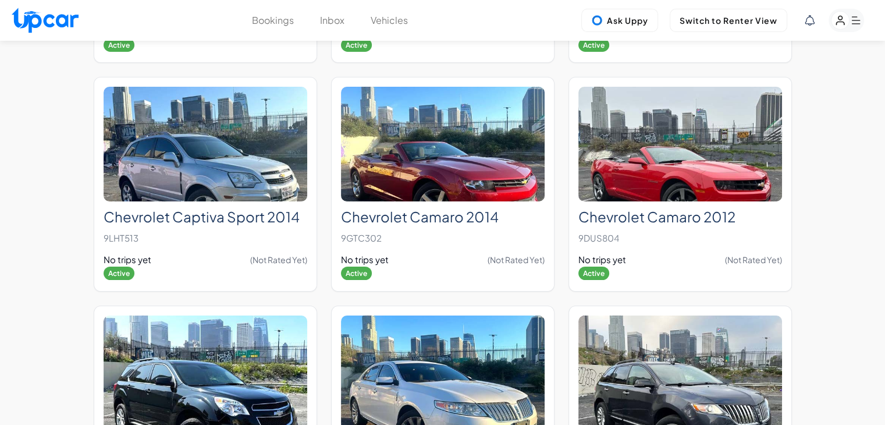
scroll to position [8544, 0]
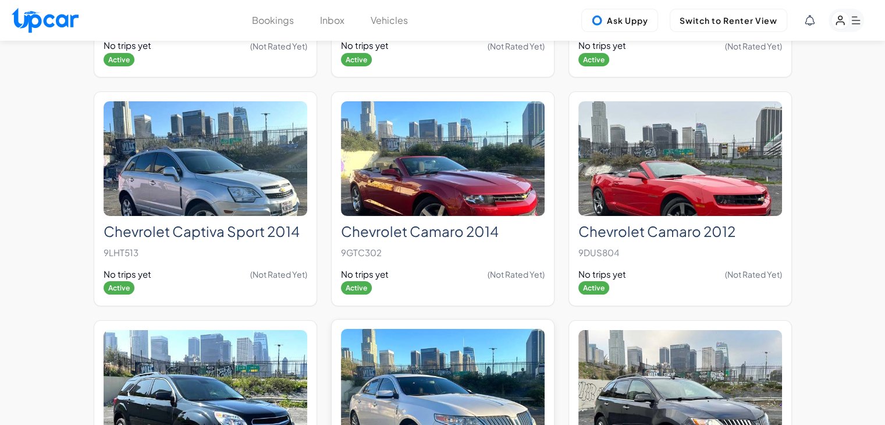
click at [474, 329] on img at bounding box center [443, 386] width 204 height 115
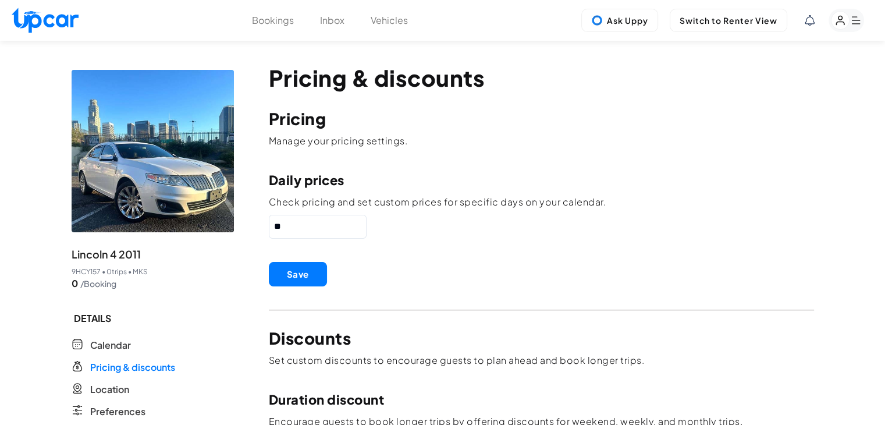
drag, startPoint x: 338, startPoint y: 215, endPoint x: 186, endPoint y: 226, distance: 151.8
type input "**"
click at [300, 273] on button "Save" at bounding box center [298, 274] width 58 height 24
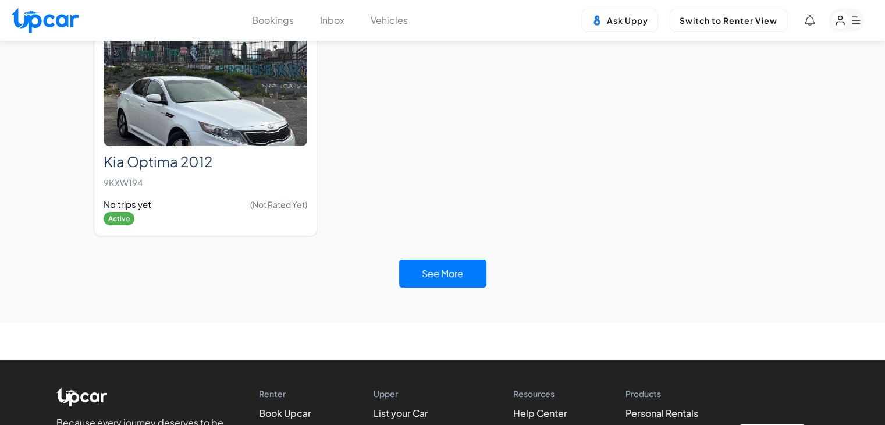
scroll to position [3812, 0]
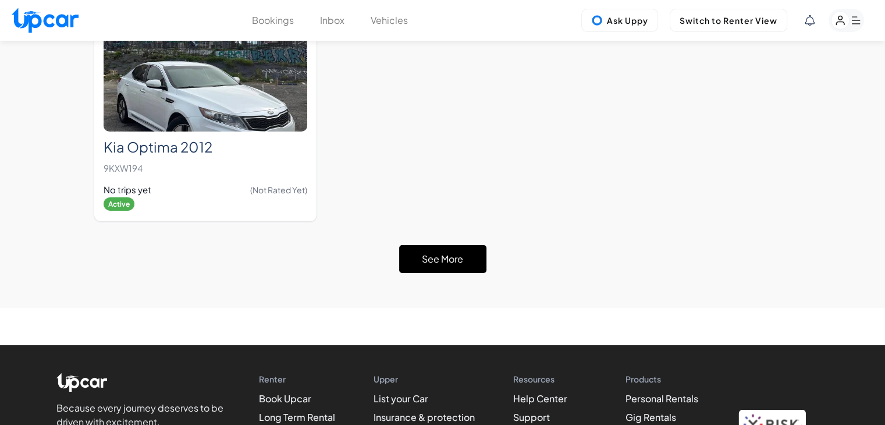
click at [413, 245] on button "See More" at bounding box center [442, 259] width 87 height 28
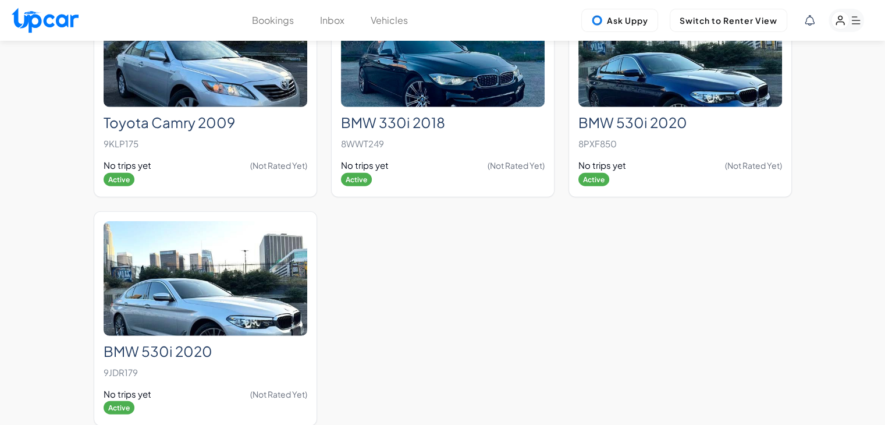
scroll to position [7428, 0]
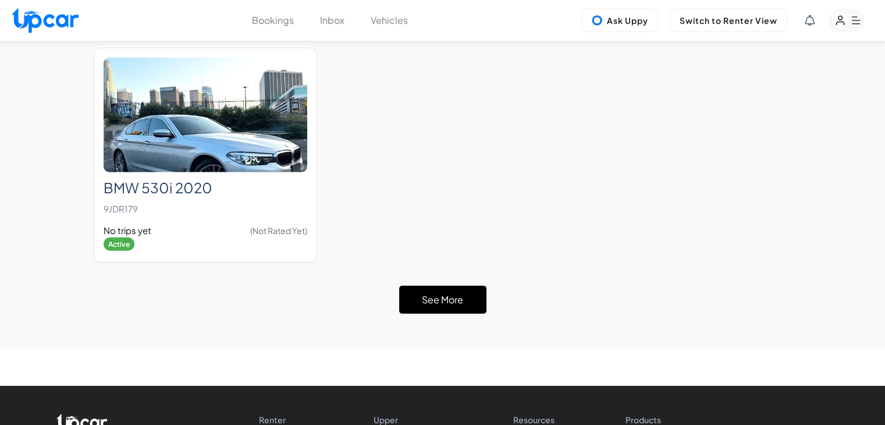
click at [475, 286] on button "See More" at bounding box center [442, 300] width 87 height 28
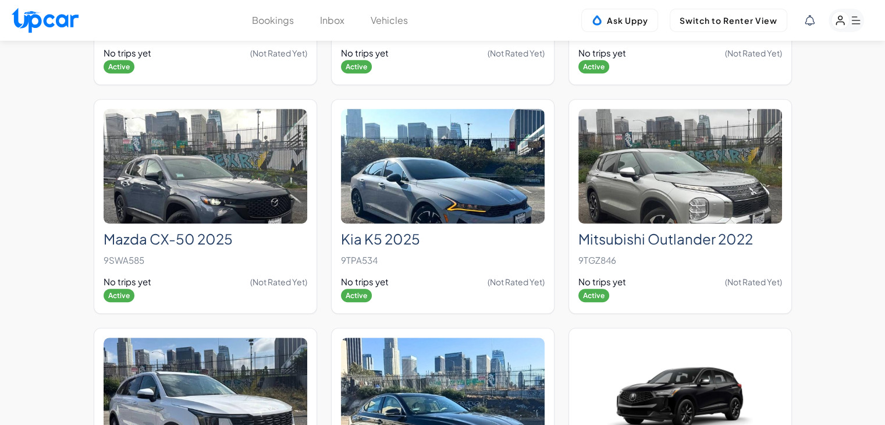
scroll to position [9377, 0]
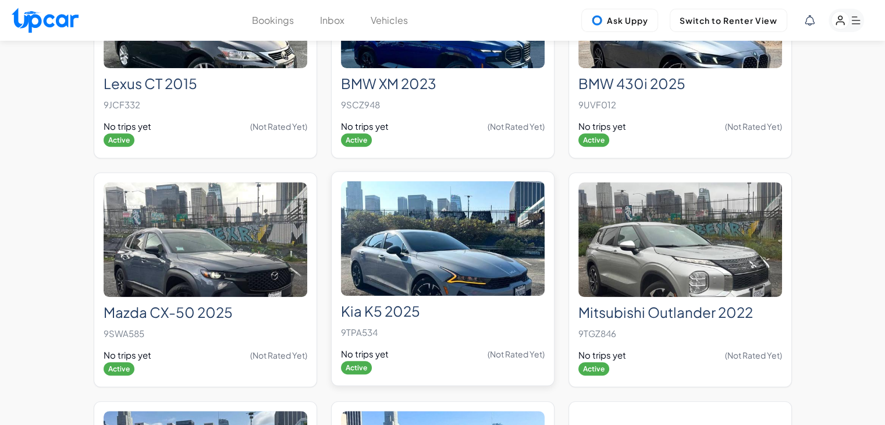
click at [442, 255] on img at bounding box center [443, 238] width 204 height 115
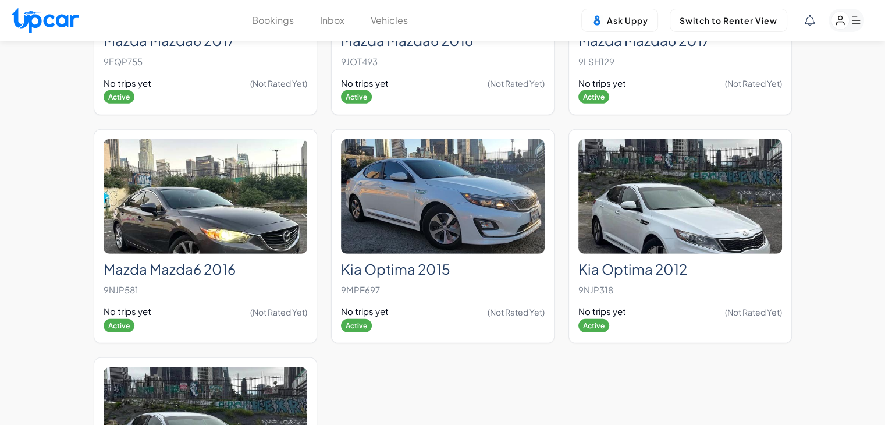
scroll to position [3692, 0]
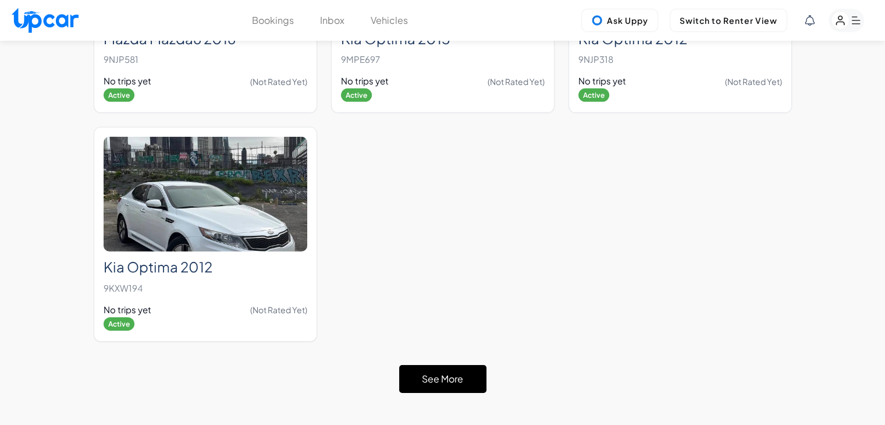
click at [468, 365] on button "See More" at bounding box center [442, 379] width 87 height 28
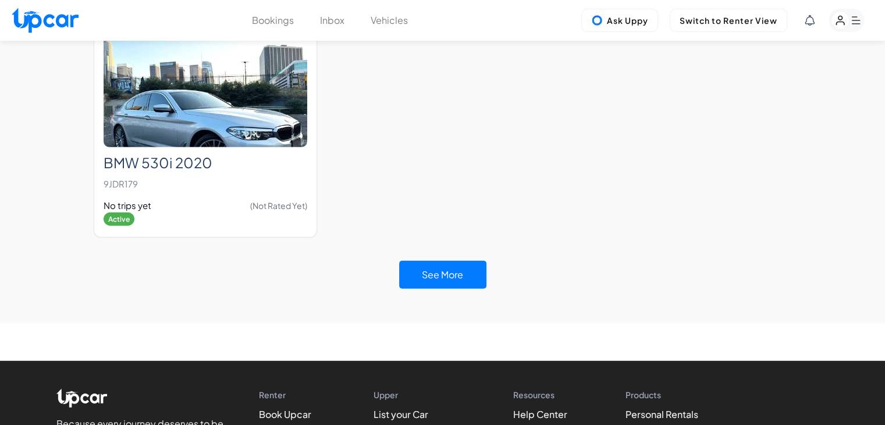
scroll to position [7462, 0]
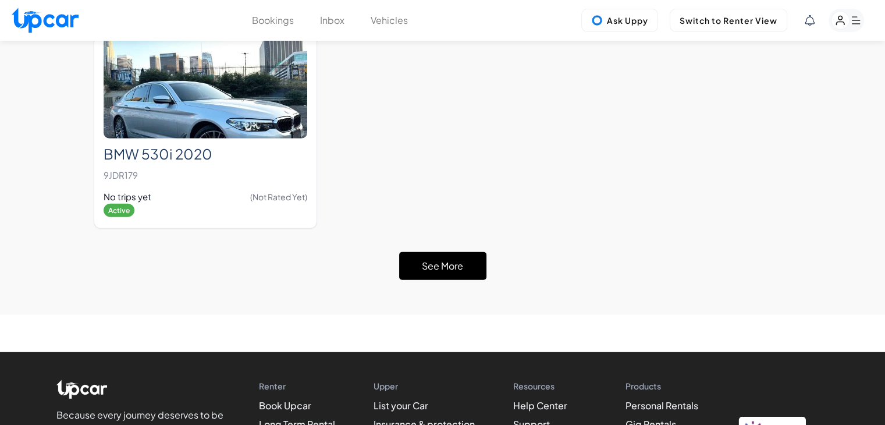
click at [421, 252] on button "See More" at bounding box center [442, 266] width 87 height 28
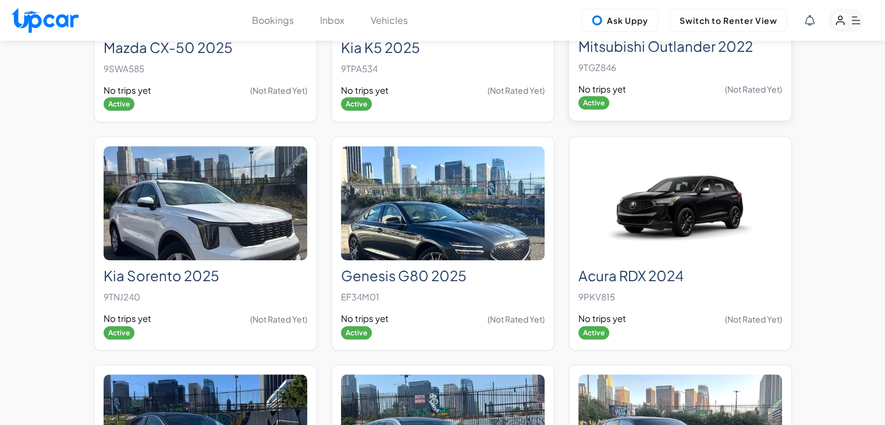
scroll to position [9573, 0]
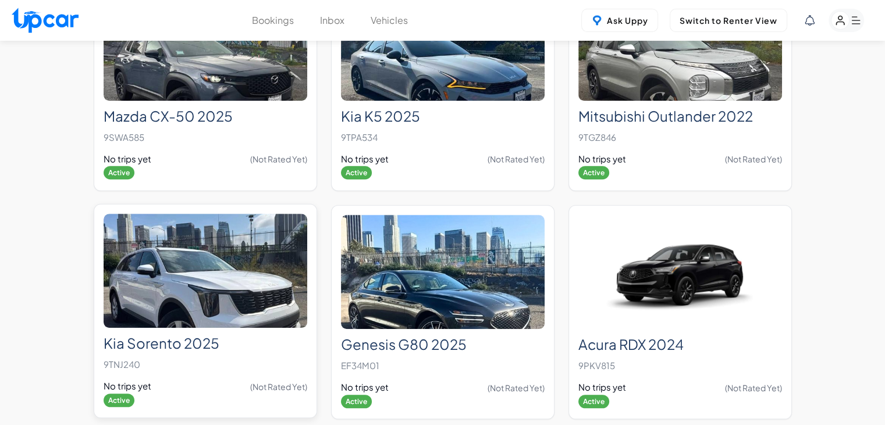
click at [207, 328] on div "Kia Sorento 2025 9TNJ240 No trips yet (Not Rated Yet) Active" at bounding box center [206, 368] width 204 height 80
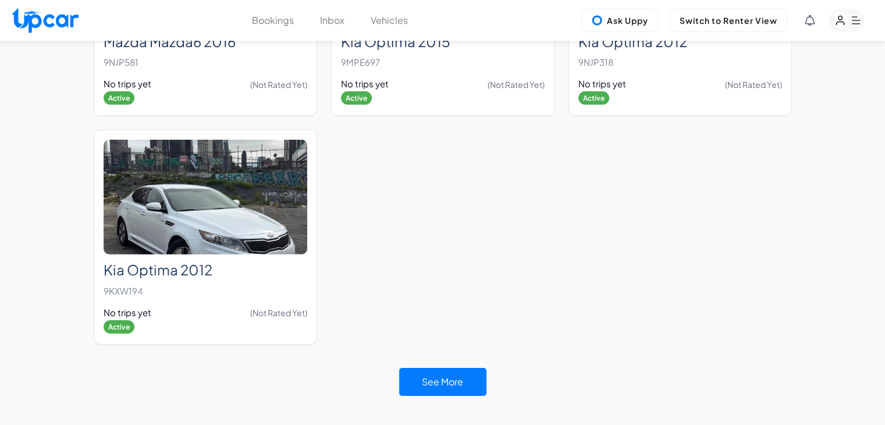
scroll to position [3813, 0]
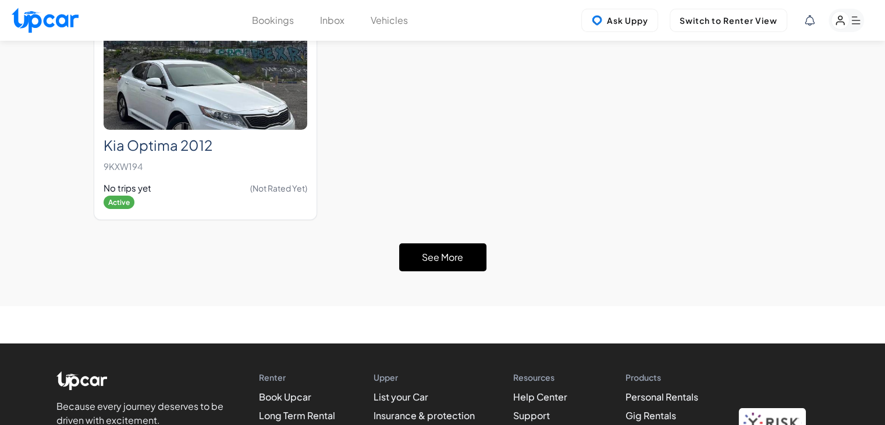
click at [434, 243] on button "See More" at bounding box center [442, 257] width 87 height 28
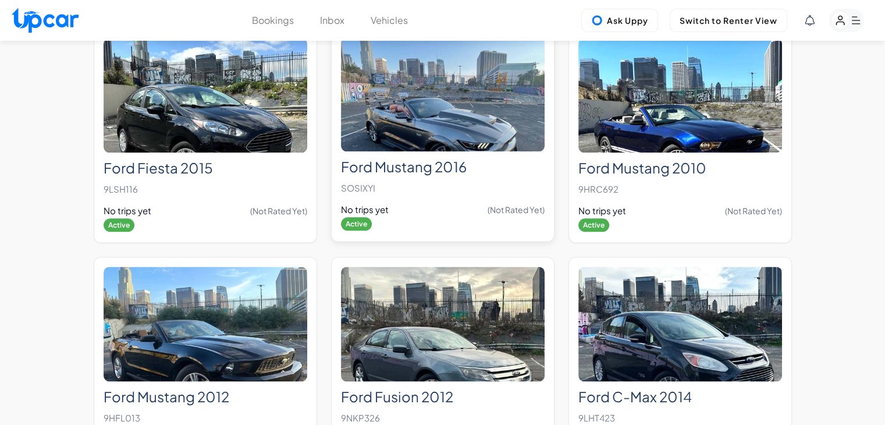
scroll to position [5851, 0]
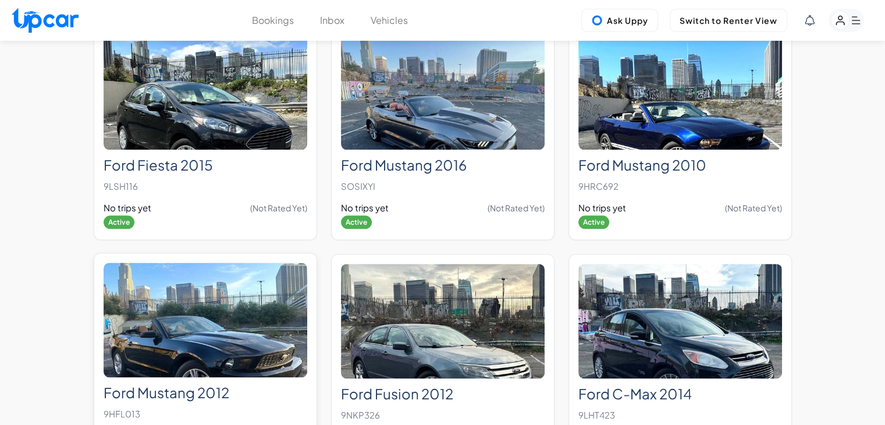
click at [181, 294] on img at bounding box center [206, 319] width 204 height 115
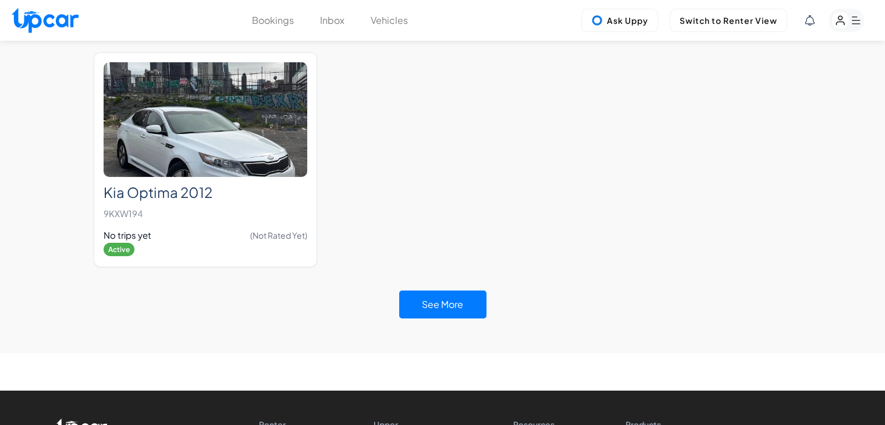
scroll to position [3858, 0]
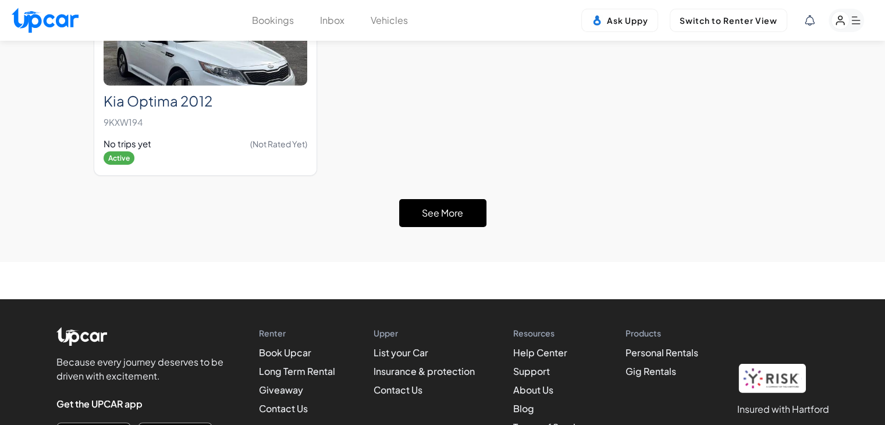
click at [444, 199] on button "See More" at bounding box center [442, 213] width 87 height 28
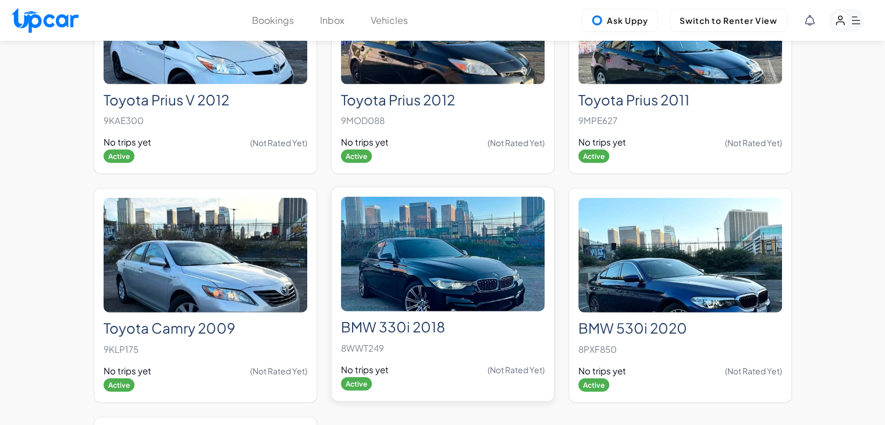
scroll to position [7059, 0]
click at [435, 205] on img at bounding box center [443, 254] width 204 height 115
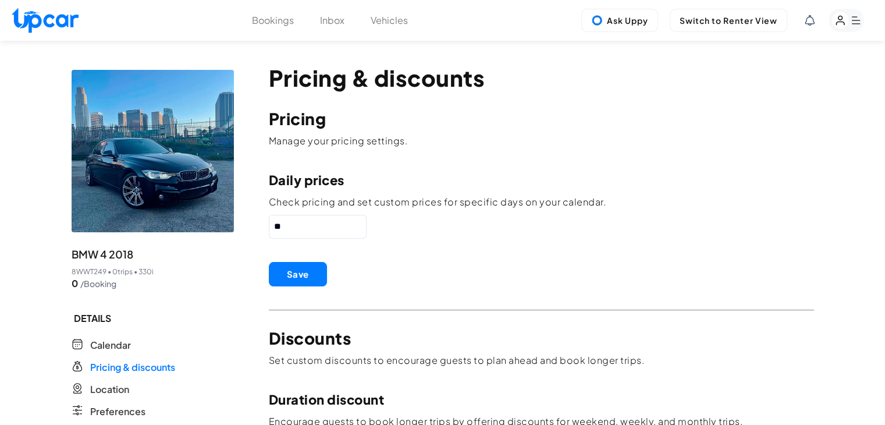
drag, startPoint x: 299, startPoint y: 217, endPoint x: 239, endPoint y: 228, distance: 61.5
type input "***"
click at [300, 268] on button "Save" at bounding box center [298, 274] width 58 height 24
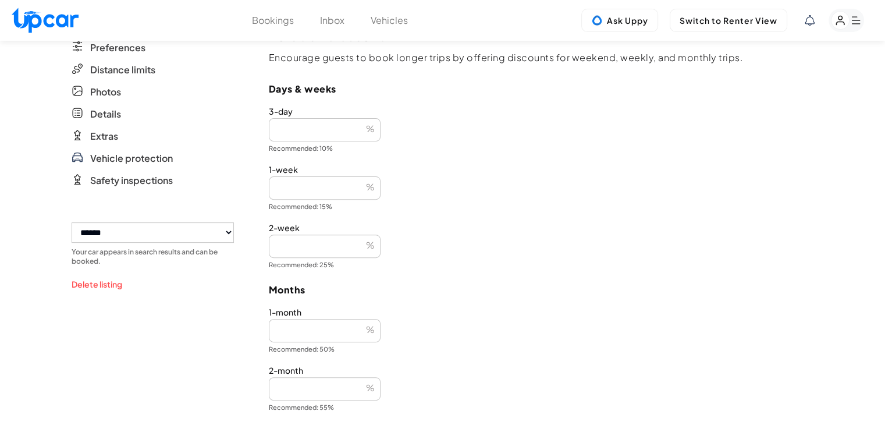
scroll to position [407, 0]
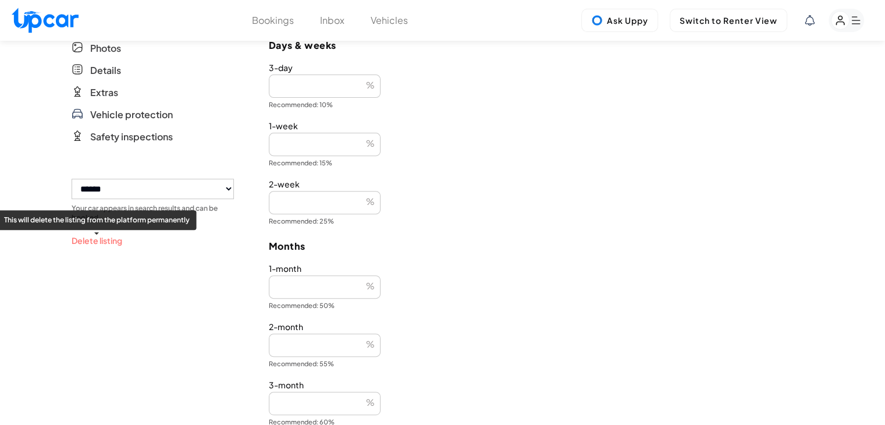
click at [104, 240] on button "Delete listing" at bounding box center [97, 241] width 51 height 12
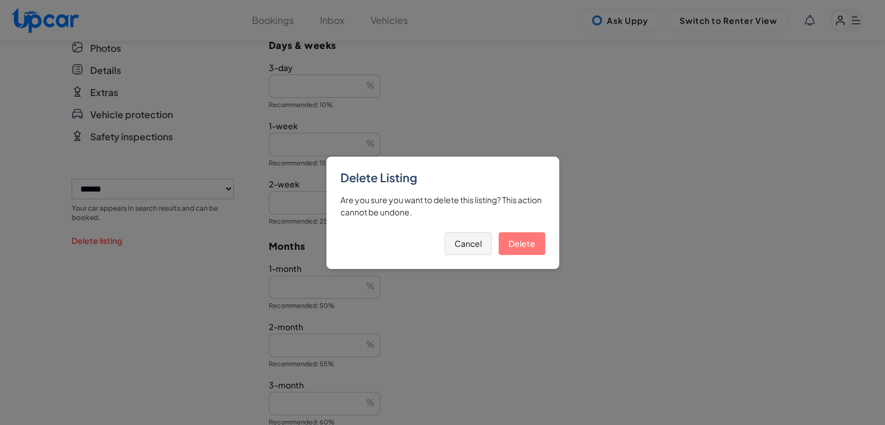
click at [529, 245] on button "Delete" at bounding box center [522, 243] width 47 height 23
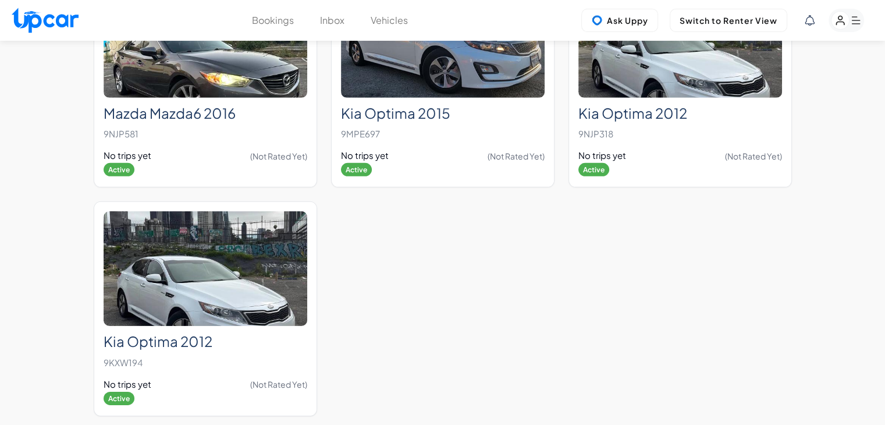
scroll to position [3627, 0]
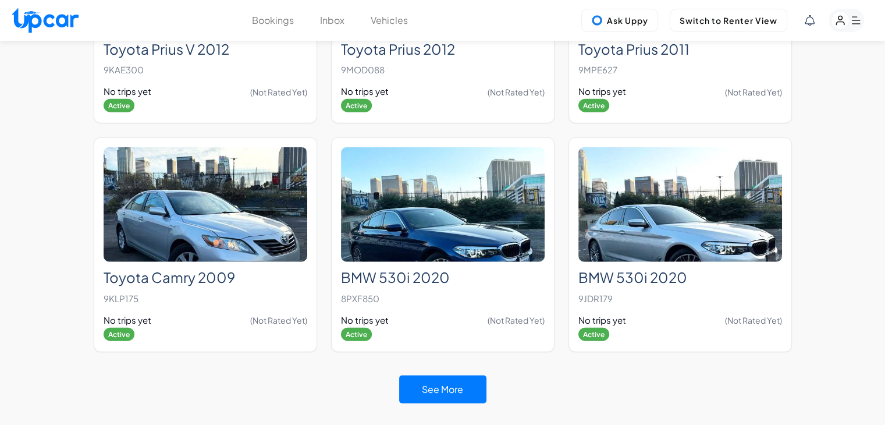
scroll to position [7127, 0]
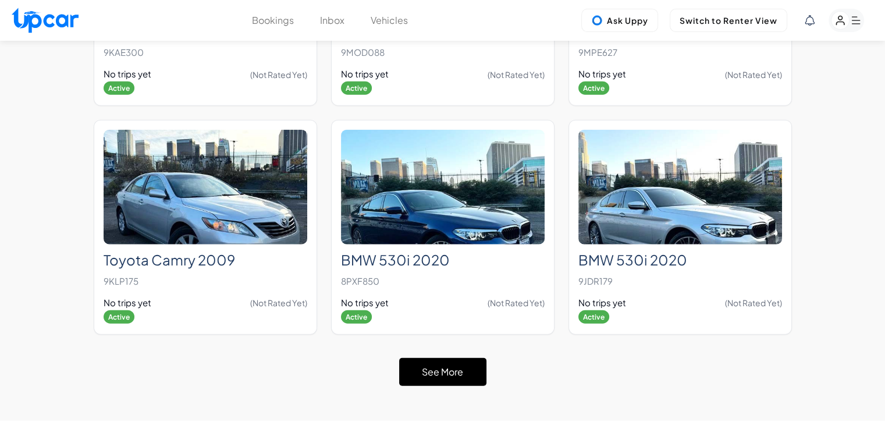
click at [462, 358] on button "See More" at bounding box center [442, 372] width 87 height 28
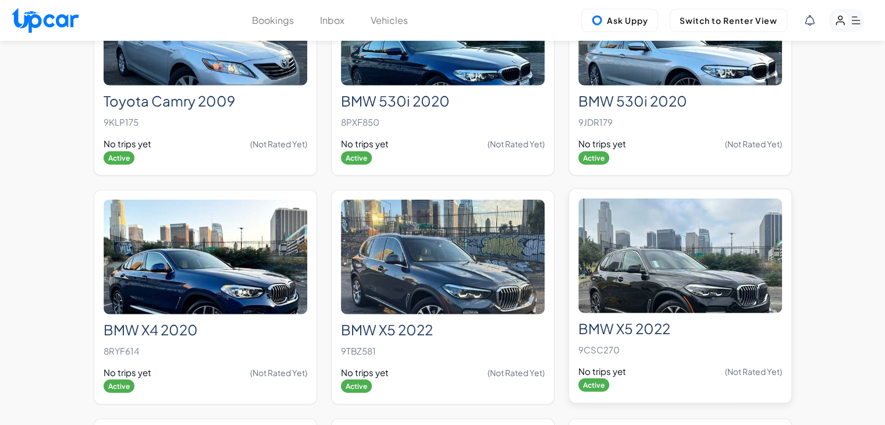
scroll to position [7302, 0]
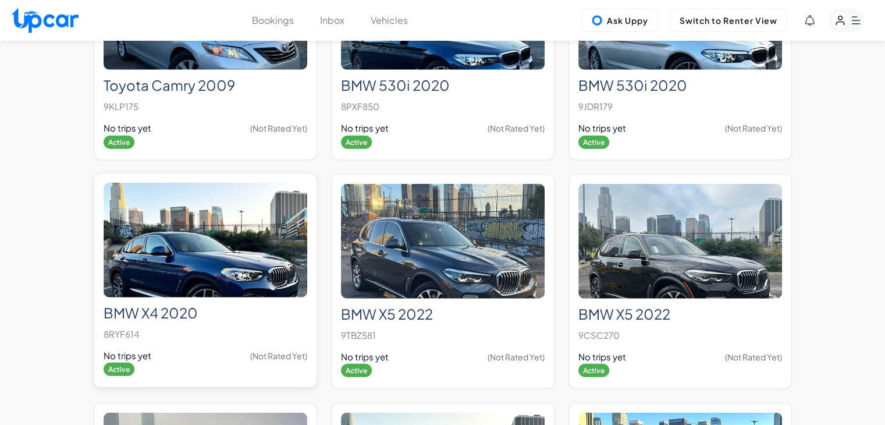
click at [214, 232] on img at bounding box center [206, 240] width 204 height 115
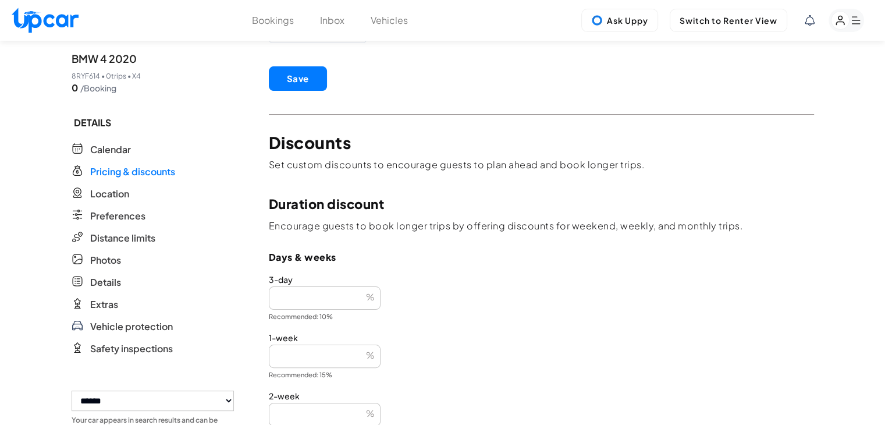
scroll to position [466, 0]
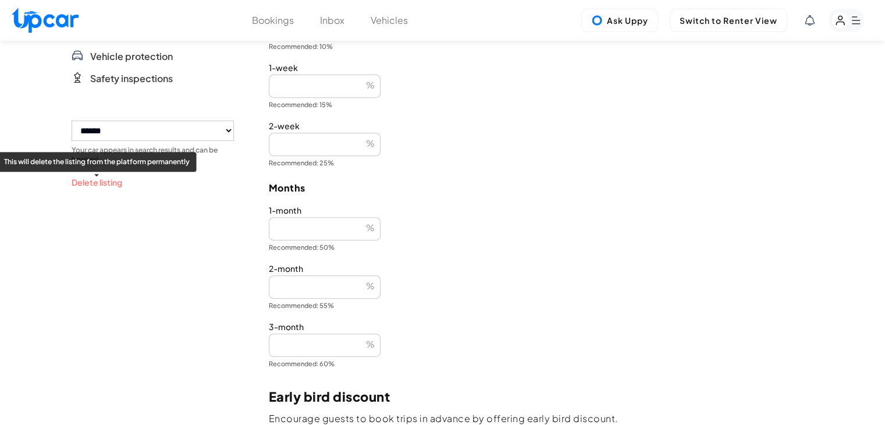
click at [88, 186] on button "Delete listing" at bounding box center [97, 182] width 51 height 12
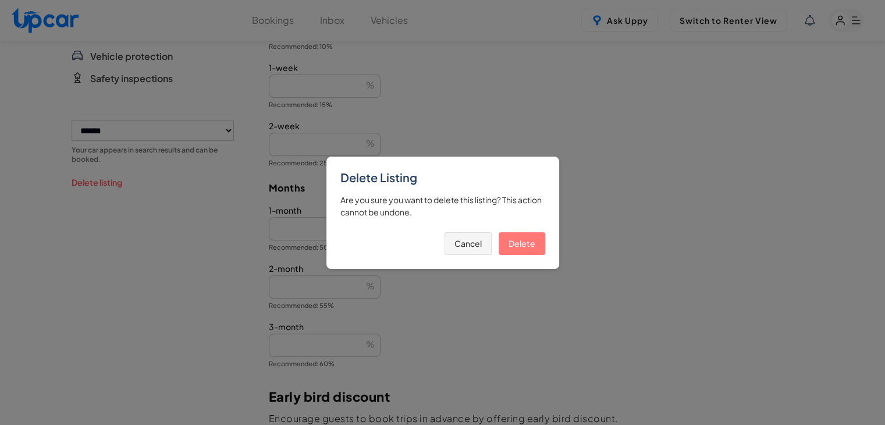
click at [510, 243] on button "Delete" at bounding box center [522, 243] width 47 height 23
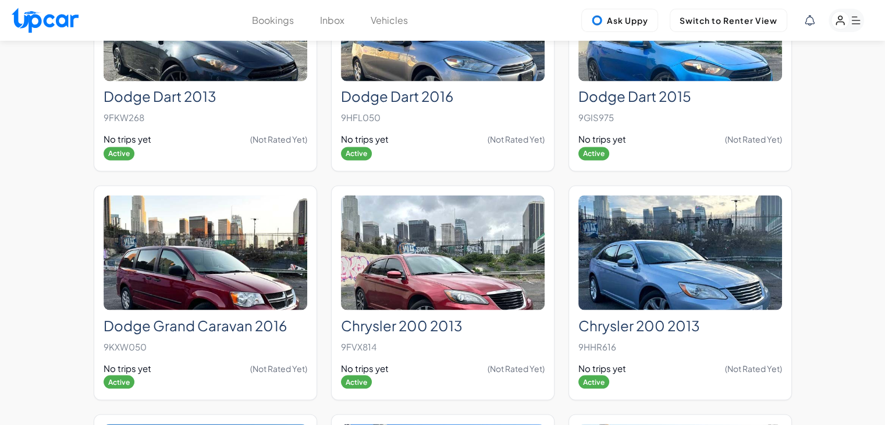
scroll to position [3712, 0]
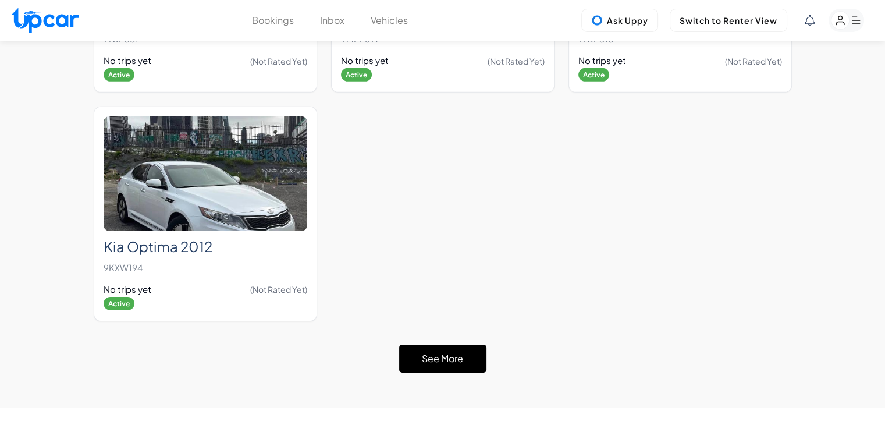
click at [466, 345] on button "See More" at bounding box center [442, 359] width 87 height 28
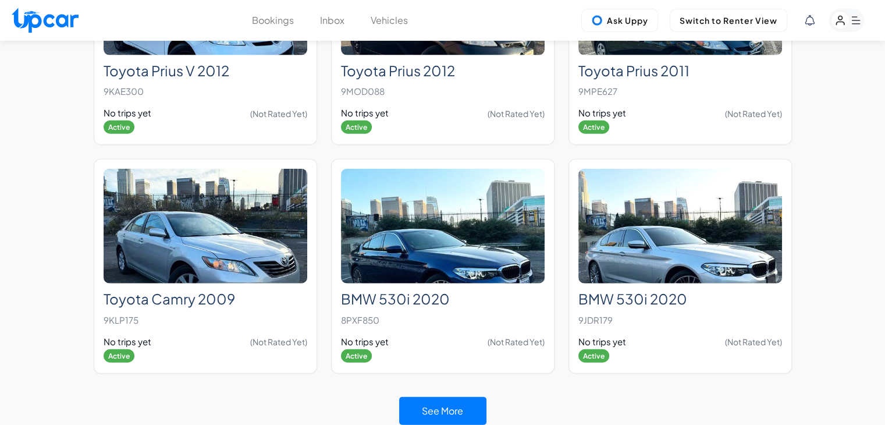
scroll to position [7336, 0]
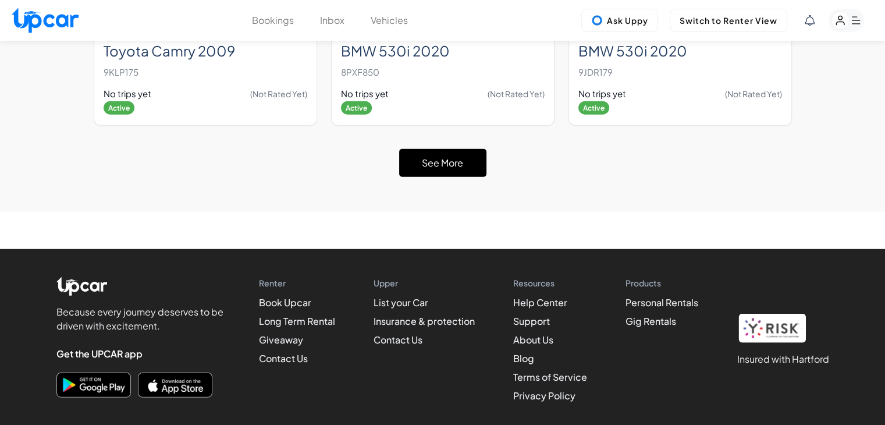
click at [438, 149] on button "See More" at bounding box center [442, 163] width 87 height 28
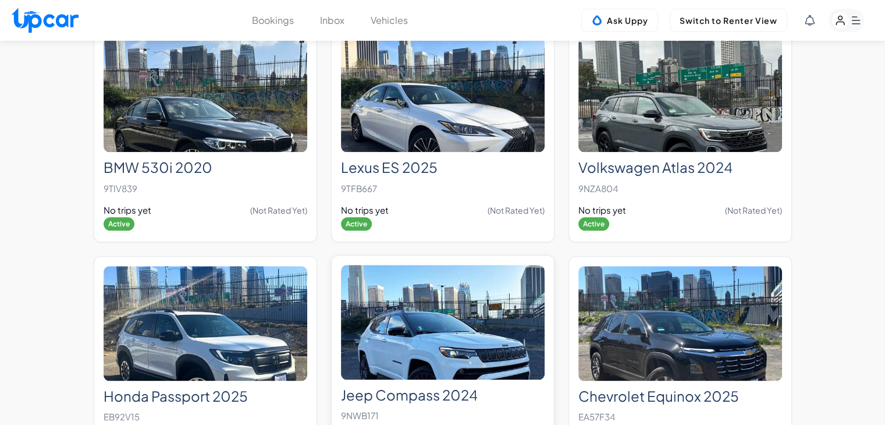
scroll to position [10188, 0]
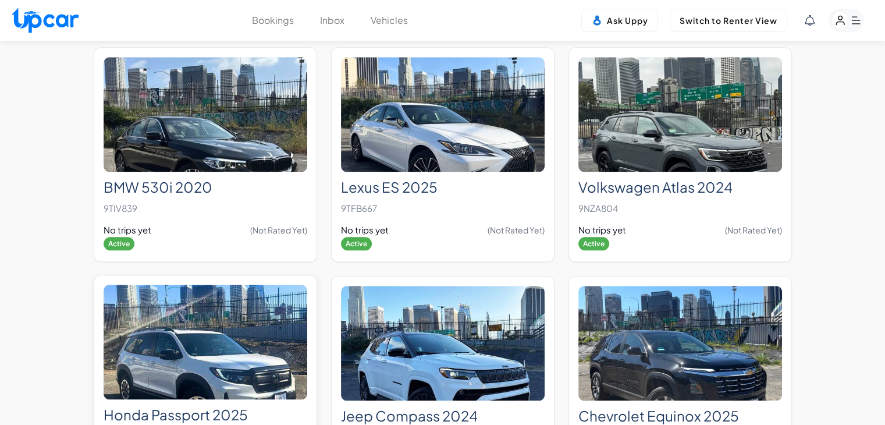
click at [253, 335] on img at bounding box center [206, 342] width 204 height 115
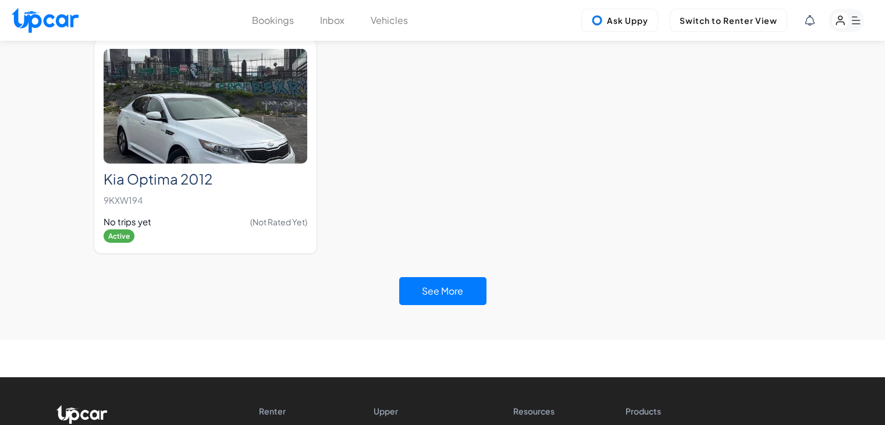
scroll to position [3800, 0]
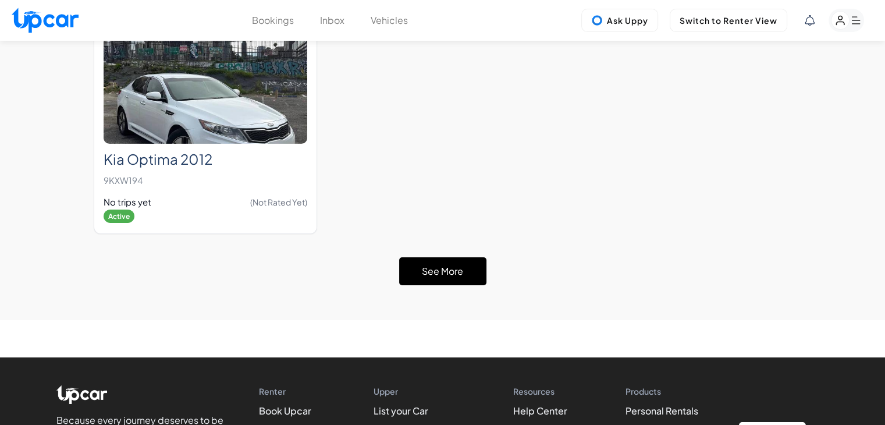
click at [452, 257] on button "See More" at bounding box center [442, 271] width 87 height 28
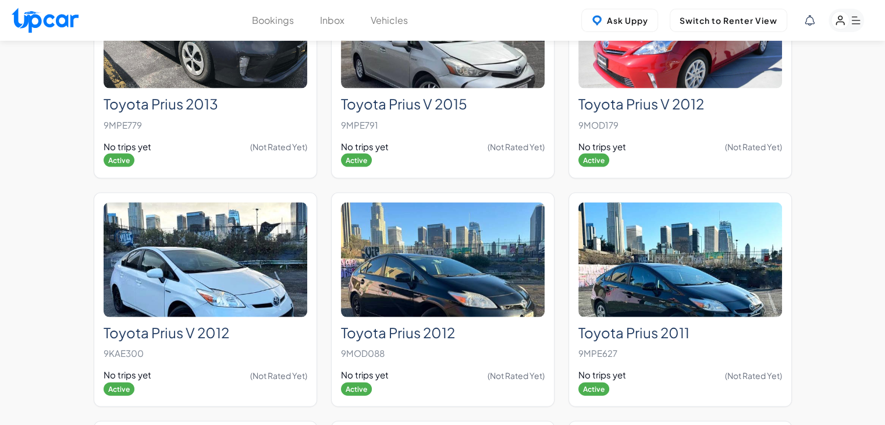
scroll to position [7117, 0]
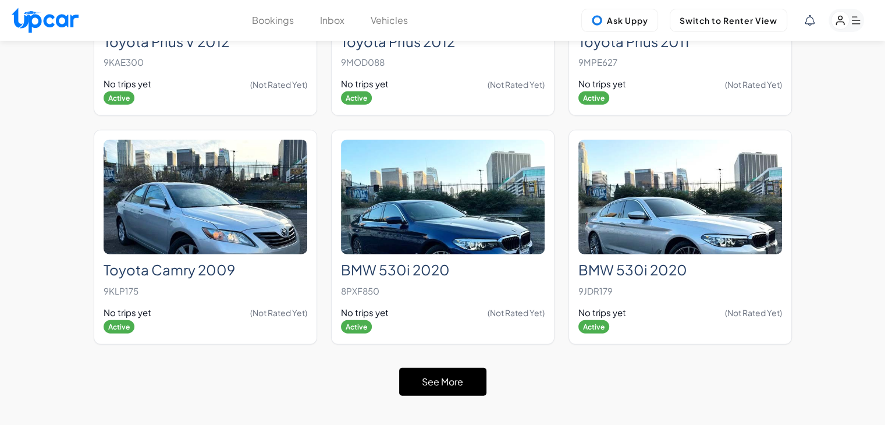
click at [459, 368] on button "See More" at bounding box center [442, 382] width 87 height 28
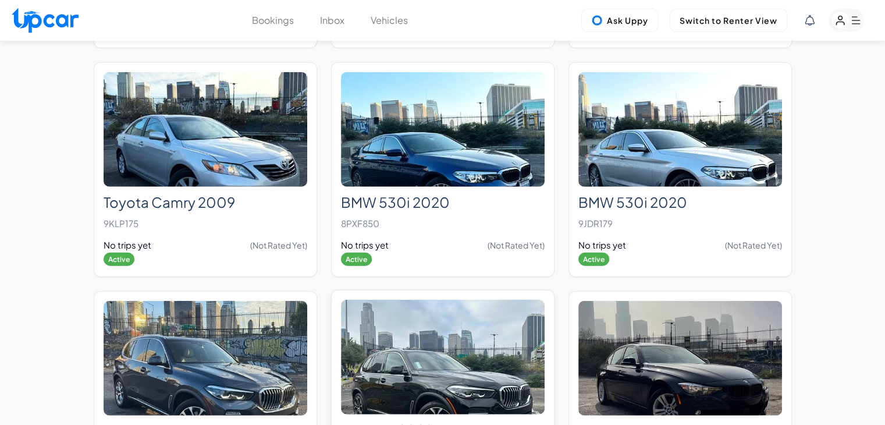
scroll to position [7350, 0]
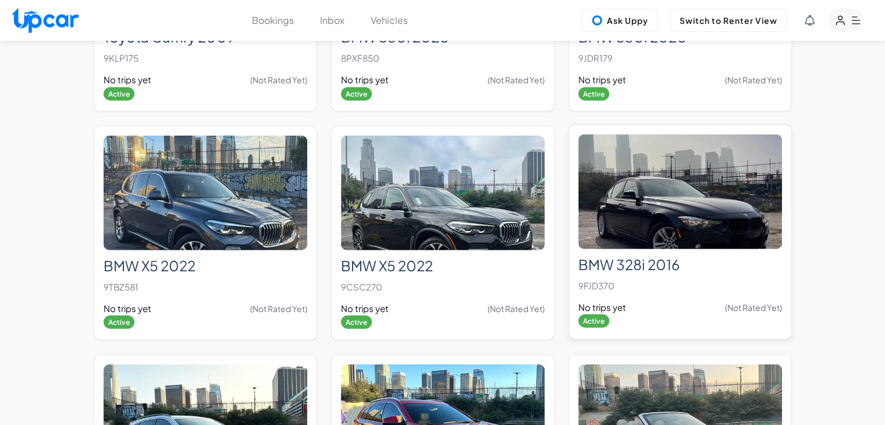
click at [700, 163] on img at bounding box center [681, 191] width 204 height 115
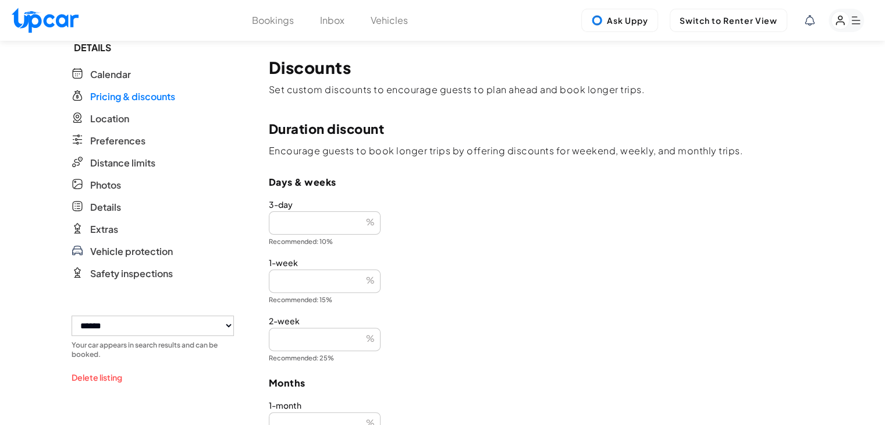
scroll to position [291, 0]
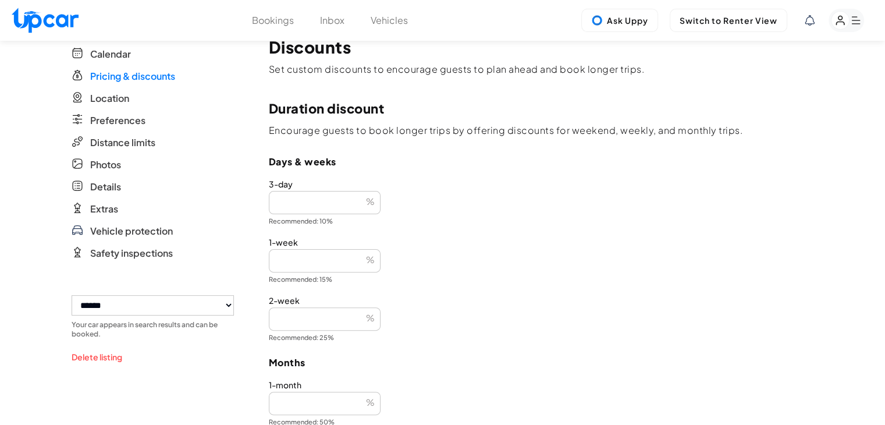
drag, startPoint x: 290, startPoint y: 261, endPoint x: 215, endPoint y: 264, distance: 75.7
click at [215, 264] on div "**********" at bounding box center [443, 242] width 743 height 984
type input "**"
drag, startPoint x: 300, startPoint y: 315, endPoint x: 243, endPoint y: 320, distance: 56.7
click at [243, 320] on div "**********" at bounding box center [443, 242] width 743 height 984
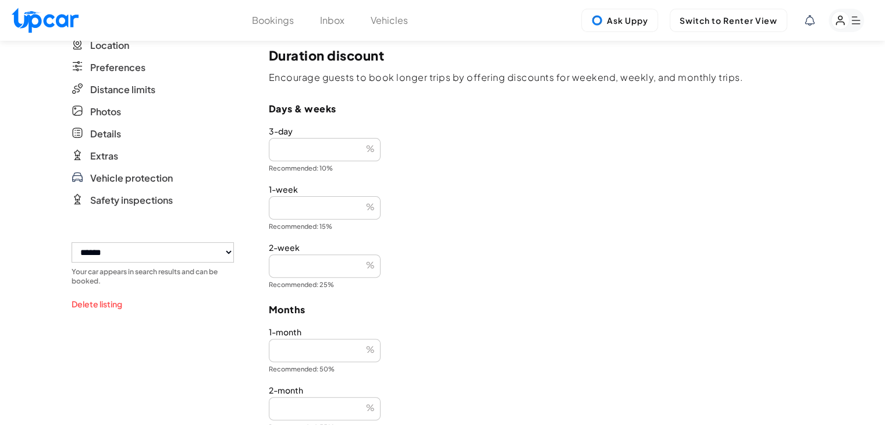
scroll to position [407, 0]
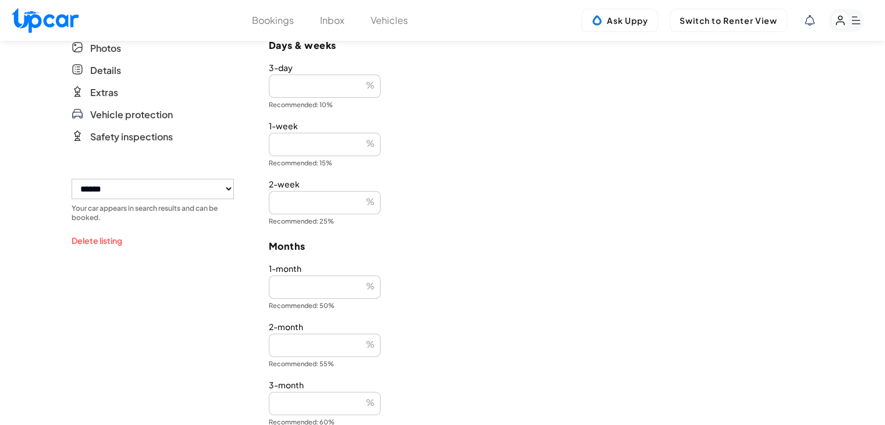
type input "**"
drag, startPoint x: 296, startPoint y: 292, endPoint x: 243, endPoint y: 296, distance: 53.7
click at [244, 296] on div "**********" at bounding box center [443, 125] width 743 height 984
type input "**"
drag, startPoint x: 302, startPoint y: 342, endPoint x: 214, endPoint y: 345, distance: 88.0
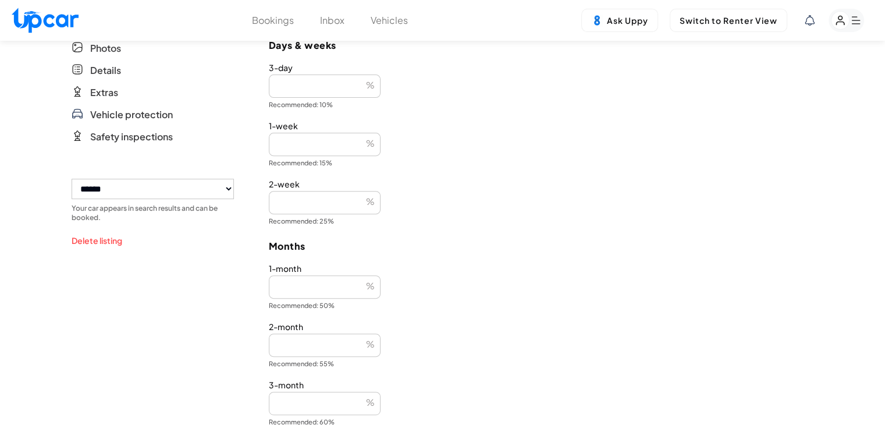
click at [214, 345] on div "**********" at bounding box center [443, 125] width 743 height 984
type input "**"
drag, startPoint x: 298, startPoint y: 400, endPoint x: 221, endPoint y: 411, distance: 77.6
click at [221, 411] on div "**********" at bounding box center [443, 125] width 743 height 984
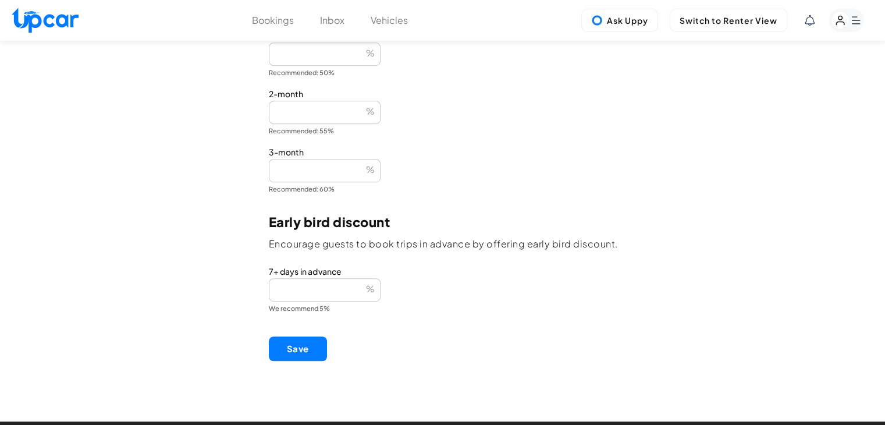
type input "**"
click at [298, 351] on button "Save" at bounding box center [298, 348] width 58 height 24
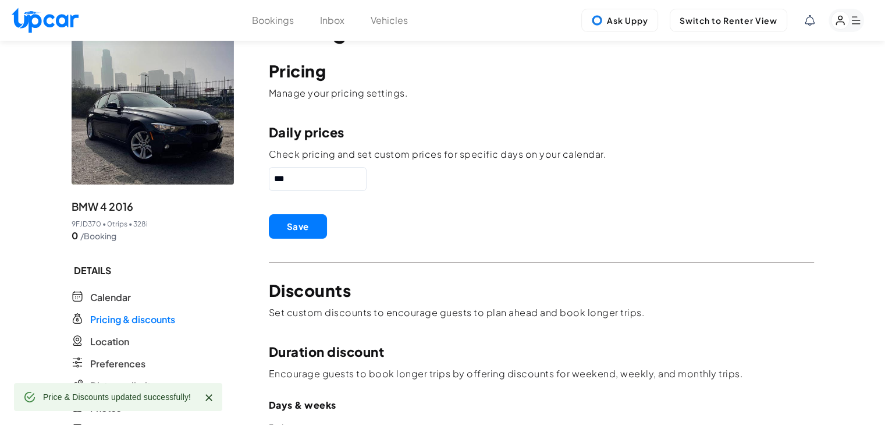
scroll to position [0, 0]
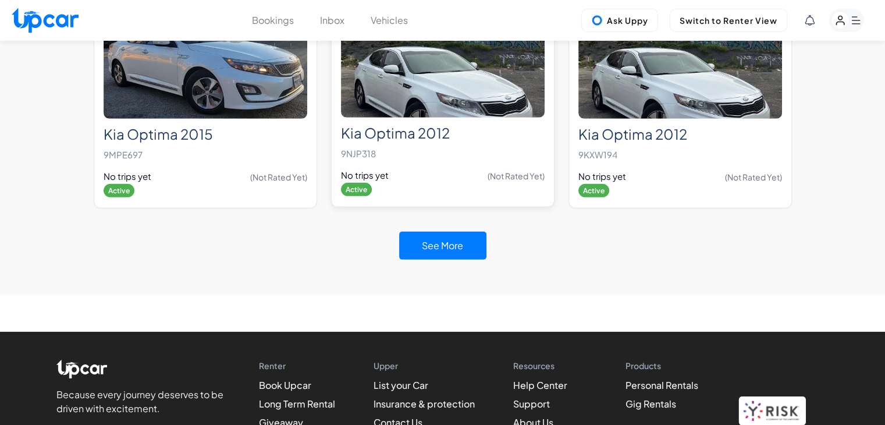
scroll to position [3506, 0]
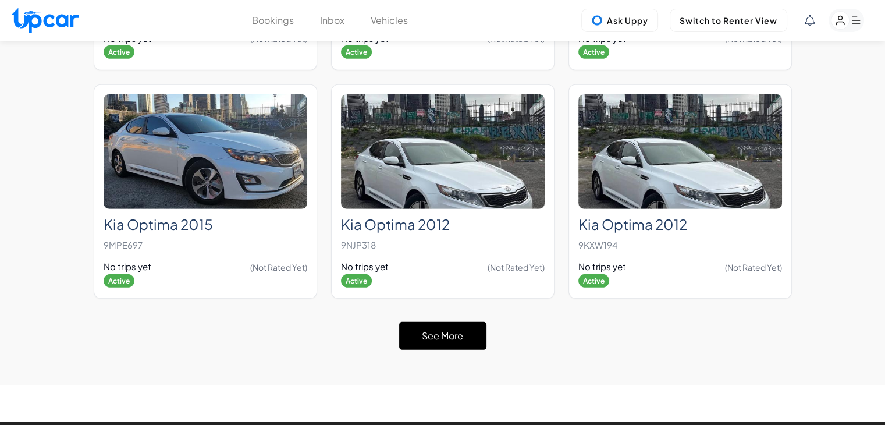
click at [451, 322] on button "See More" at bounding box center [442, 336] width 87 height 28
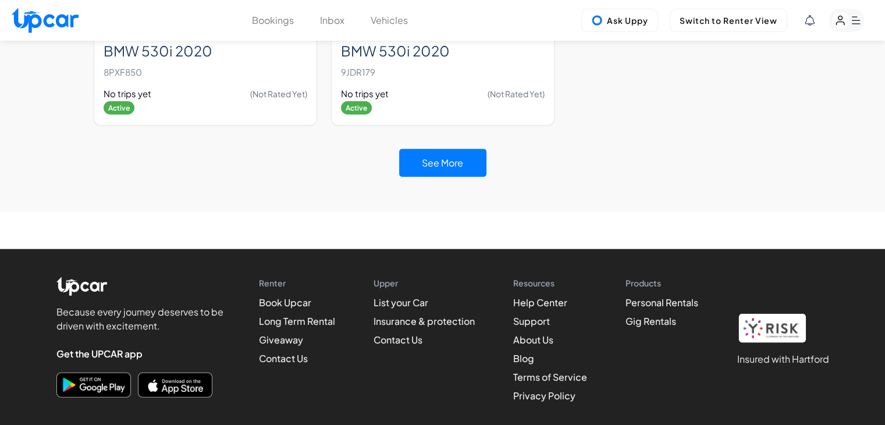
scroll to position [7180, 0]
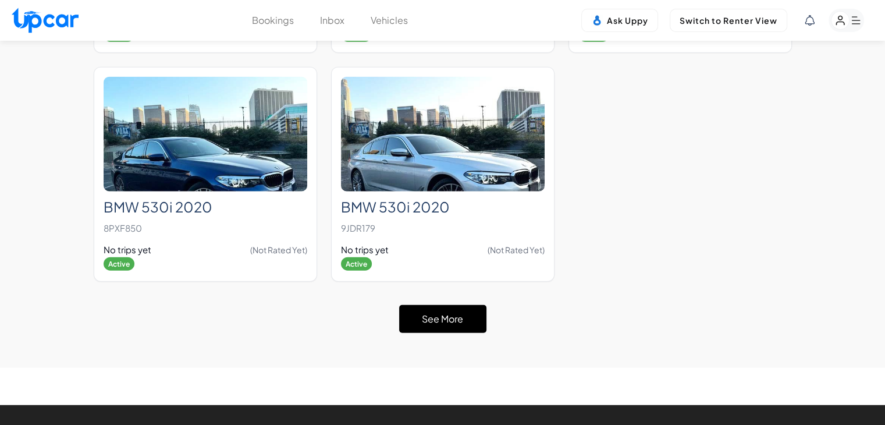
click at [468, 305] on button "See More" at bounding box center [442, 319] width 87 height 28
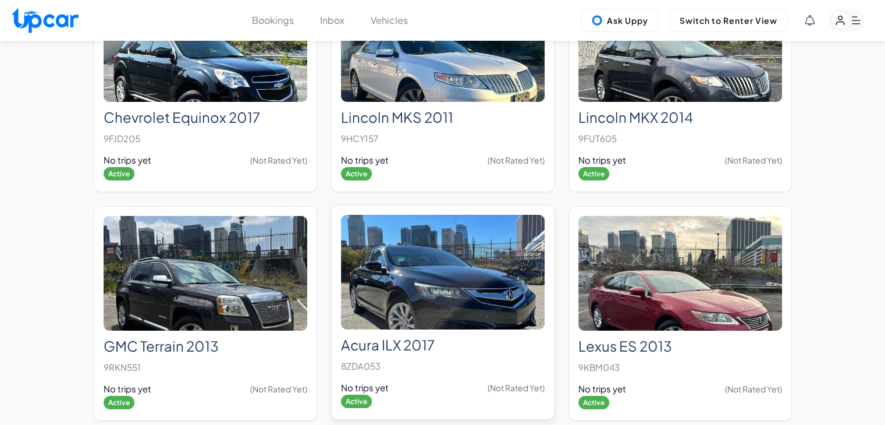
scroll to position [8609, 0]
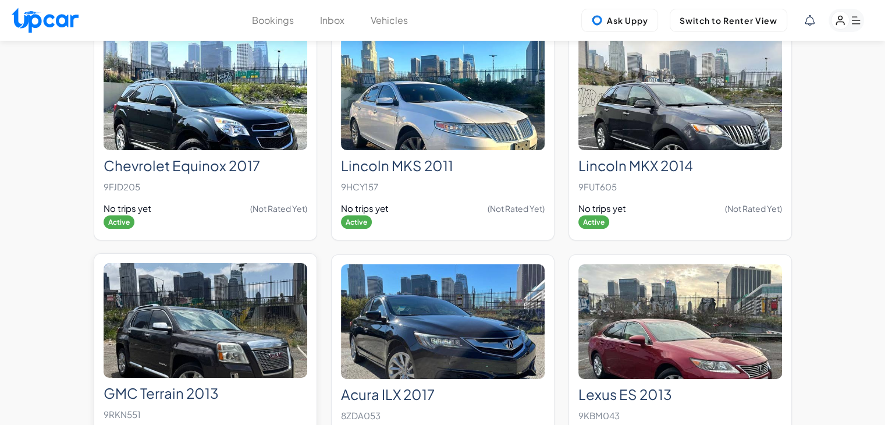
click at [179, 320] on img at bounding box center [206, 320] width 204 height 115
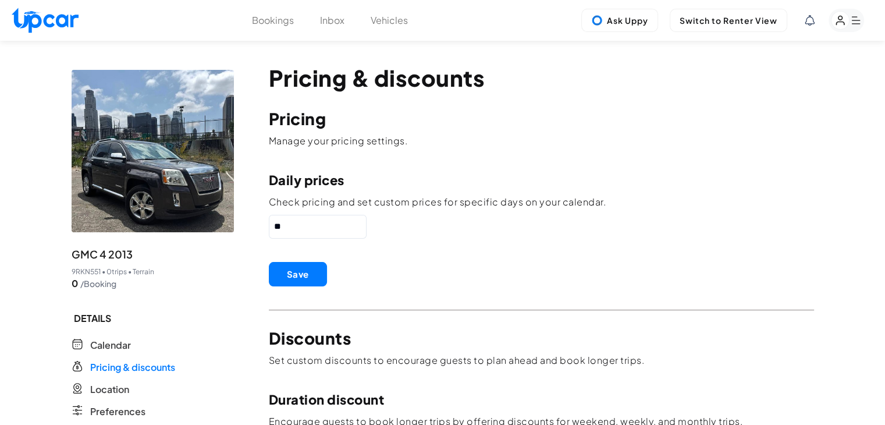
drag, startPoint x: 240, startPoint y: 226, endPoint x: 205, endPoint y: 222, distance: 35.2
type input "**"
click at [296, 269] on button "Save" at bounding box center [298, 274] width 58 height 24
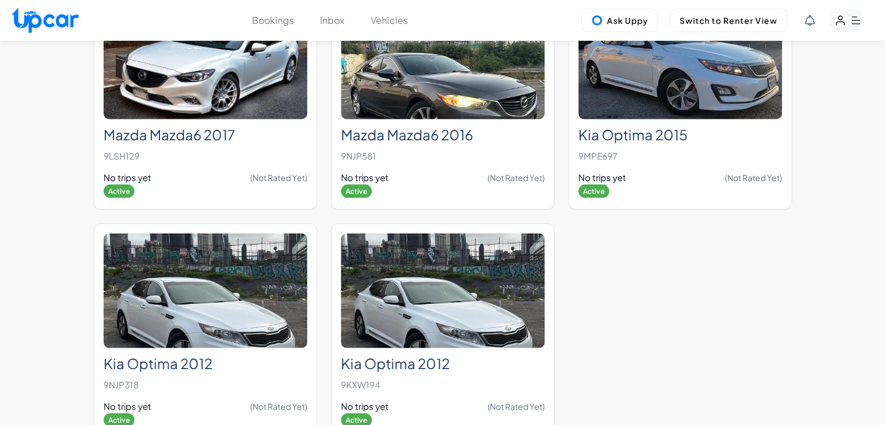
scroll to position [3681, 0]
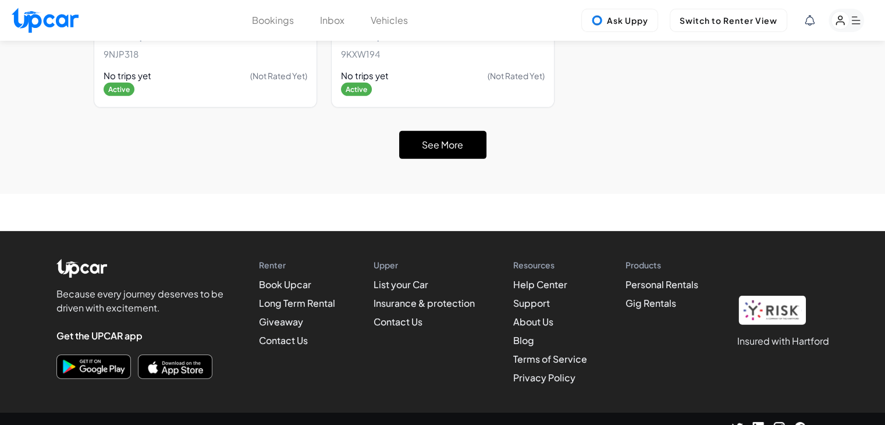
click at [439, 131] on button "See More" at bounding box center [442, 145] width 87 height 28
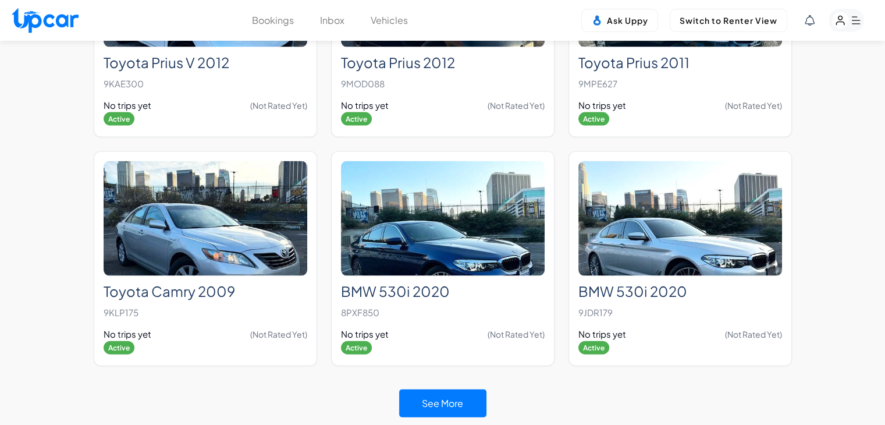
scroll to position [7107, 0]
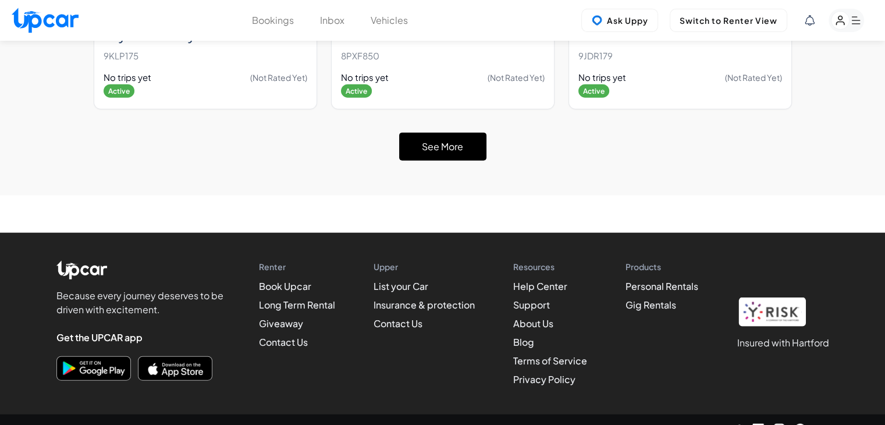
click at [475, 133] on button "See More" at bounding box center [442, 147] width 87 height 28
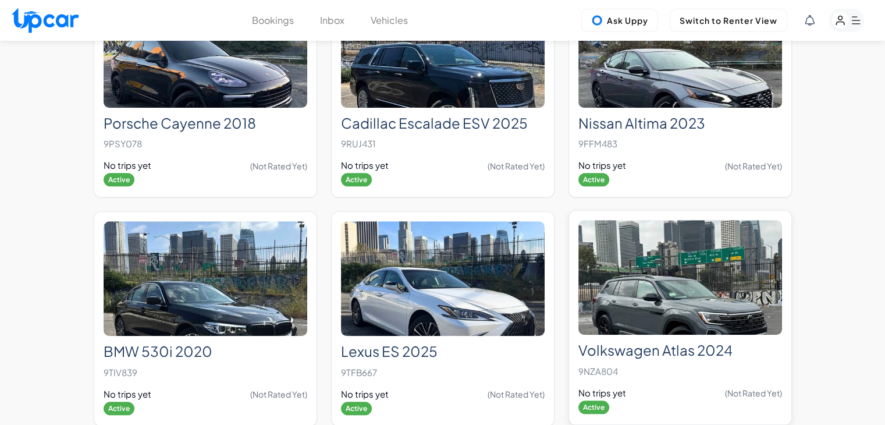
scroll to position [9778, 0]
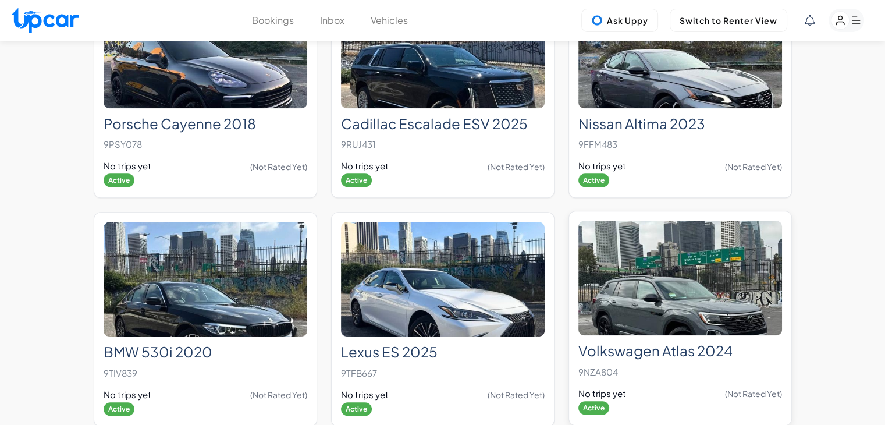
click at [608, 267] on img at bounding box center [681, 278] width 204 height 115
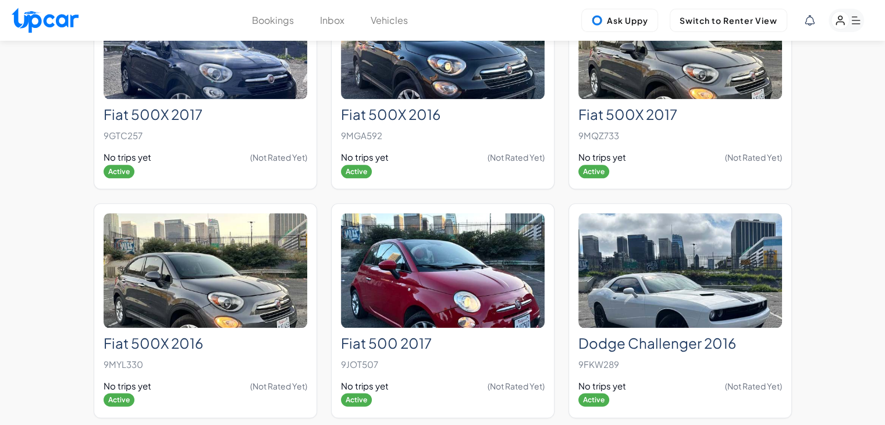
scroll to position [3681, 0]
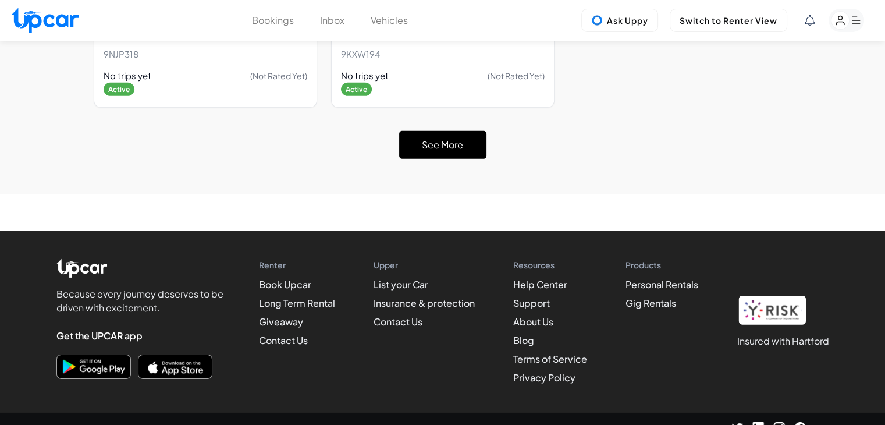
click at [440, 140] on button "See More" at bounding box center [442, 145] width 87 height 28
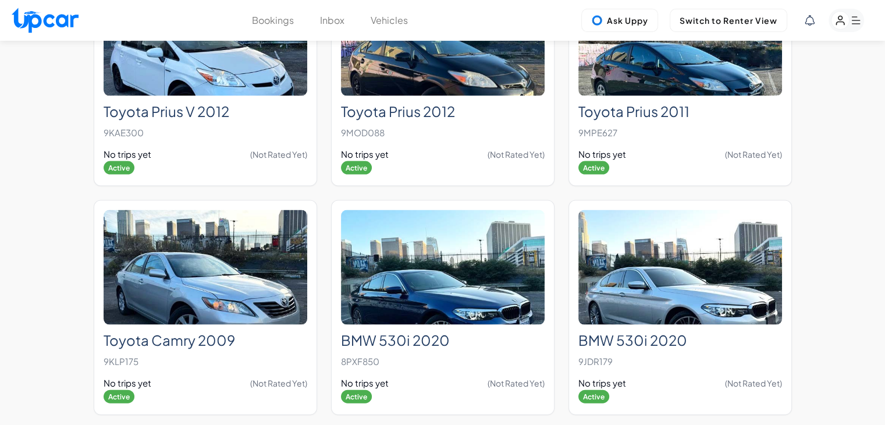
scroll to position [6966, 0]
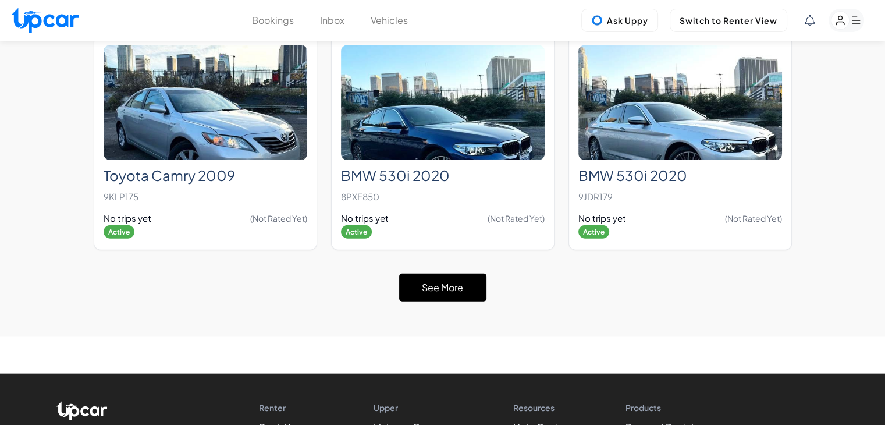
click at [462, 274] on button "See More" at bounding box center [442, 288] width 87 height 28
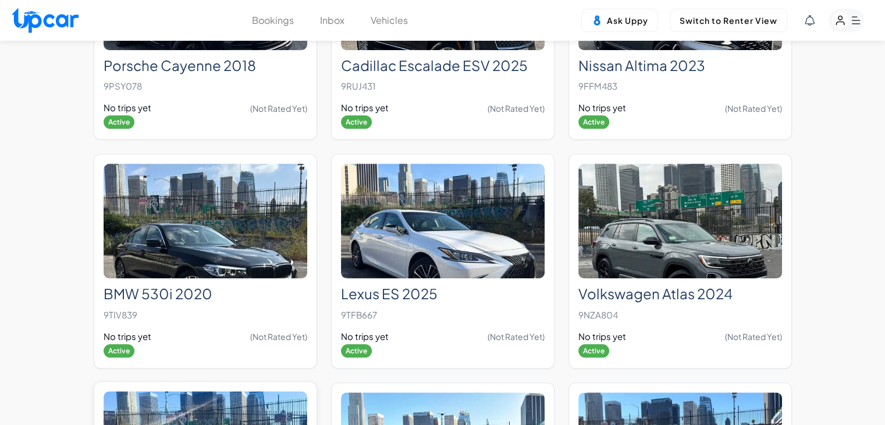
scroll to position [9719, 0]
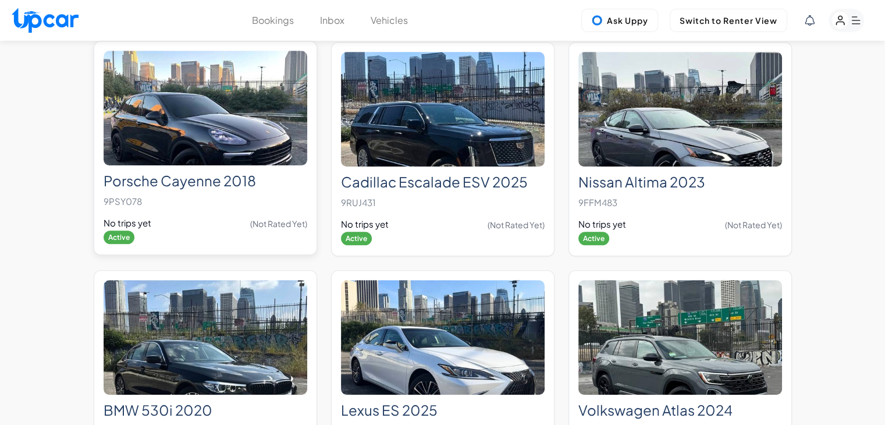
click at [243, 172] on h2 "Porsche Cayenne 2018" at bounding box center [206, 180] width 204 height 17
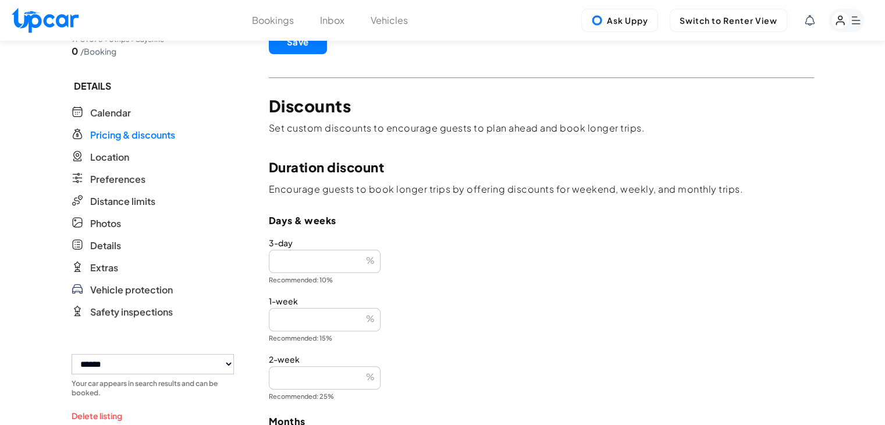
scroll to position [233, 0]
click at [119, 228] on span "Photos" at bounding box center [105, 223] width 31 height 14
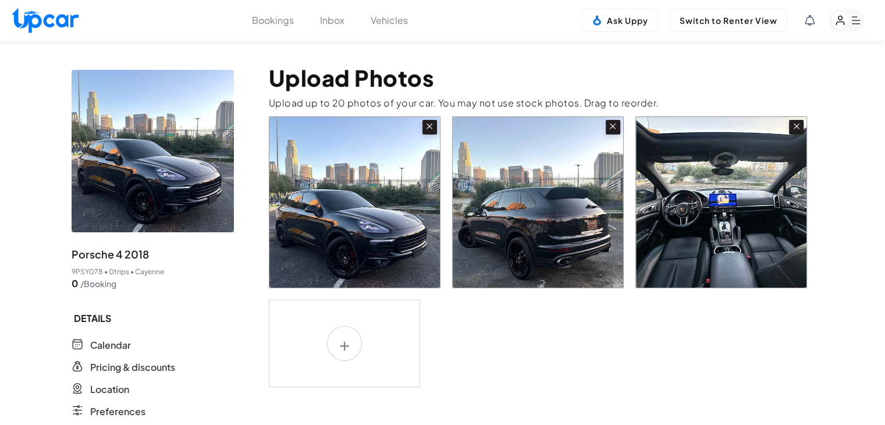
click at [429, 127] on icon at bounding box center [429, 126] width 10 height 10
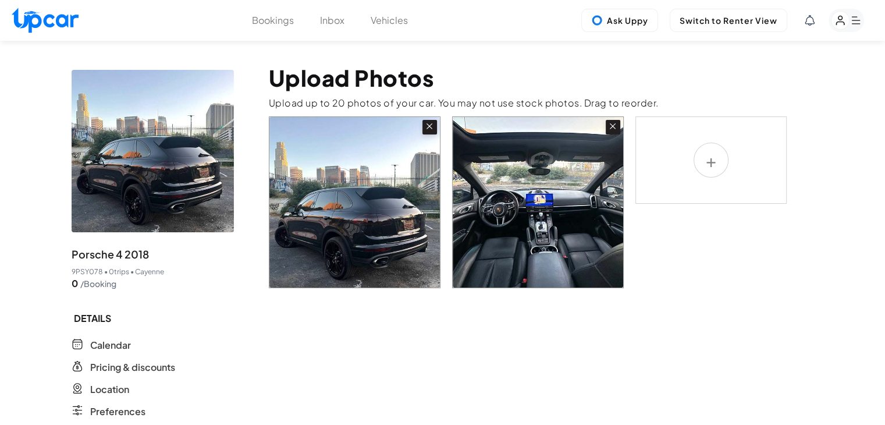
click at [429, 127] on icon at bounding box center [429, 126] width 10 height 10
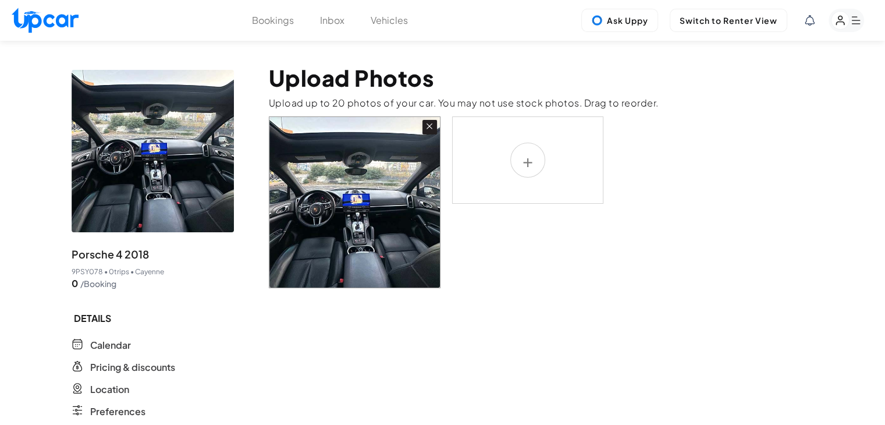
click at [429, 127] on icon at bounding box center [429, 126] width 10 height 10
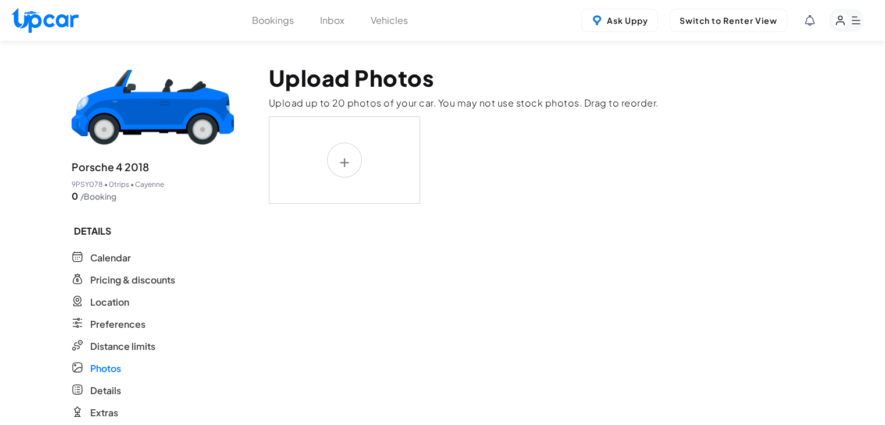
click at [331, 156] on label at bounding box center [344, 159] width 151 height 87
click at [0, 0] on input "file" at bounding box center [0, 0] width 0 height 0
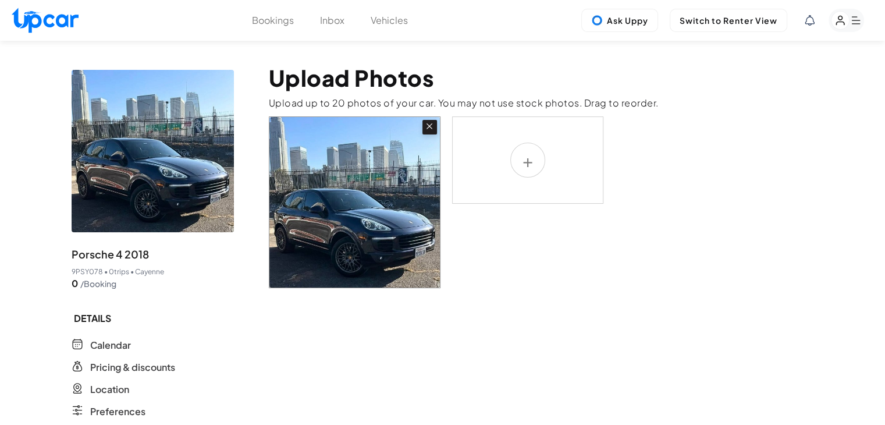
click at [374, 218] on img at bounding box center [354, 202] width 171 height 171
click at [546, 164] on label at bounding box center [527, 159] width 151 height 87
click at [0, 0] on input "file" at bounding box center [0, 0] width 0 height 0
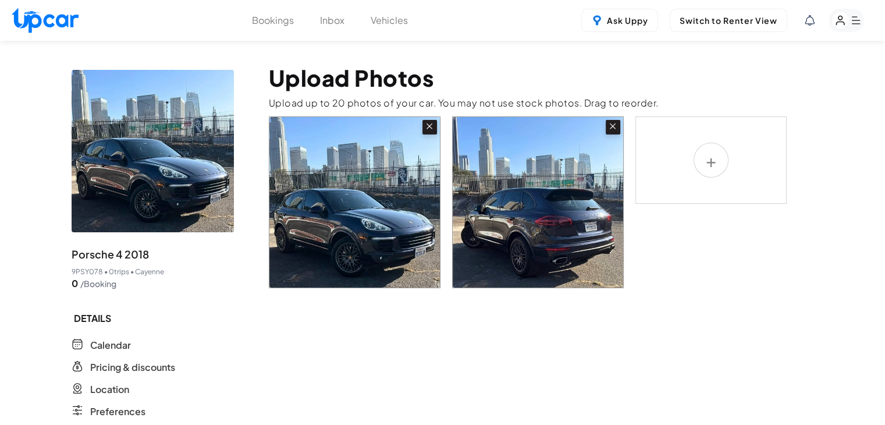
click at [696, 166] on label at bounding box center [711, 159] width 151 height 87
click at [0, 0] on input "file" at bounding box center [0, 0] width 0 height 0
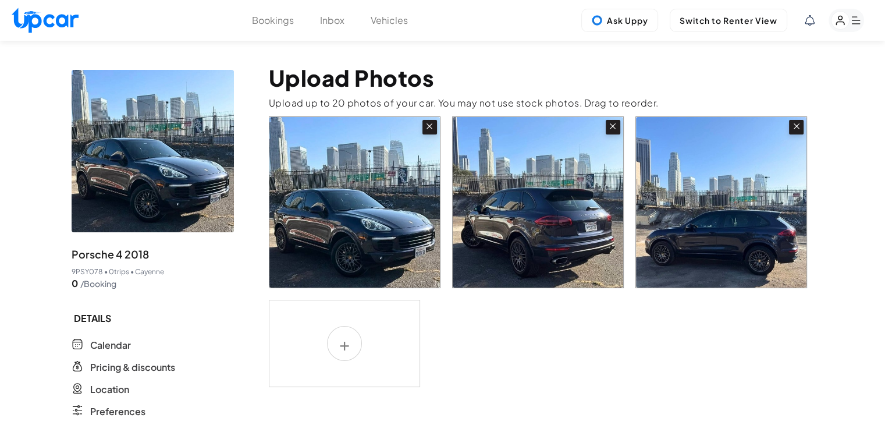
click at [338, 340] on label at bounding box center [344, 343] width 151 height 87
click at [0, 0] on input "file" at bounding box center [0, 0] width 0 height 0
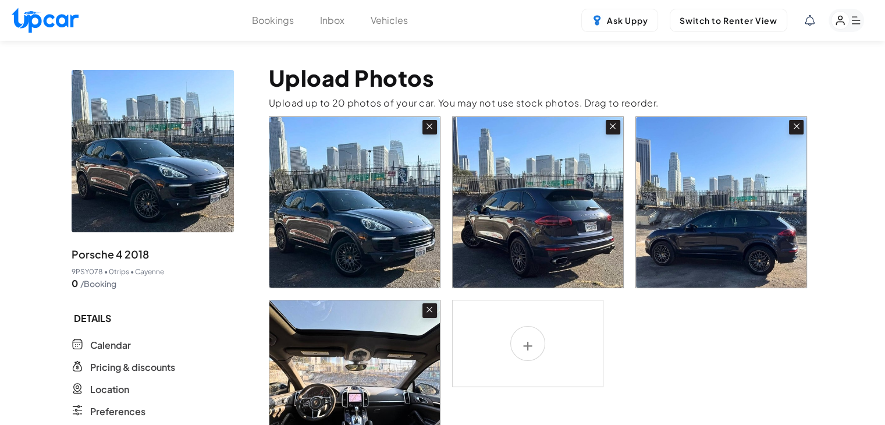
click at [390, 23] on button "Vehicles" at bounding box center [389, 20] width 37 height 14
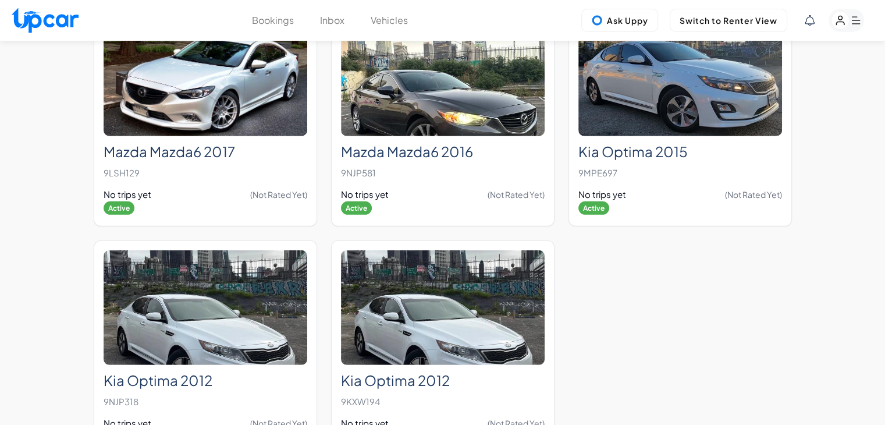
scroll to position [3681, 0]
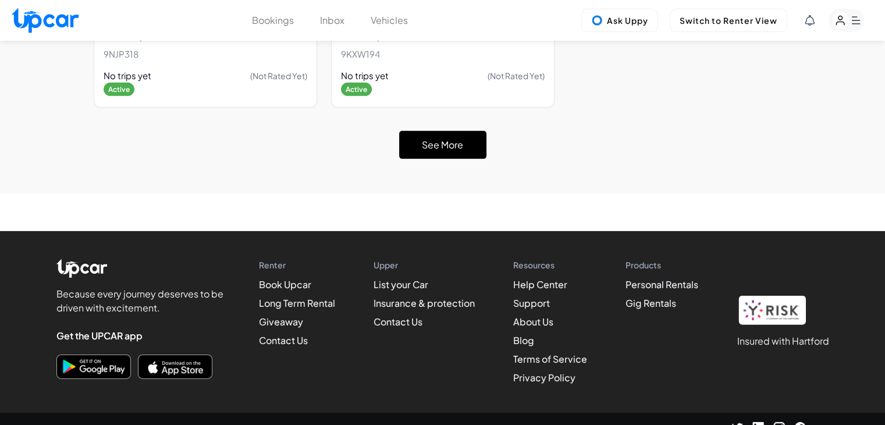
click at [412, 134] on button "See More" at bounding box center [442, 145] width 87 height 28
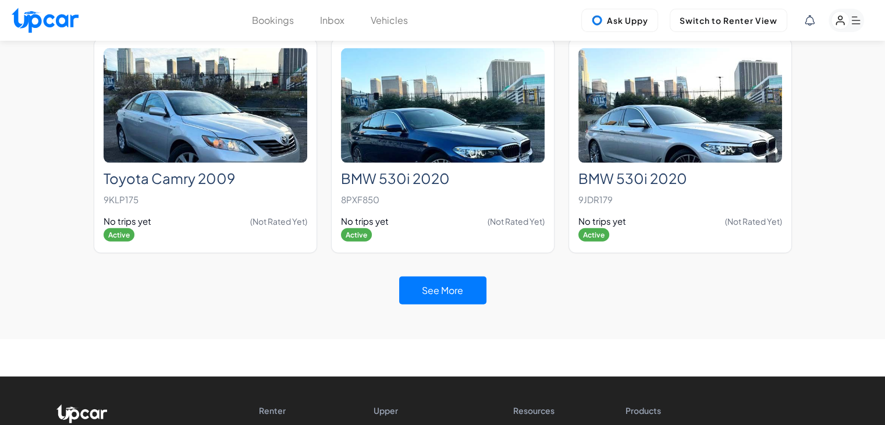
scroll to position [7107, 0]
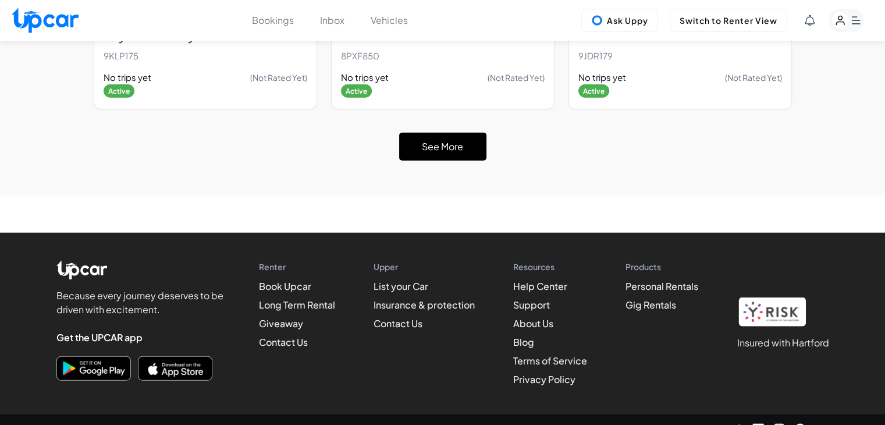
click at [449, 133] on button "See More" at bounding box center [442, 147] width 87 height 28
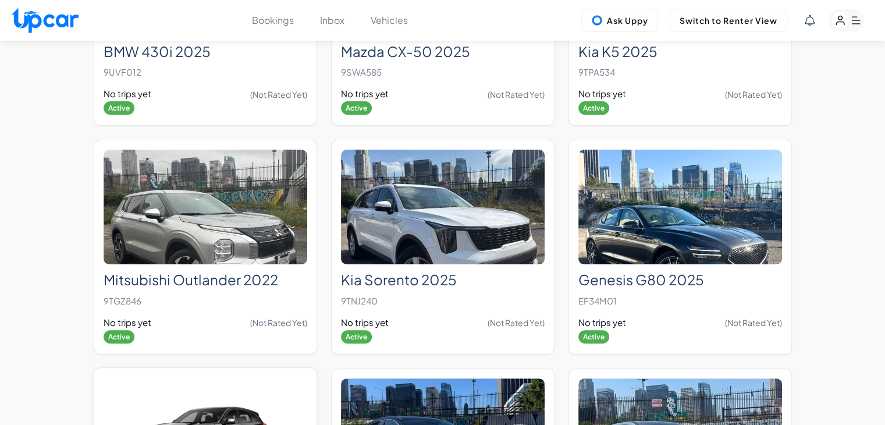
scroll to position [9144, 0]
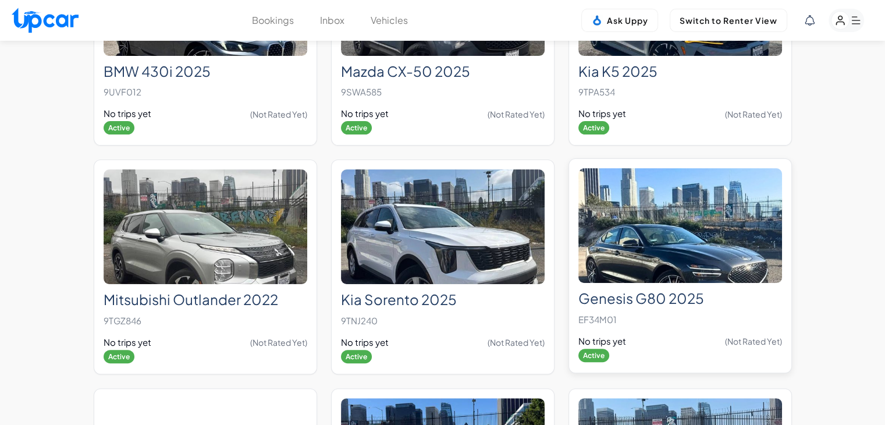
click at [659, 222] on img at bounding box center [681, 225] width 204 height 115
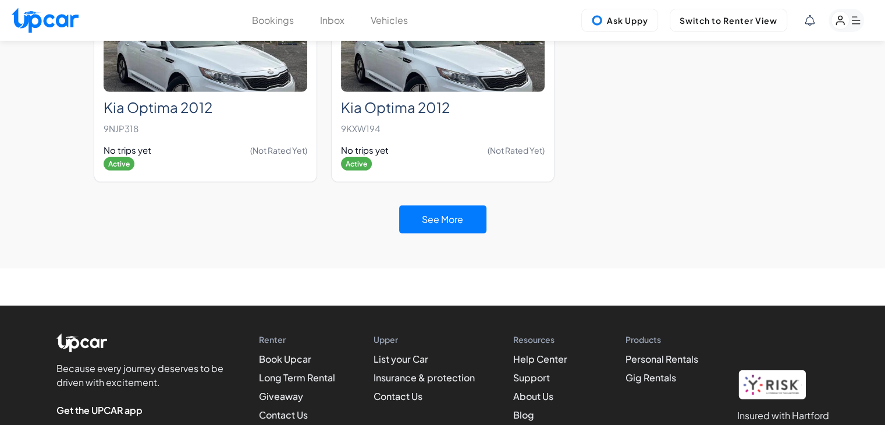
scroll to position [3681, 0]
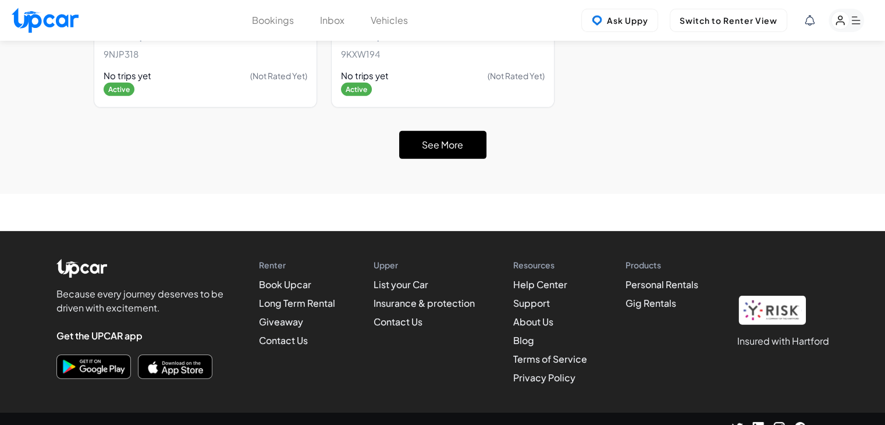
click at [418, 138] on button "See More" at bounding box center [442, 145] width 87 height 28
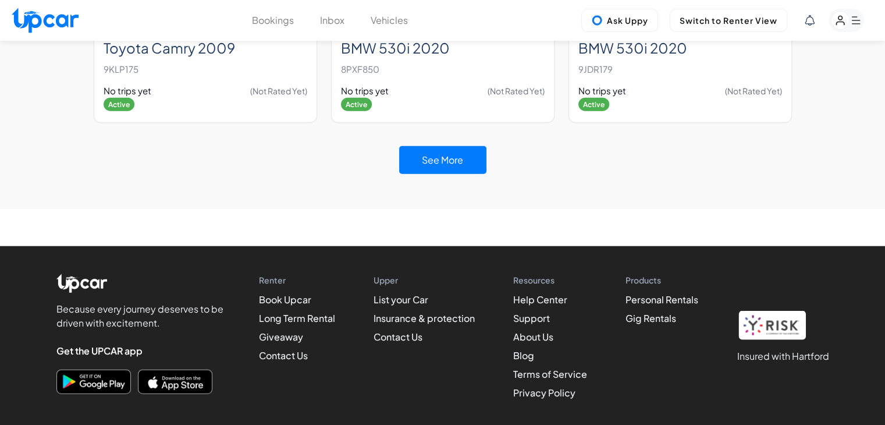
scroll to position [7107, 0]
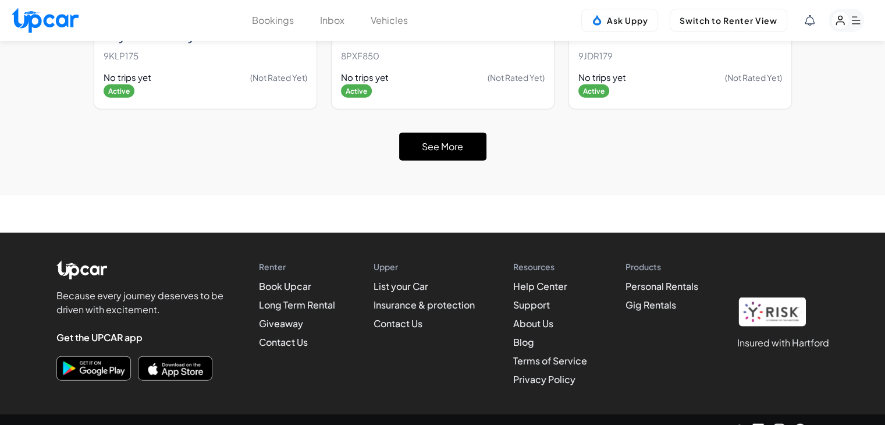
click at [440, 138] on button "See More" at bounding box center [442, 147] width 87 height 28
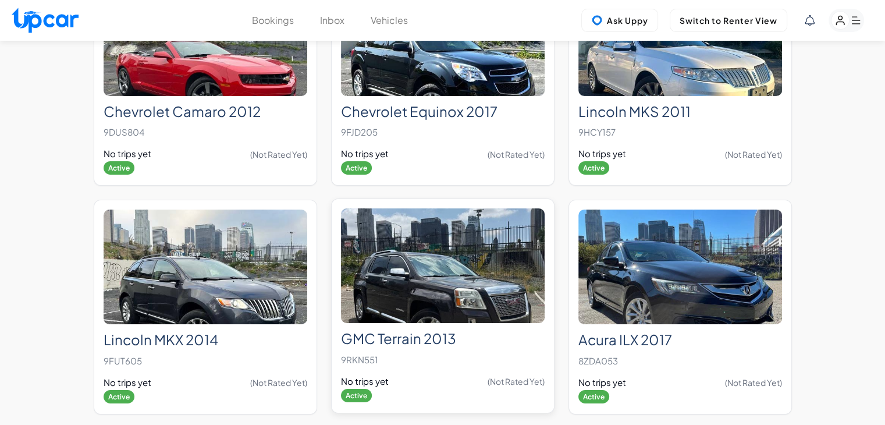
scroll to position [8446, 0]
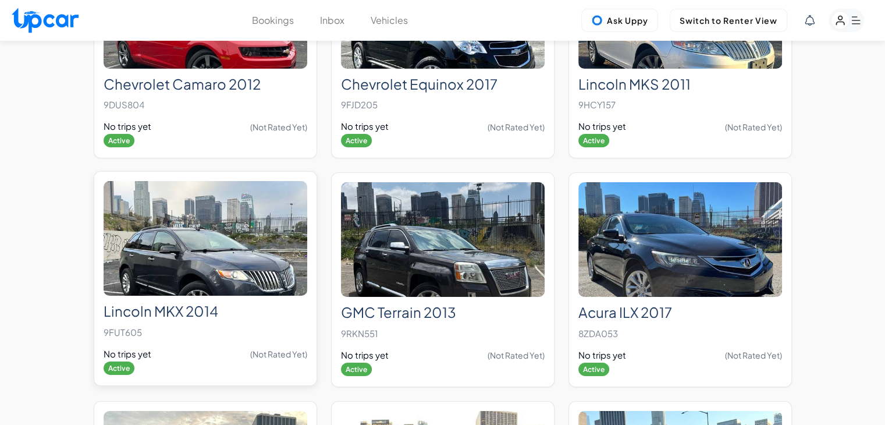
click at [247, 215] on img at bounding box center [206, 238] width 204 height 115
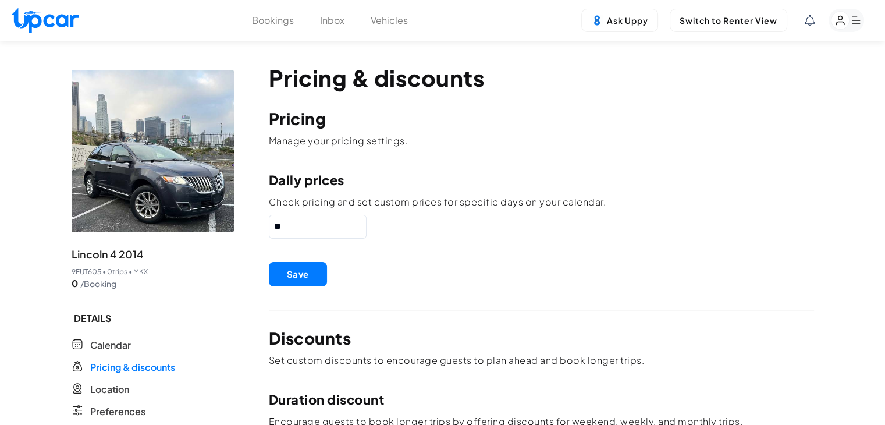
drag, startPoint x: 296, startPoint y: 224, endPoint x: 244, endPoint y: 229, distance: 52.7
type input "**"
click at [304, 271] on button "Save" at bounding box center [298, 274] width 58 height 24
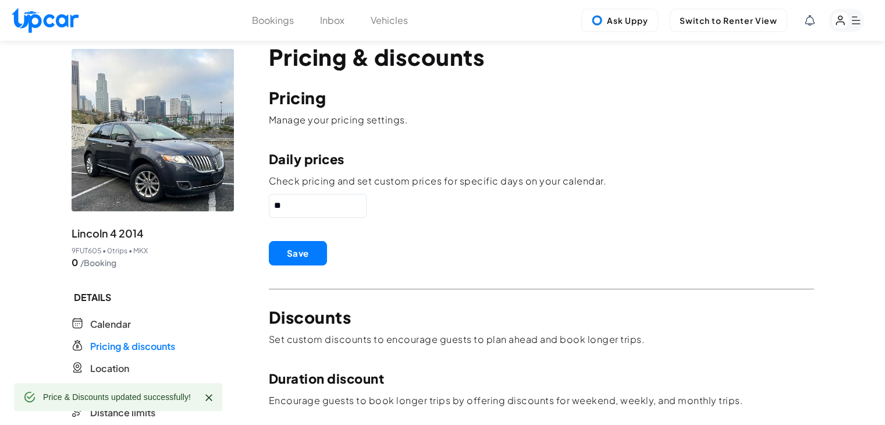
scroll to position [233, 0]
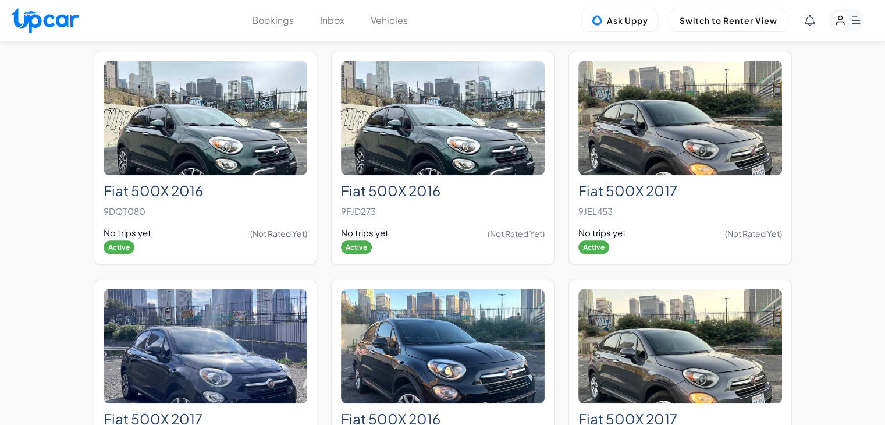
scroll to position [3681, 0]
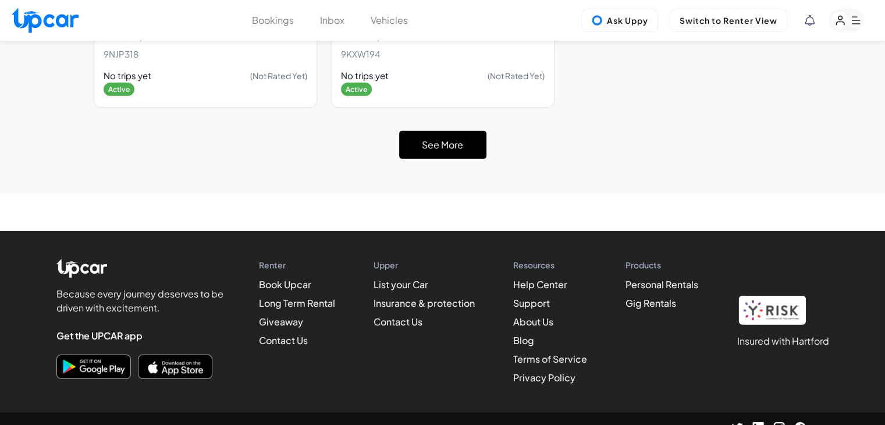
click at [430, 133] on button "See More" at bounding box center [442, 145] width 87 height 28
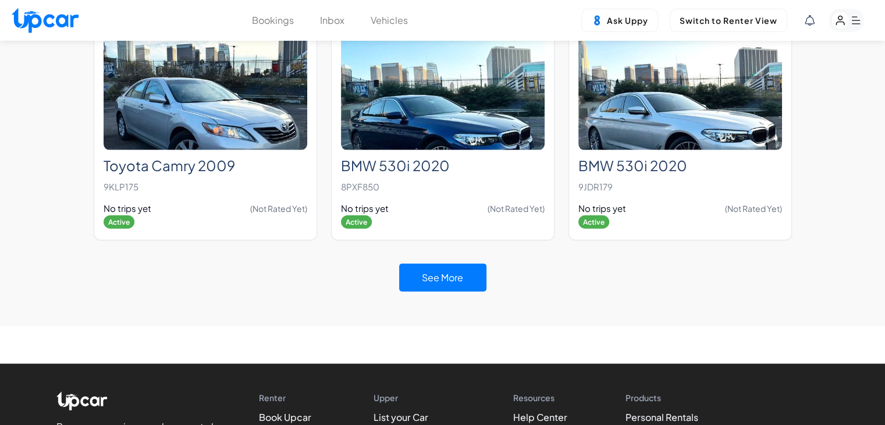
scroll to position [7107, 0]
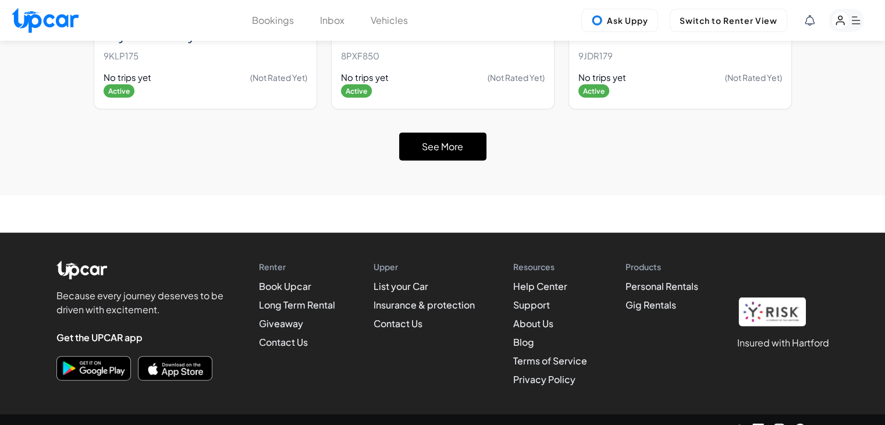
click at [468, 140] on button "See More" at bounding box center [442, 147] width 87 height 28
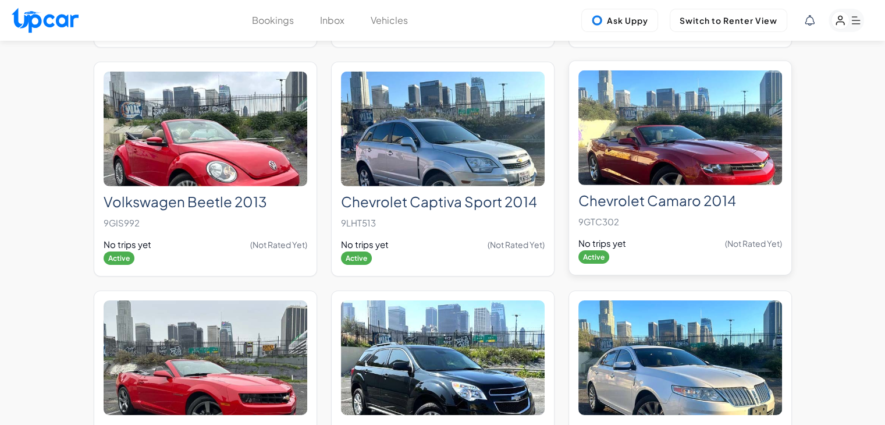
scroll to position [8090, 0]
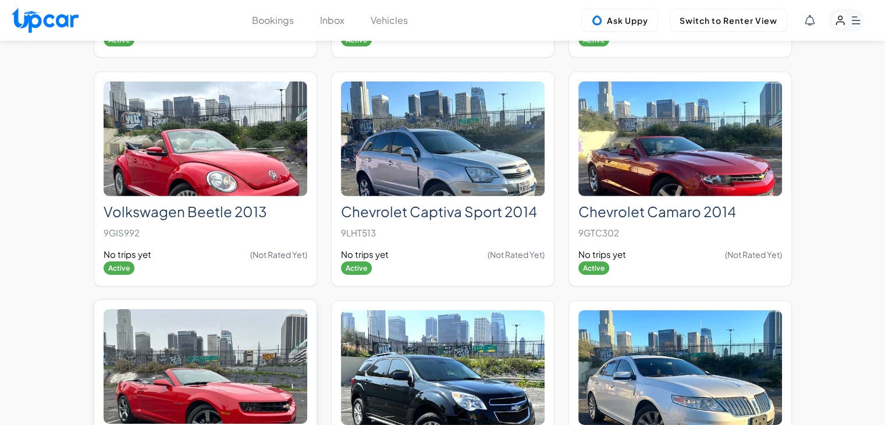
click at [224, 344] on img at bounding box center [206, 366] width 204 height 115
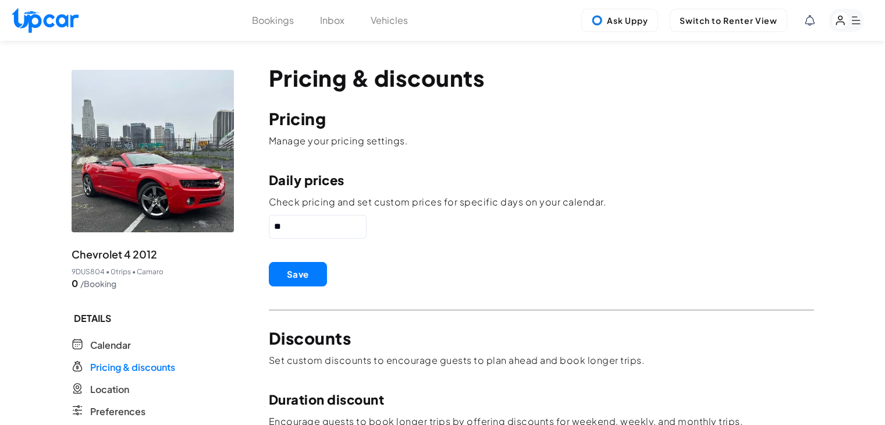
drag, startPoint x: 295, startPoint y: 218, endPoint x: 249, endPoint y: 222, distance: 45.5
type input "***"
click at [305, 271] on button "Save" at bounding box center [298, 274] width 58 height 24
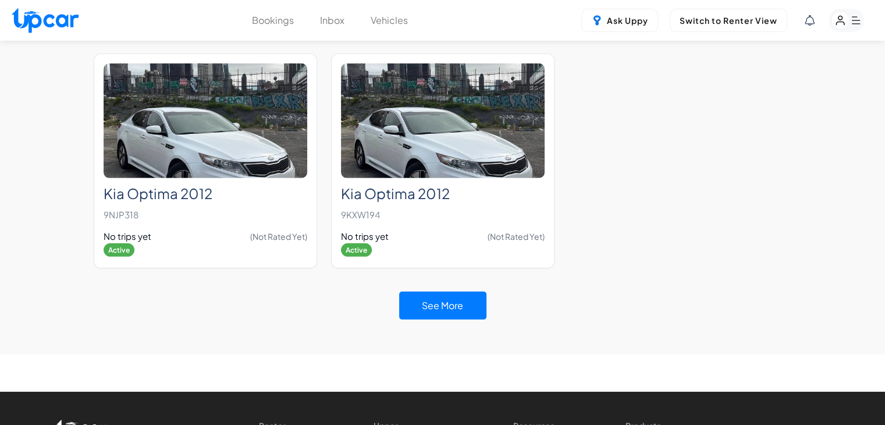
scroll to position [3681, 0]
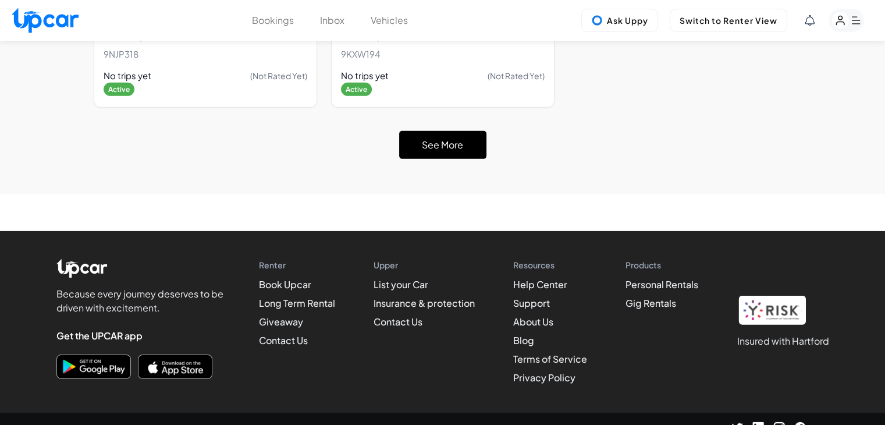
click at [463, 131] on button "See More" at bounding box center [442, 145] width 87 height 28
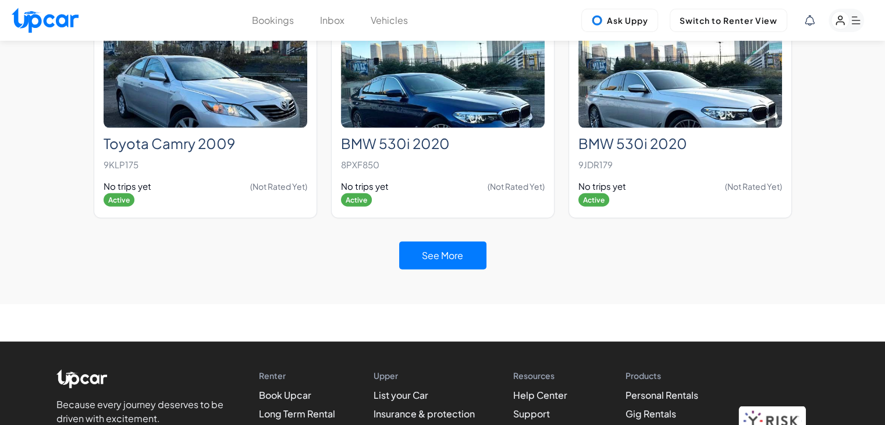
scroll to position [7107, 0]
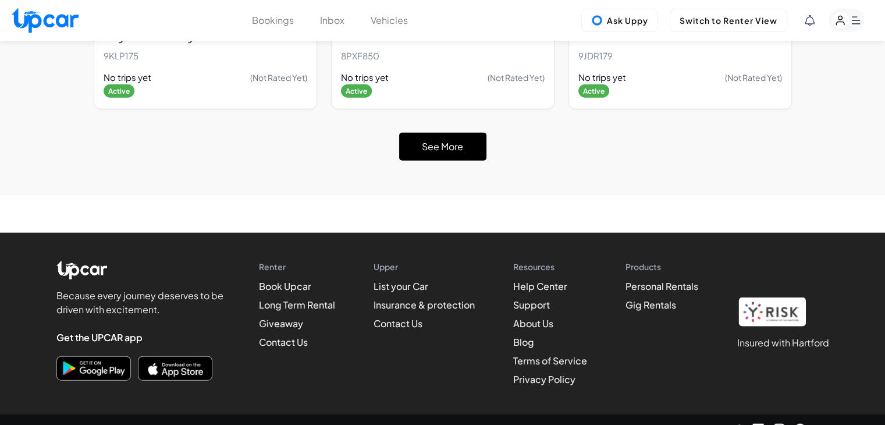
click at [476, 133] on button "See More" at bounding box center [442, 147] width 87 height 28
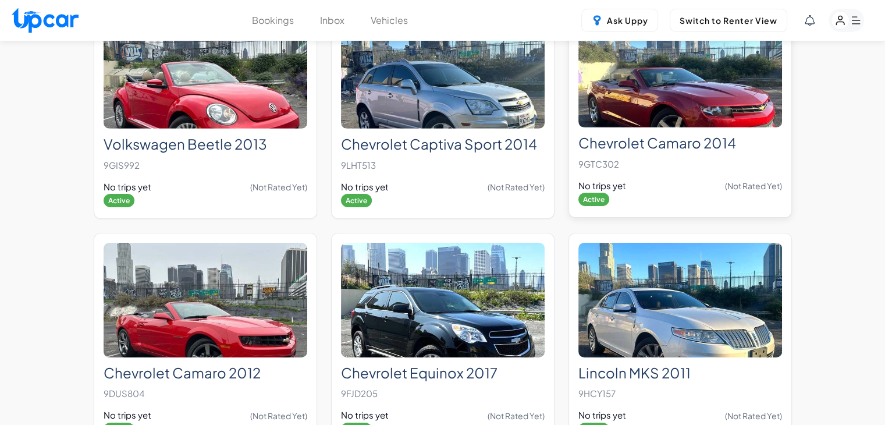
scroll to position [8155, 0]
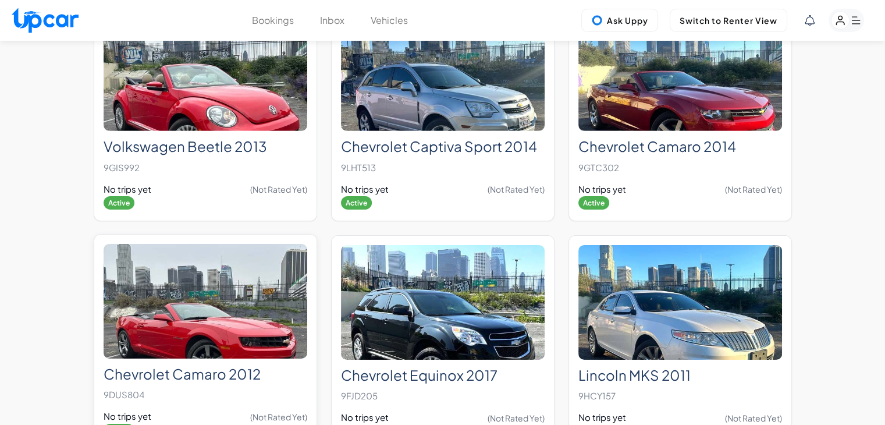
click at [207, 301] on img at bounding box center [206, 301] width 204 height 115
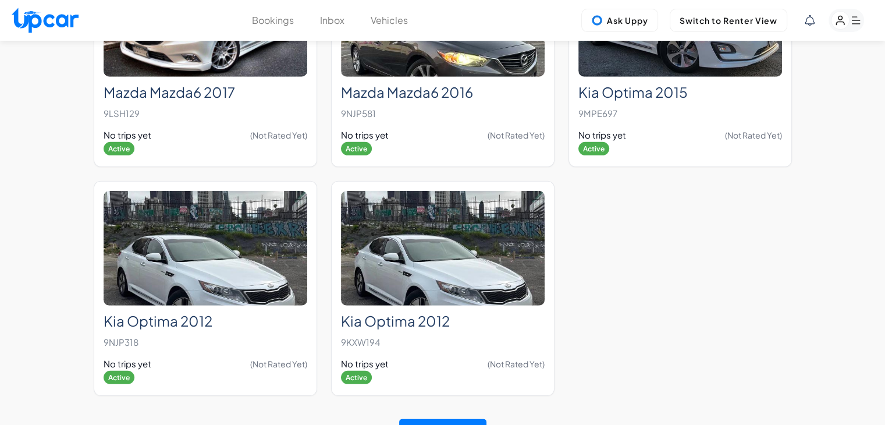
scroll to position [3478, 0]
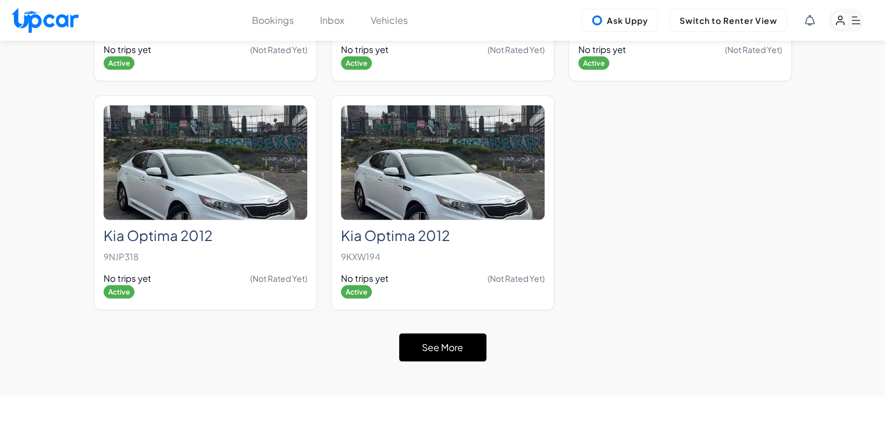
click at [431, 339] on button "See More" at bounding box center [442, 348] width 87 height 28
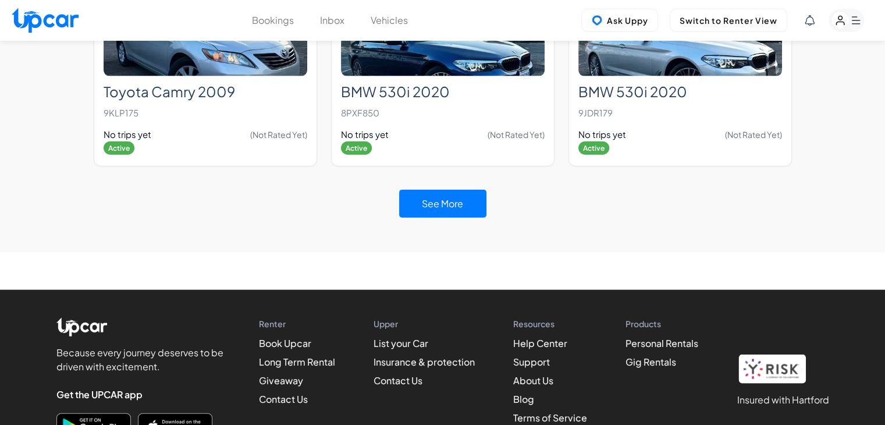
scroll to position [7107, 0]
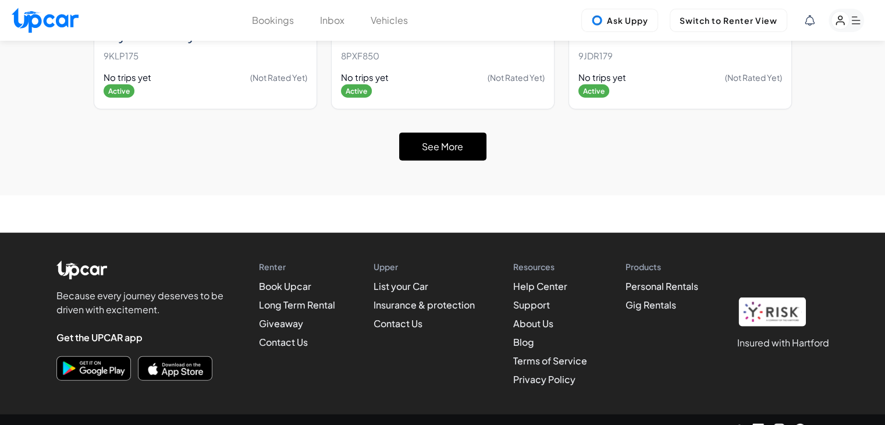
click at [424, 133] on button "See More" at bounding box center [442, 147] width 87 height 28
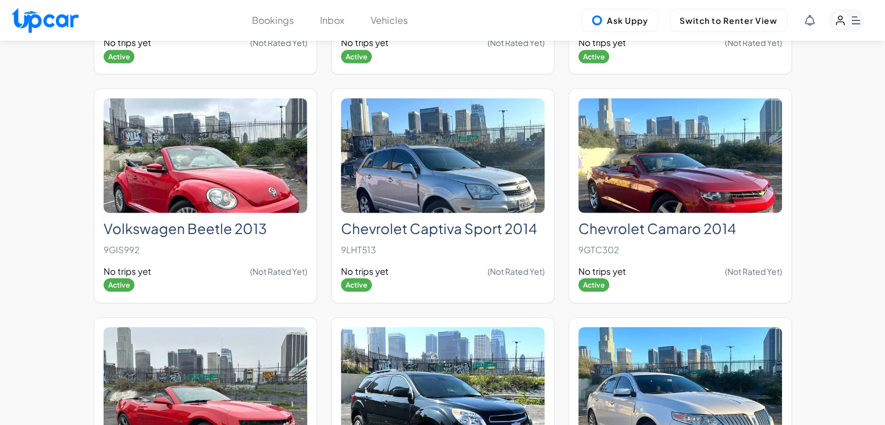
scroll to position [8155, 0]
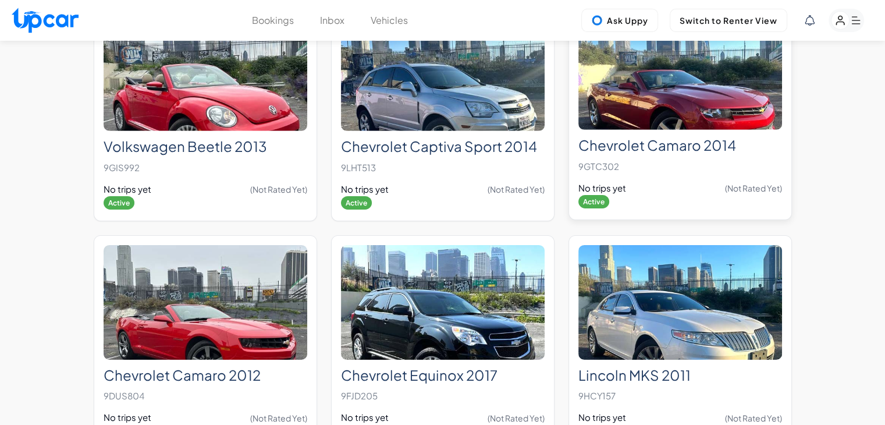
click at [680, 137] on h2 "Chevrolet Camaro 2014" at bounding box center [681, 145] width 204 height 17
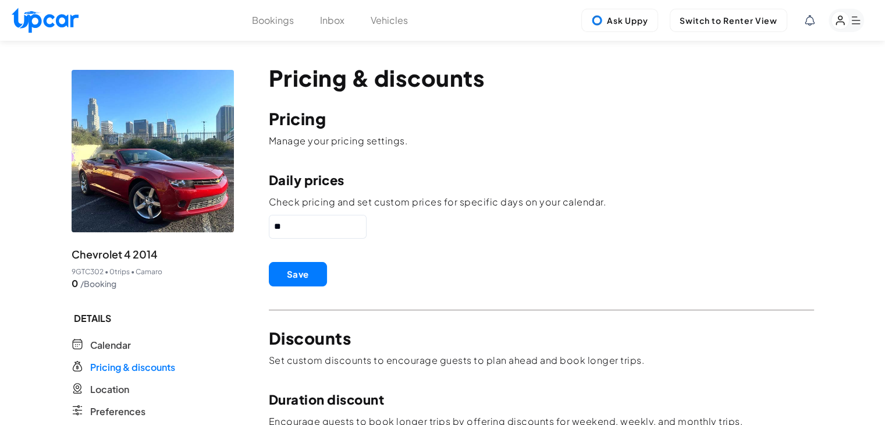
drag, startPoint x: 293, startPoint y: 237, endPoint x: 224, endPoint y: 244, distance: 69.7
type input "***"
click at [289, 275] on button "Save" at bounding box center [298, 274] width 58 height 24
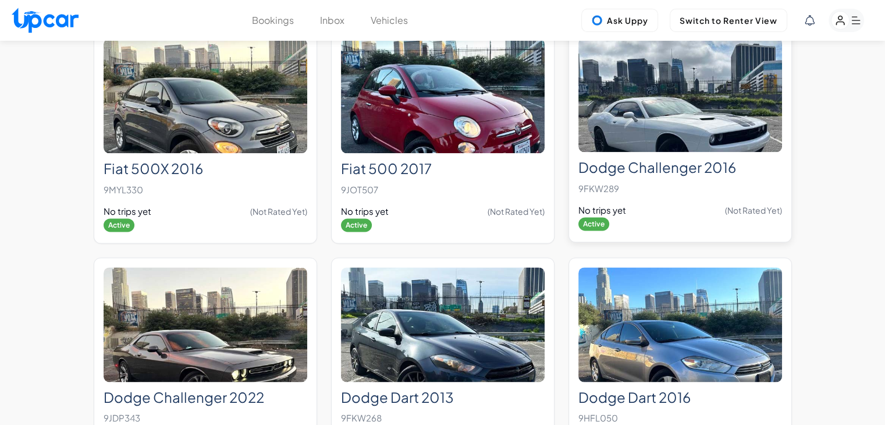
click at [707, 168] on h2 "Dodge Challenger 2016" at bounding box center [681, 167] width 204 height 17
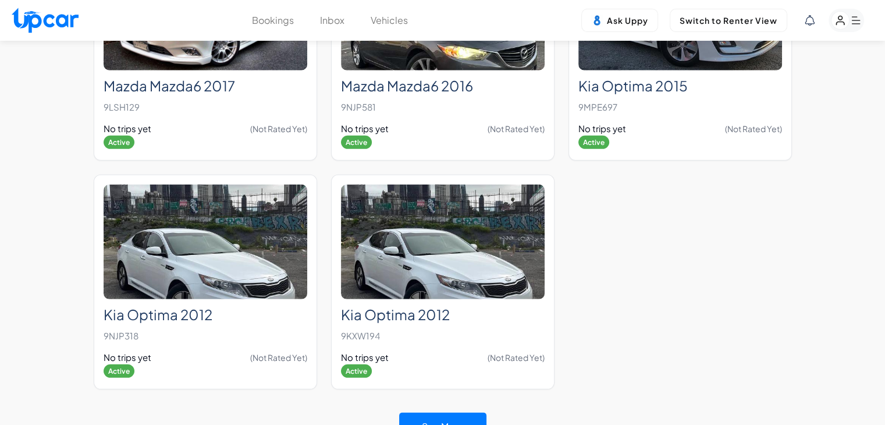
scroll to position [3633, 0]
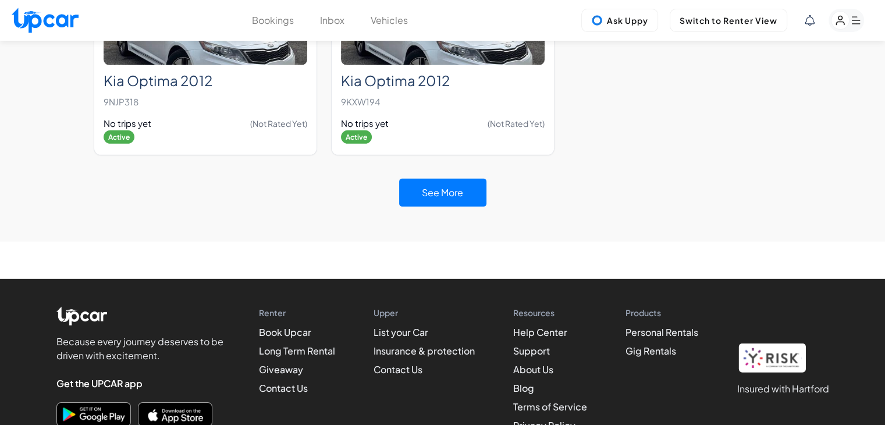
click at [421, 167] on div "See More" at bounding box center [442, 192] width 87 height 51
drag, startPoint x: 424, startPoint y: 164, endPoint x: 465, endPoint y: 165, distance: 41.3
click at [424, 179] on button "See More" at bounding box center [442, 193] width 87 height 28
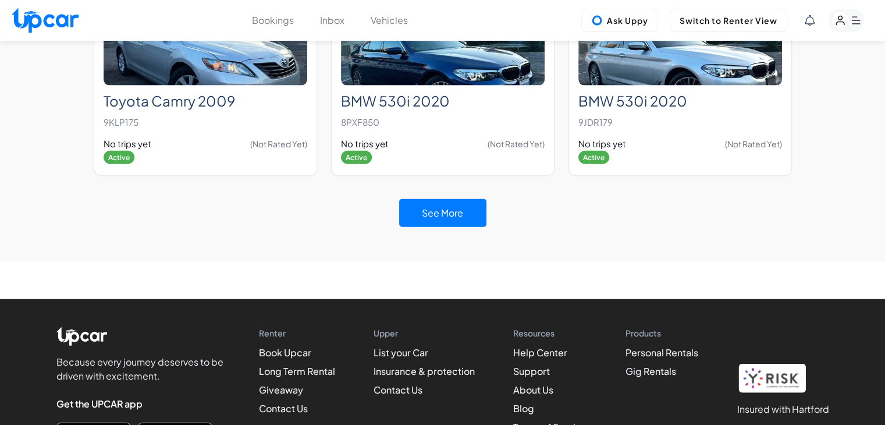
scroll to position [7050, 0]
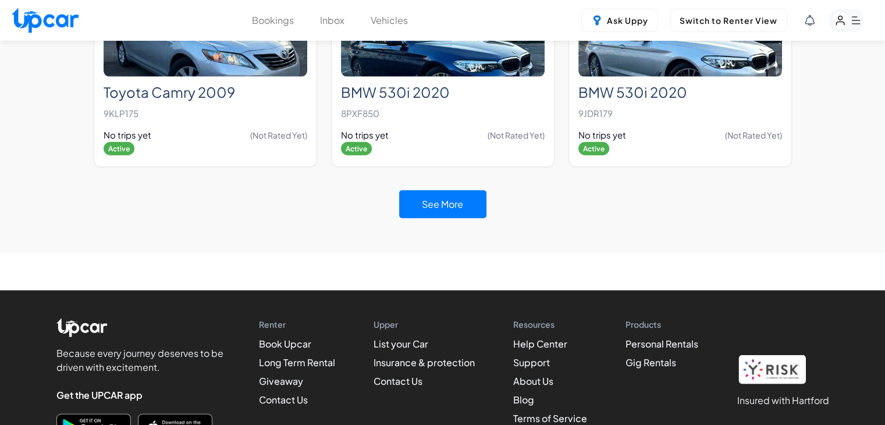
click at [431, 179] on div "See More" at bounding box center [442, 204] width 87 height 51
click at [434, 190] on button "See More" at bounding box center [442, 204] width 87 height 28
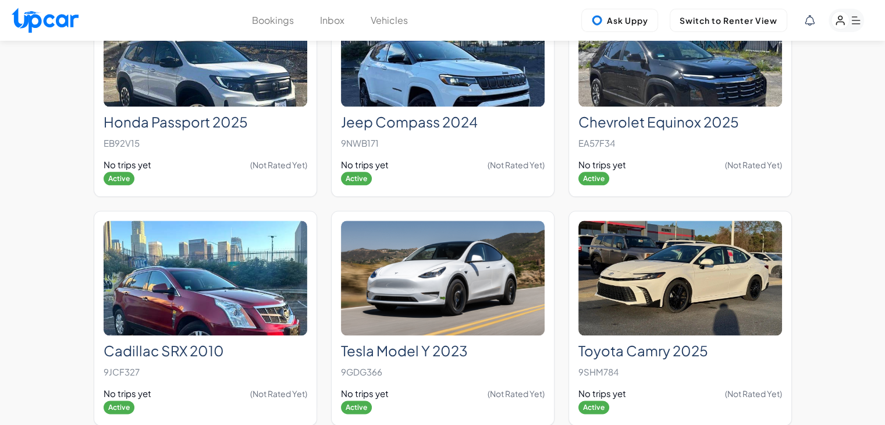
scroll to position [10232, 0]
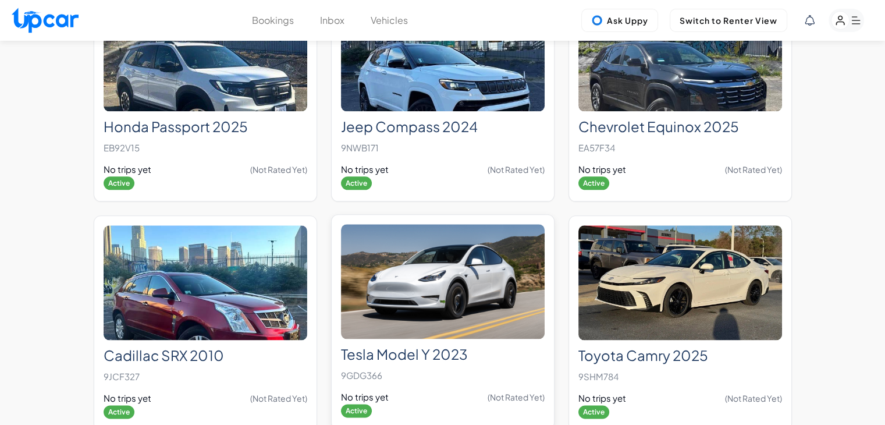
click at [487, 278] on img at bounding box center [443, 281] width 204 height 115
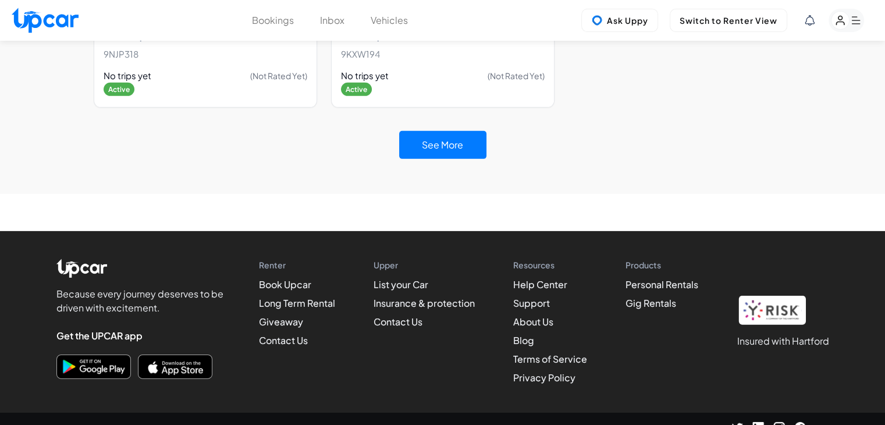
scroll to position [3487, 0]
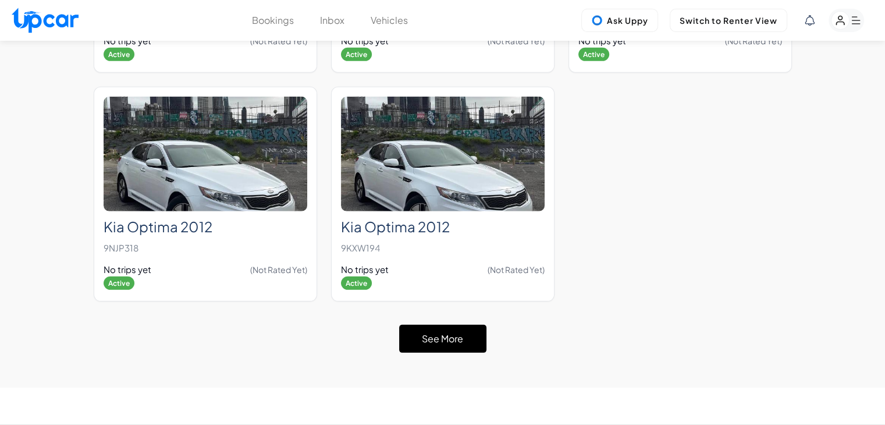
click at [456, 331] on button "See More" at bounding box center [442, 339] width 87 height 28
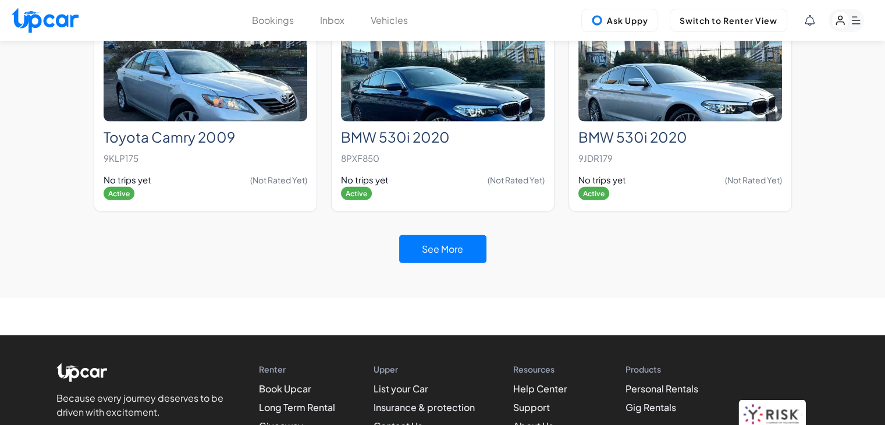
scroll to position [7004, 0]
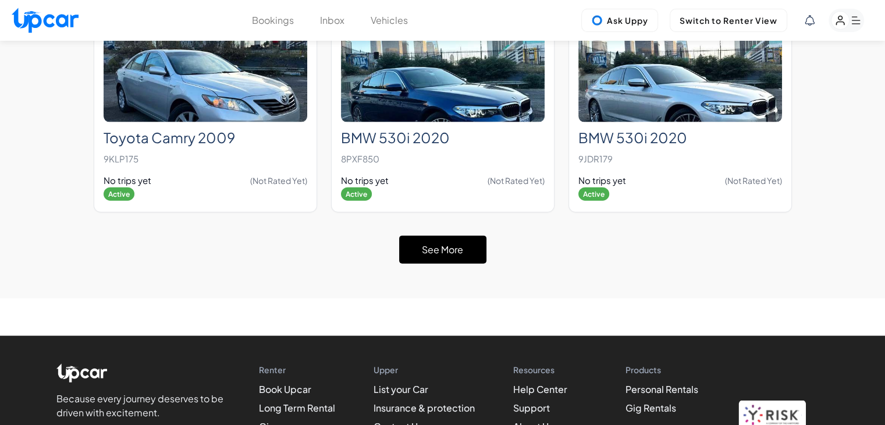
click at [456, 236] on button "See More" at bounding box center [442, 250] width 87 height 28
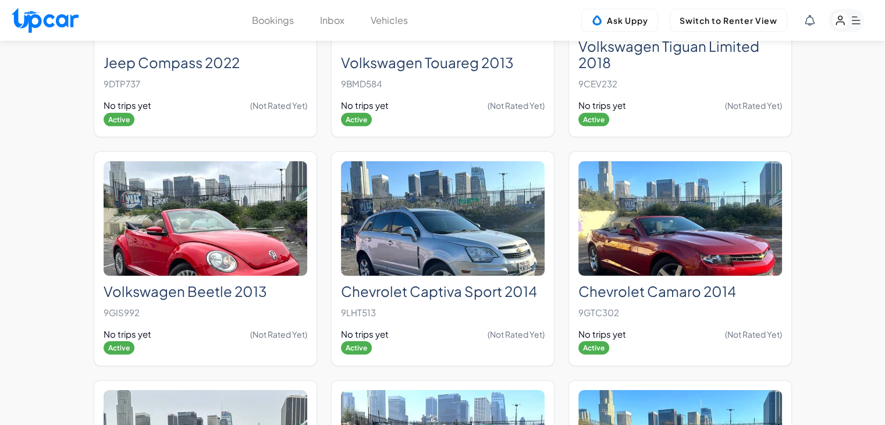
scroll to position [8012, 0]
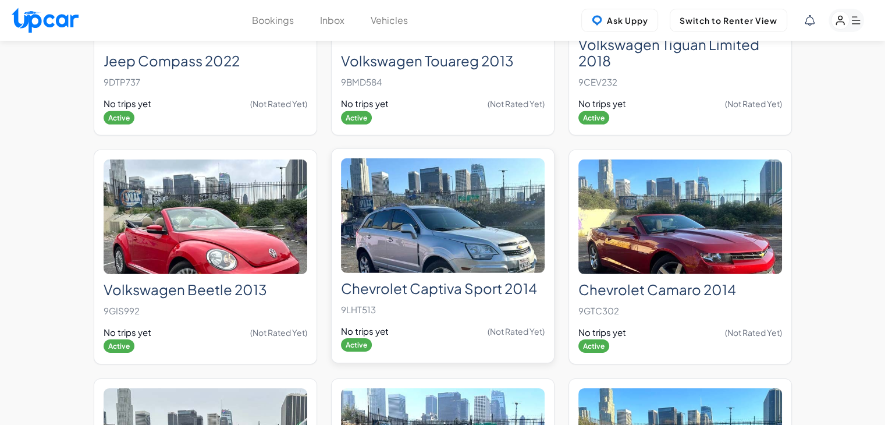
click at [495, 238] on img at bounding box center [443, 215] width 204 height 115
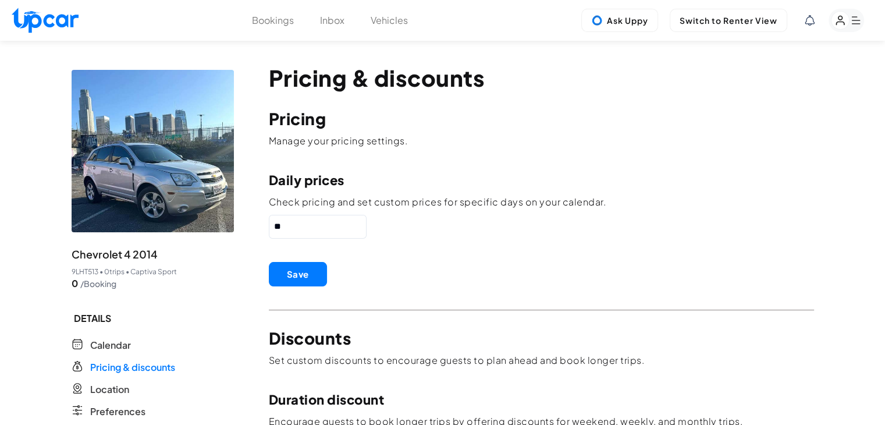
drag, startPoint x: 352, startPoint y: 232, endPoint x: 191, endPoint y: 256, distance: 162.9
type input "**"
click at [304, 282] on button "Save" at bounding box center [298, 274] width 58 height 24
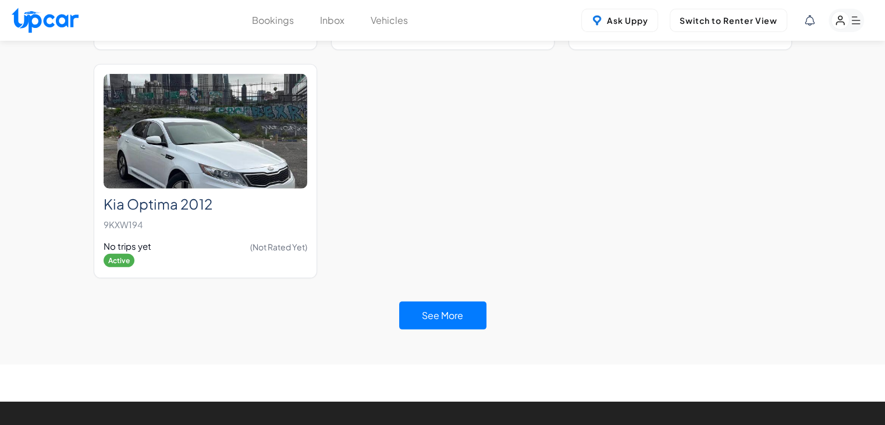
scroll to position [3681, 0]
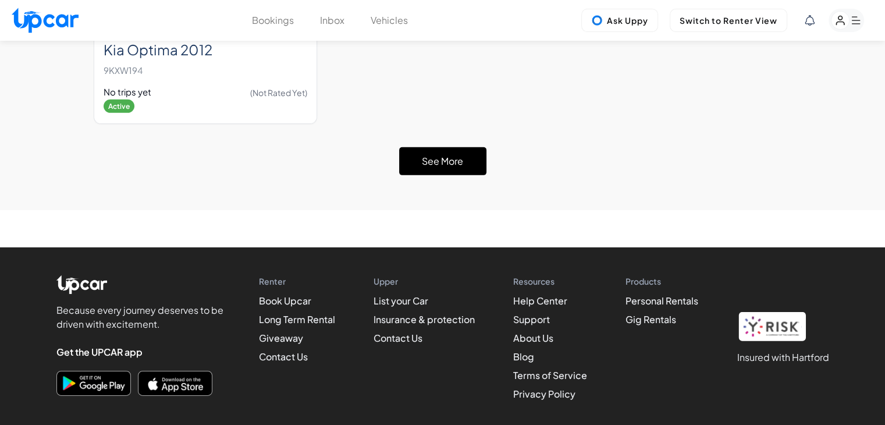
click at [469, 147] on button "See More" at bounding box center [442, 161] width 87 height 28
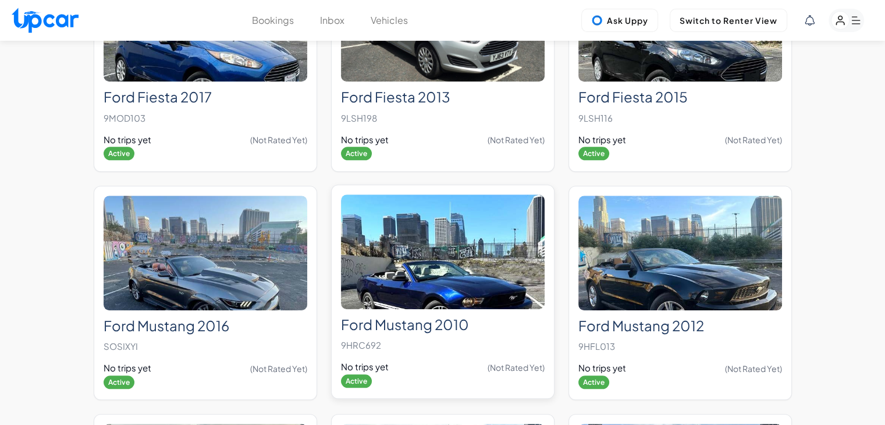
scroll to position [5459, 0]
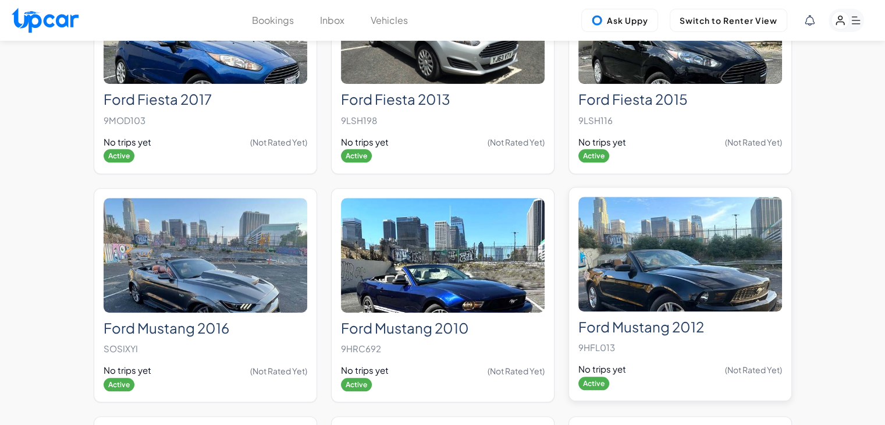
click at [664, 233] on img at bounding box center [681, 254] width 204 height 115
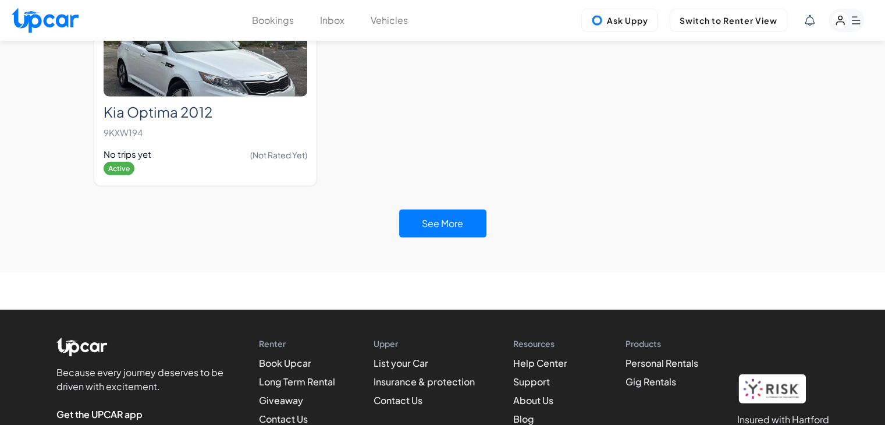
scroll to position [3681, 0]
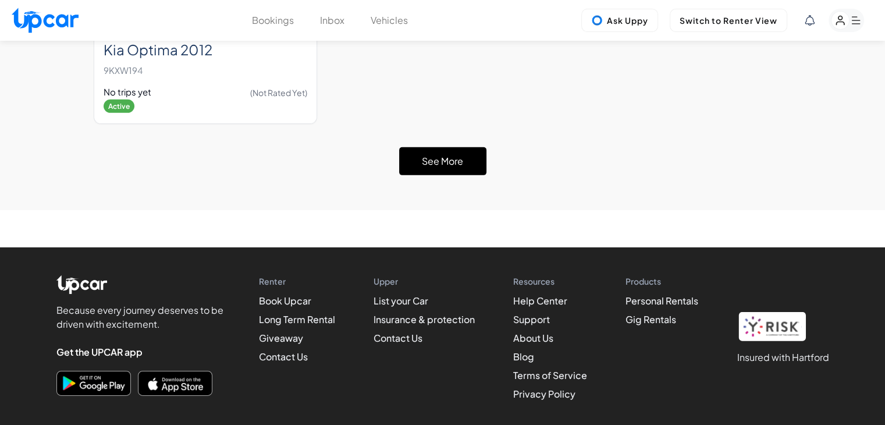
click at [445, 147] on button "See More" at bounding box center [442, 161] width 87 height 28
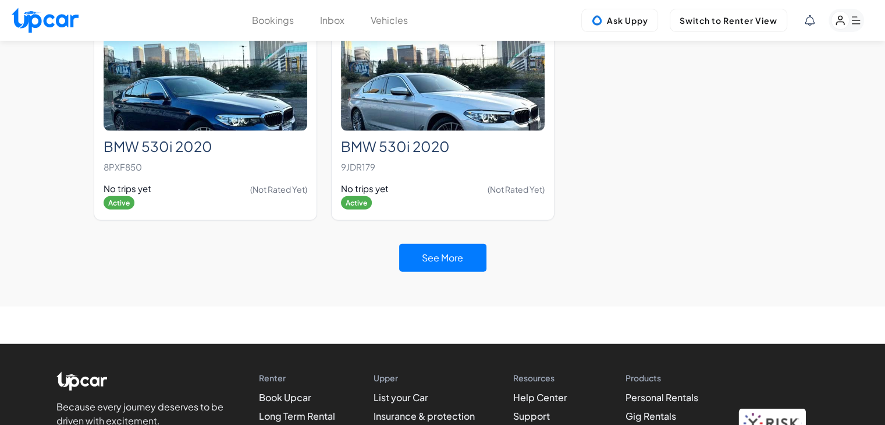
scroll to position [7066, 0]
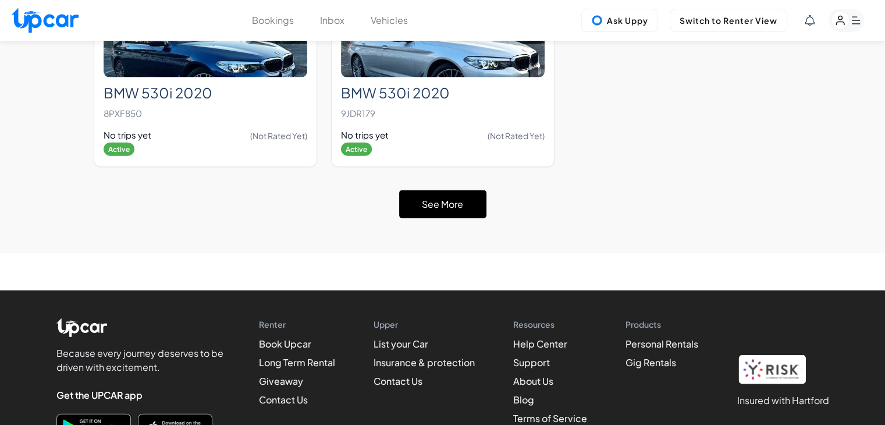
click at [448, 190] on button "See More" at bounding box center [442, 204] width 87 height 28
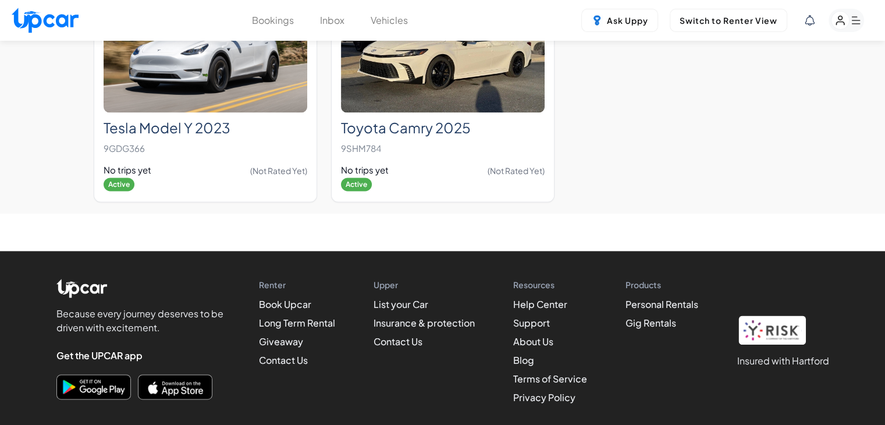
scroll to position [9997, 0]
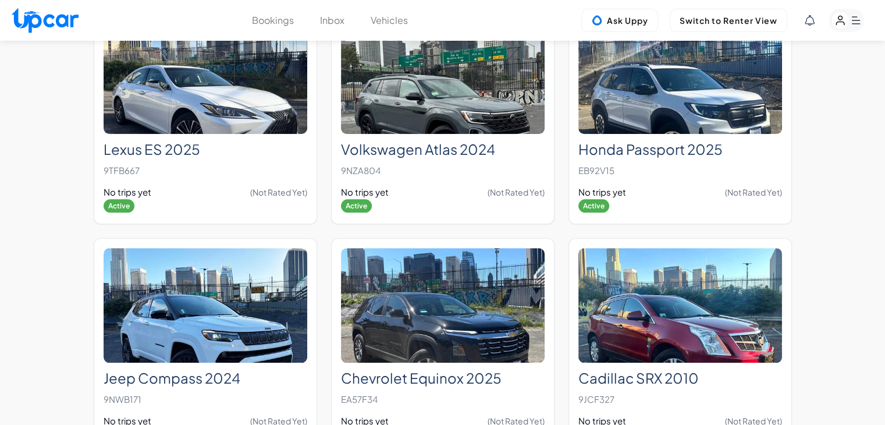
click at [814, 15] on icon at bounding box center [810, 20] width 10 height 10
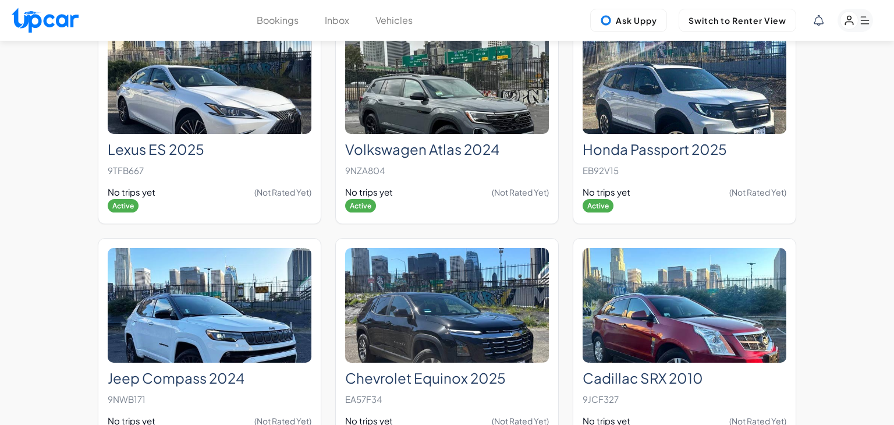
click at [790, 112] on span "V" at bounding box center [787, 118] width 173 height 12
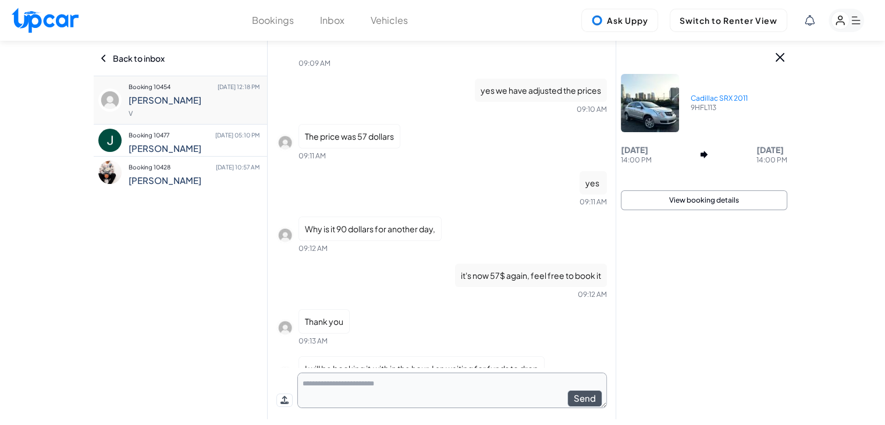
scroll to position [683, 0]
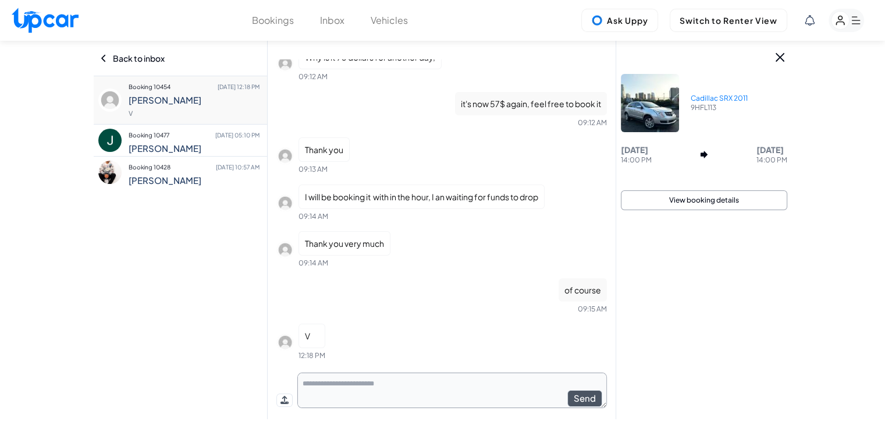
click at [808, 15] on icon at bounding box center [810, 20] width 10 height 10
click at [847, 23] on div at bounding box center [447, 212] width 894 height 425
click at [848, 22] on rect "button" at bounding box center [841, 21] width 18 height 18
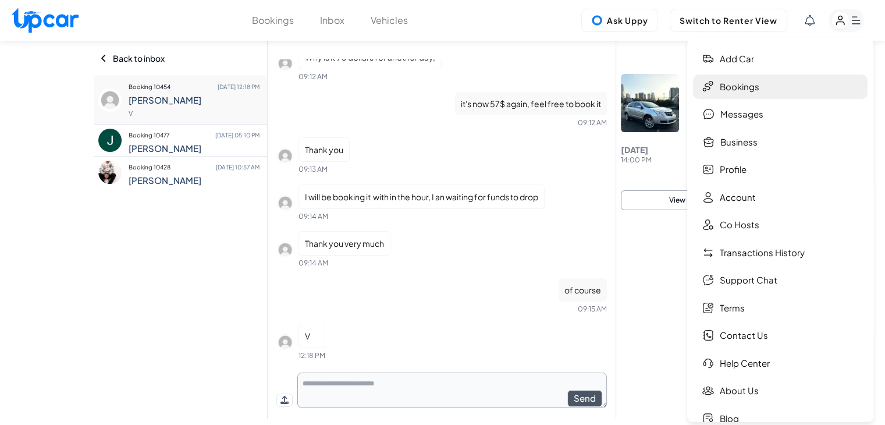
click at [767, 92] on link "Bookings" at bounding box center [780, 87] width 175 height 25
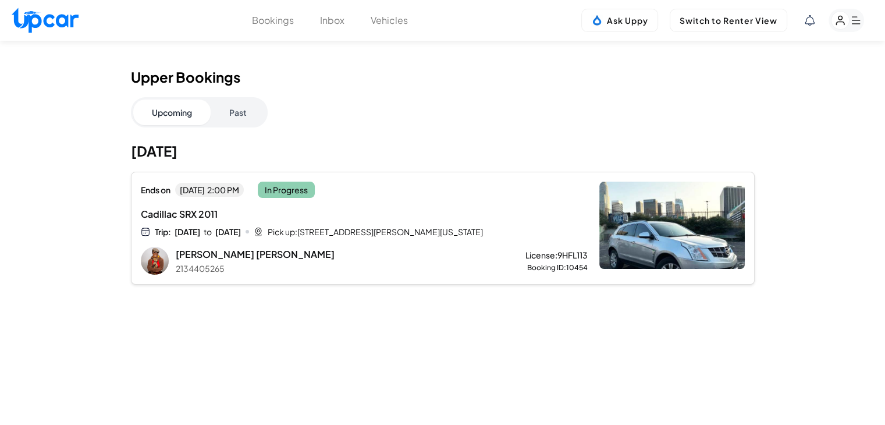
click at [354, 242] on div "Ends on Fri, Oct 10 2:00 PM In Progress Cadillac SRX 2011 Trip: Wed, Oct 8 to F…" at bounding box center [364, 228] width 447 height 93
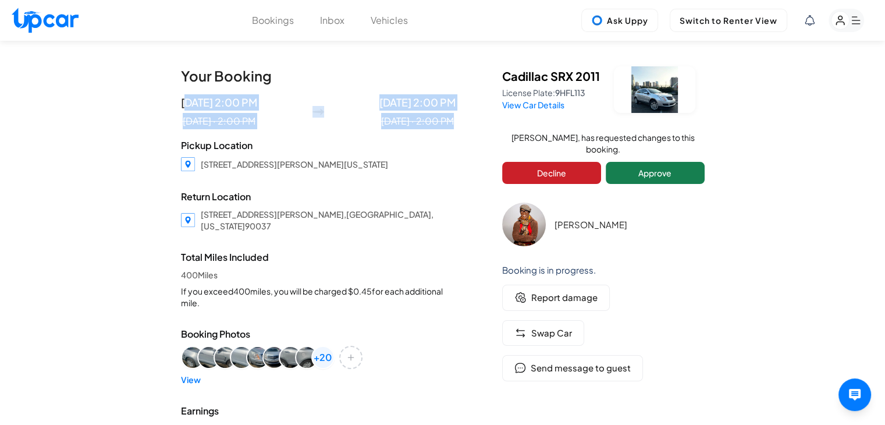
drag, startPoint x: 198, startPoint y: 102, endPoint x: 473, endPoint y: 115, distance: 275.0
click at [473, 115] on div "Your Booking Oct 8th 2:00 PM Oct 8 · 2:00 PM Oct 11th 2:00 PM Oct 10 · 2:00 PM …" at bounding box center [442, 341] width 547 height 601
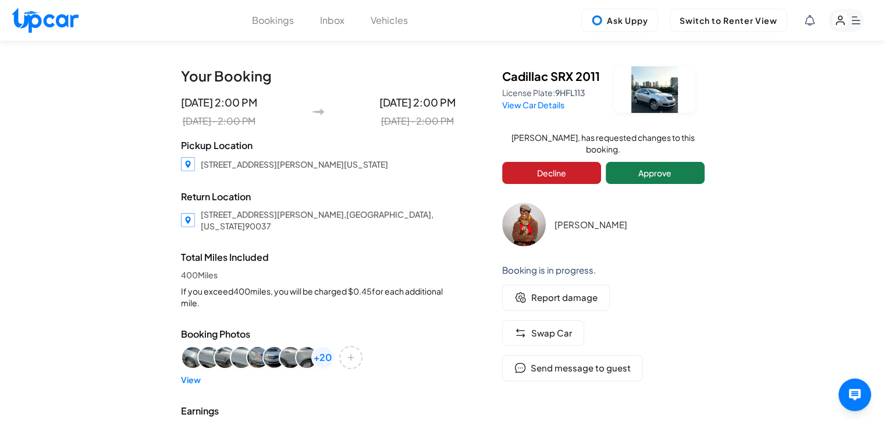
click at [826, 159] on div "Your Booking Oct 8th 2:00 PM Oct 8 · 2:00 PM Oct 11th 2:00 PM Oct 10 · 2:00 PM …" at bounding box center [442, 341] width 885 height 601
click at [813, 17] on icon at bounding box center [810, 20] width 10 height 10
click at [813, 17] on div at bounding box center [447, 212] width 894 height 425
click at [667, 165] on button "Approve" at bounding box center [655, 173] width 99 height 22
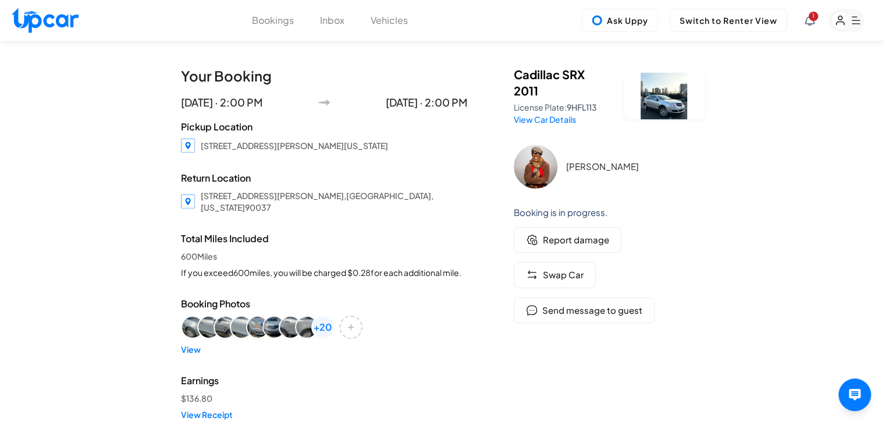
click at [847, 20] on rect "button" at bounding box center [841, 21] width 18 height 18
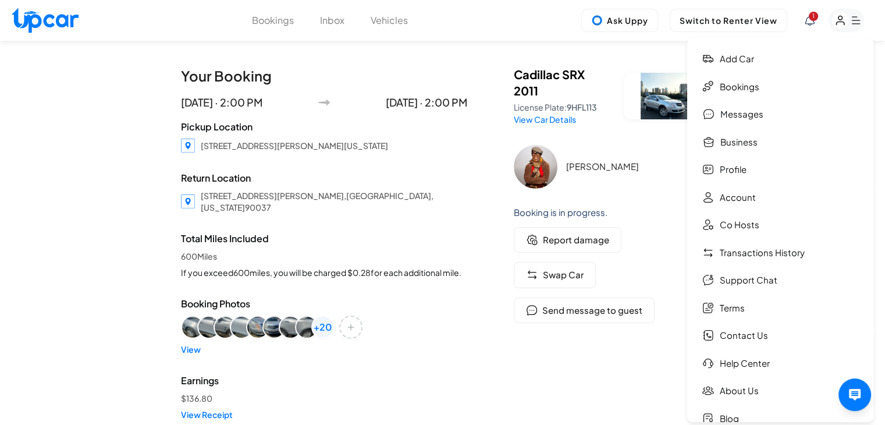
click at [651, 251] on div "Report damage" at bounding box center [609, 240] width 191 height 26
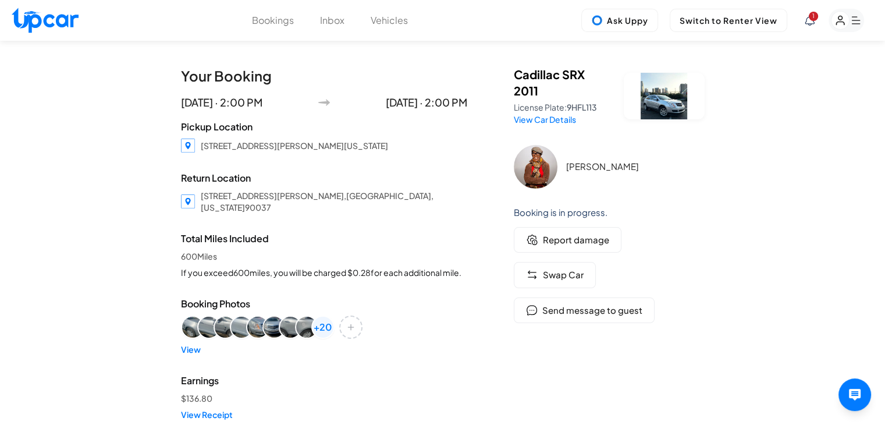
click at [815, 19] on span "1" at bounding box center [813, 16] width 9 height 9
click at [813, 23] on icon at bounding box center [810, 20] width 10 height 10
click at [850, 23] on div at bounding box center [442, 212] width 885 height 425
click at [850, 23] on rect "button" at bounding box center [847, 20] width 36 height 23
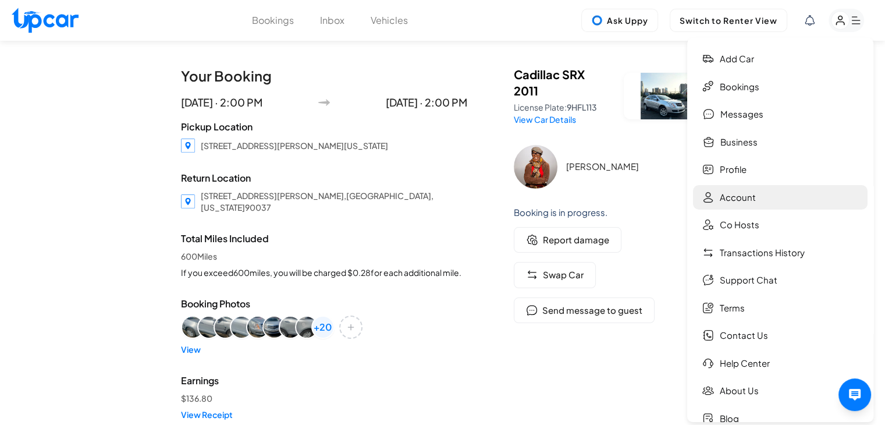
click at [770, 189] on link "Account" at bounding box center [780, 197] width 175 height 25
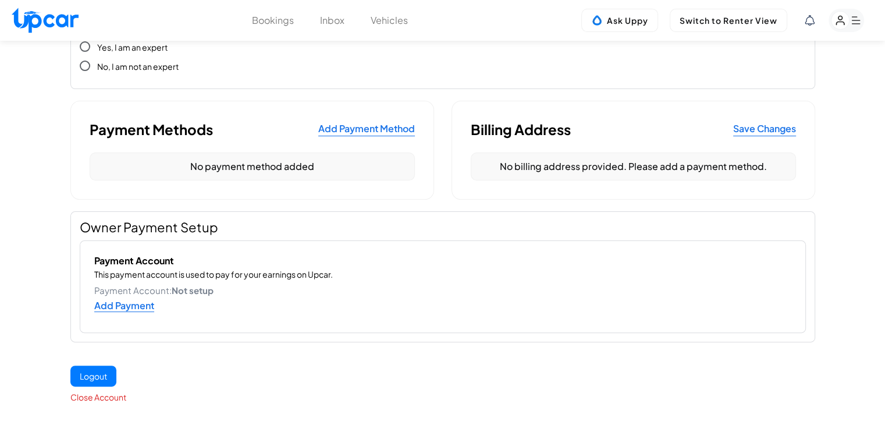
scroll to position [291, 0]
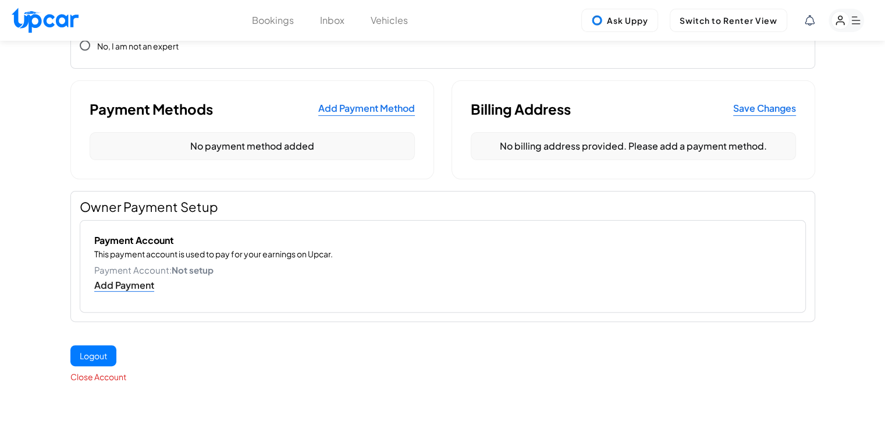
click at [115, 279] on link "Add Payment" at bounding box center [124, 285] width 60 height 13
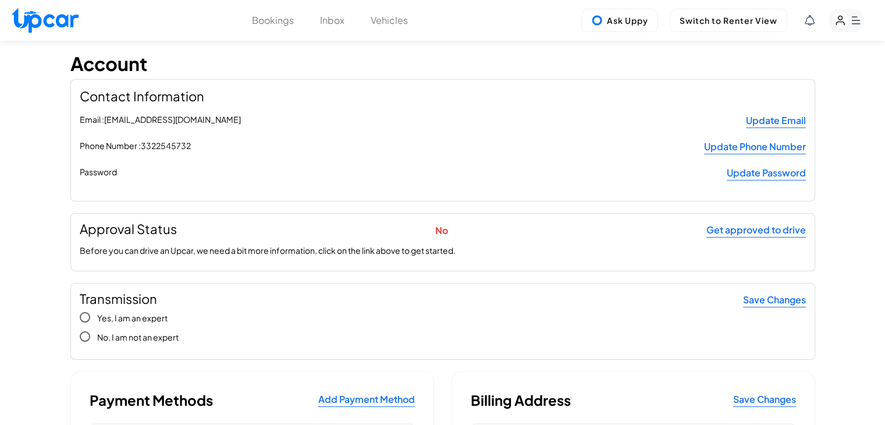
click at [391, 16] on button "Vehicles" at bounding box center [389, 20] width 37 height 14
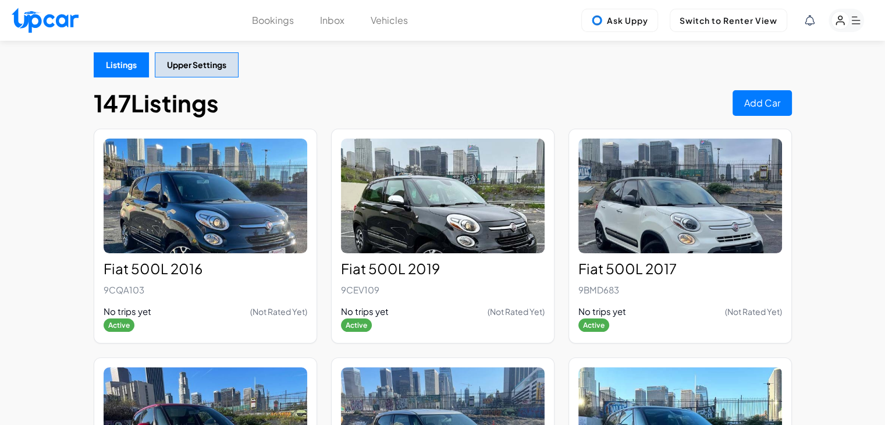
click at [515, 92] on div "147 Listings Add Car" at bounding box center [443, 103] width 698 height 28
